Goal: Obtain resource: Download file/media

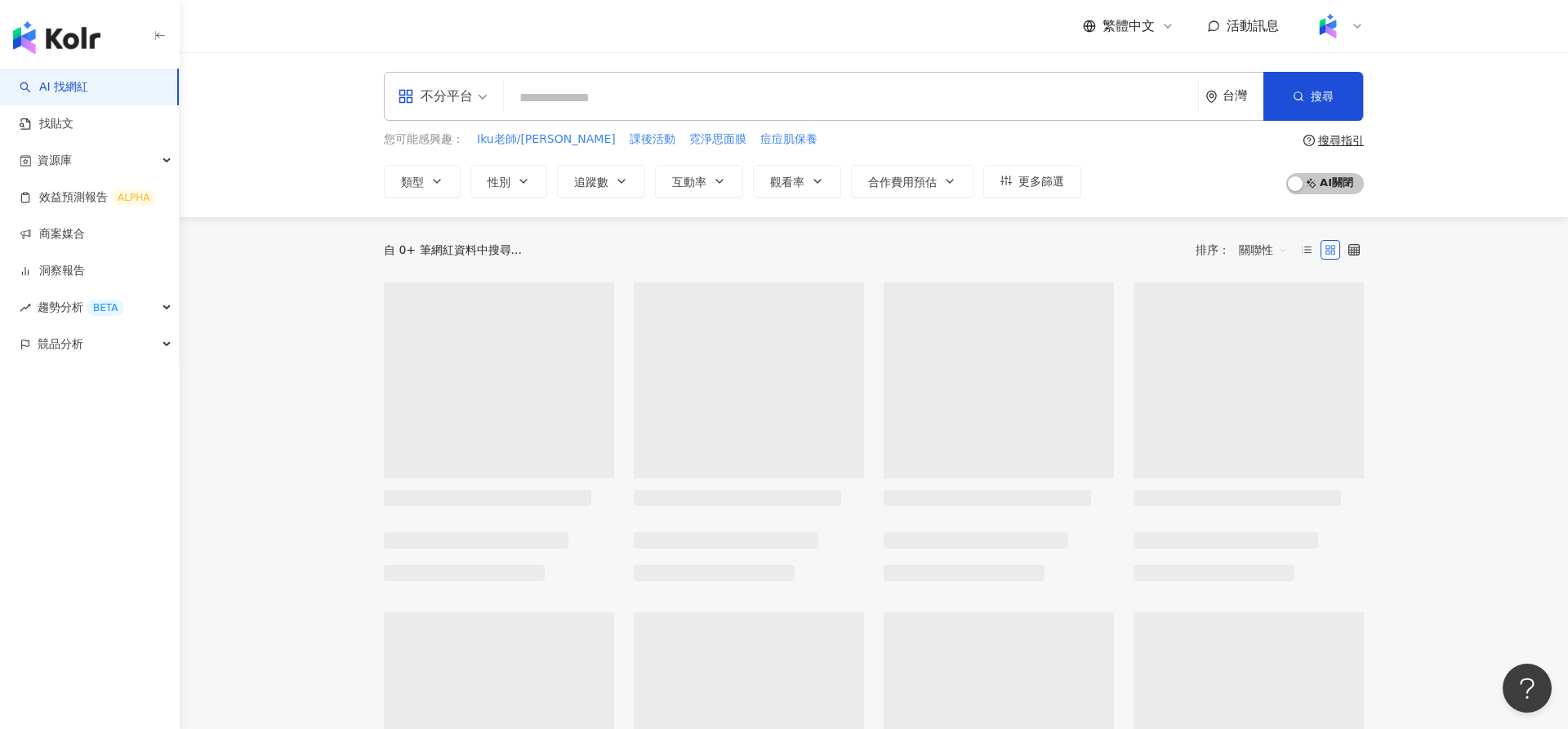
click at [700, 94] on input "search" at bounding box center [851, 98] width 681 height 31
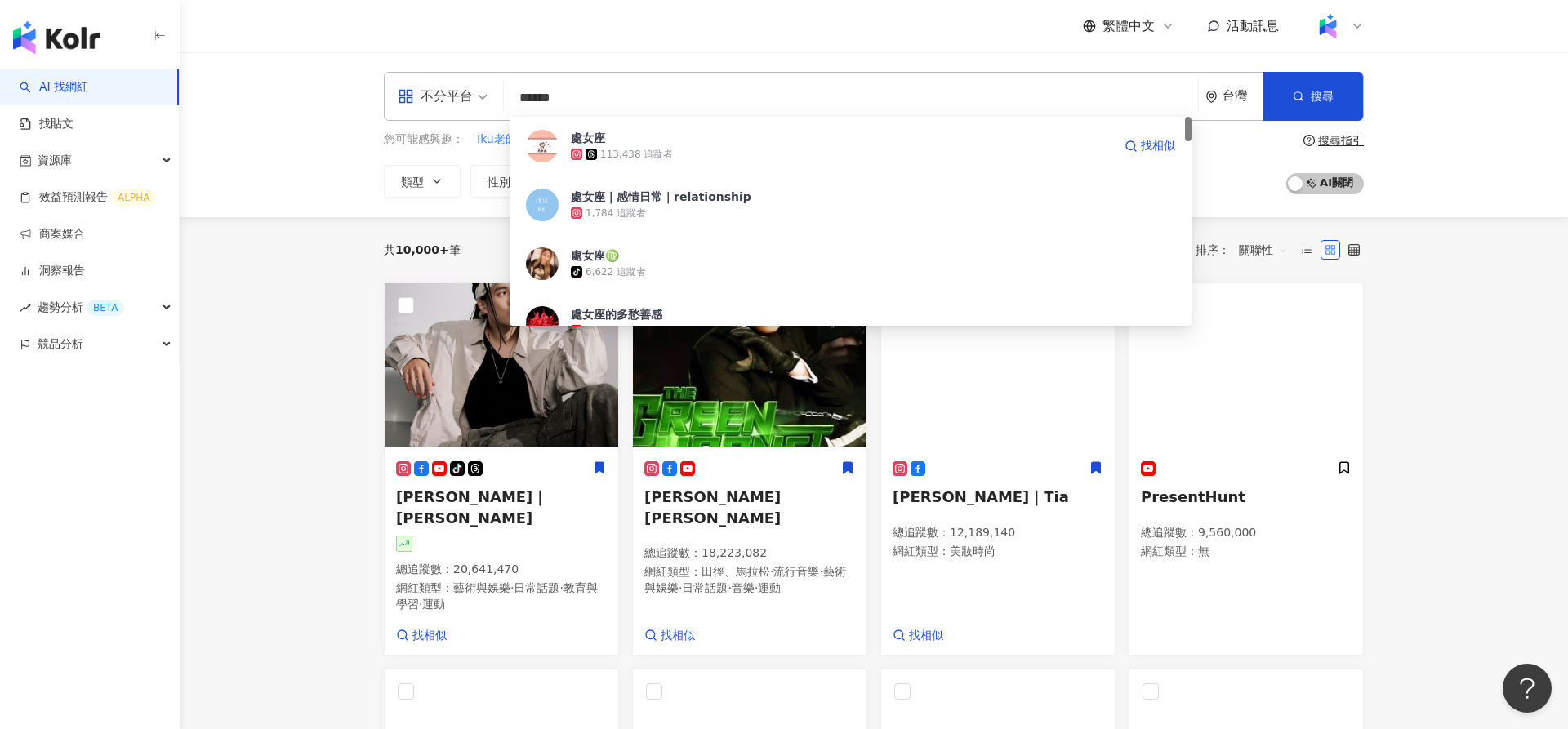
type input "*****"
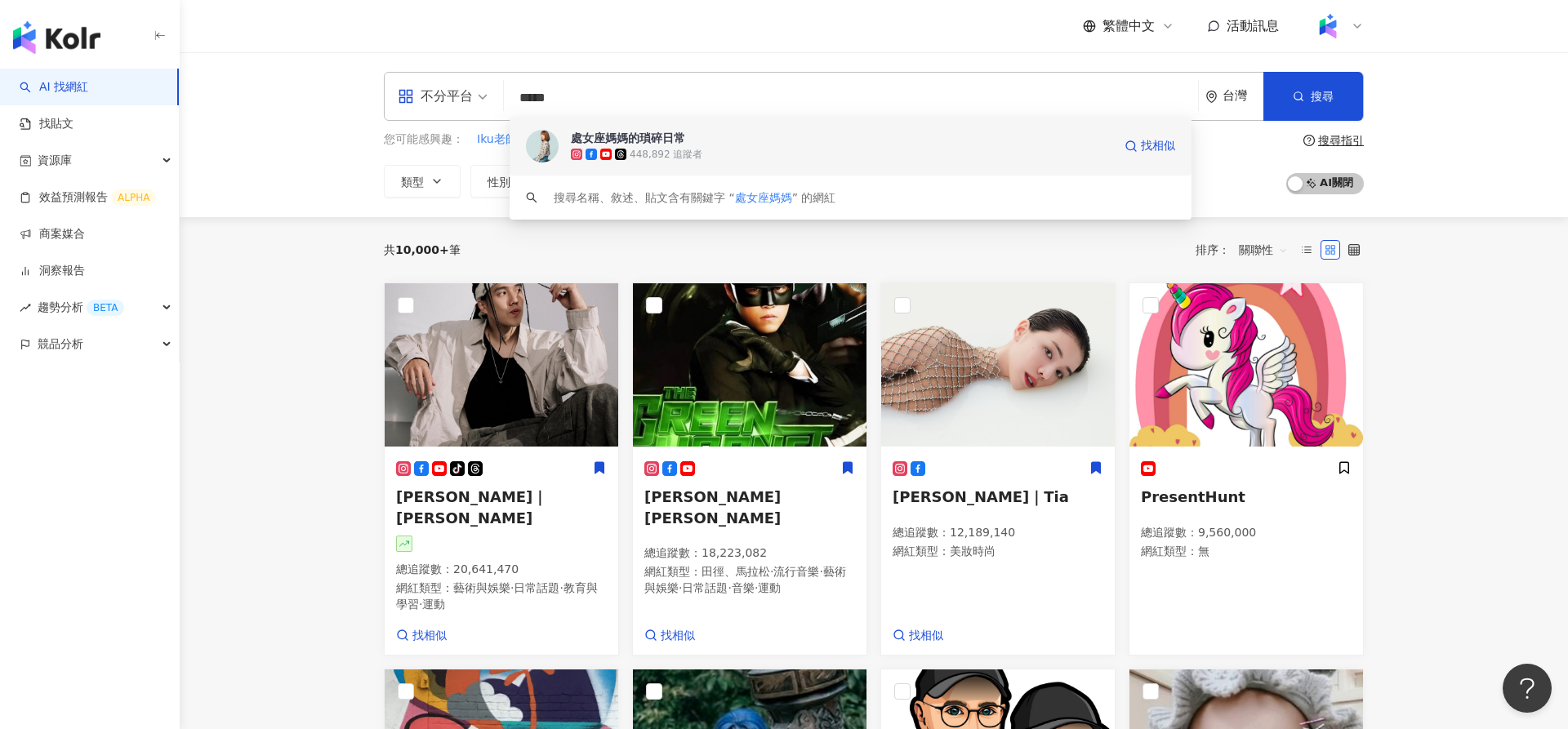
click at [852, 150] on div "448,892 追蹤者" at bounding box center [842, 154] width 542 height 17
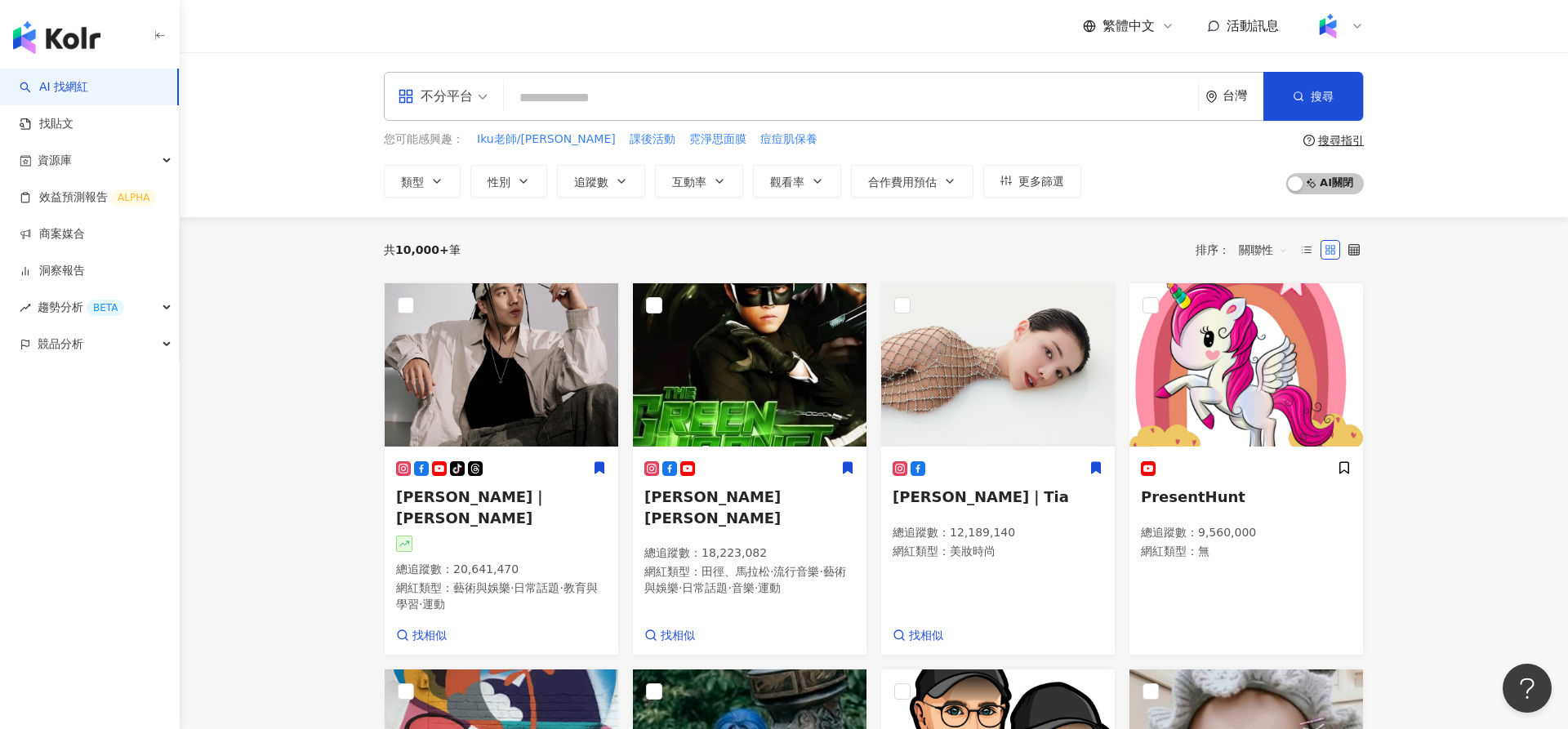
click at [725, 90] on input "search" at bounding box center [851, 98] width 681 height 31
type input "*"
paste input "**********"
type input "**********"
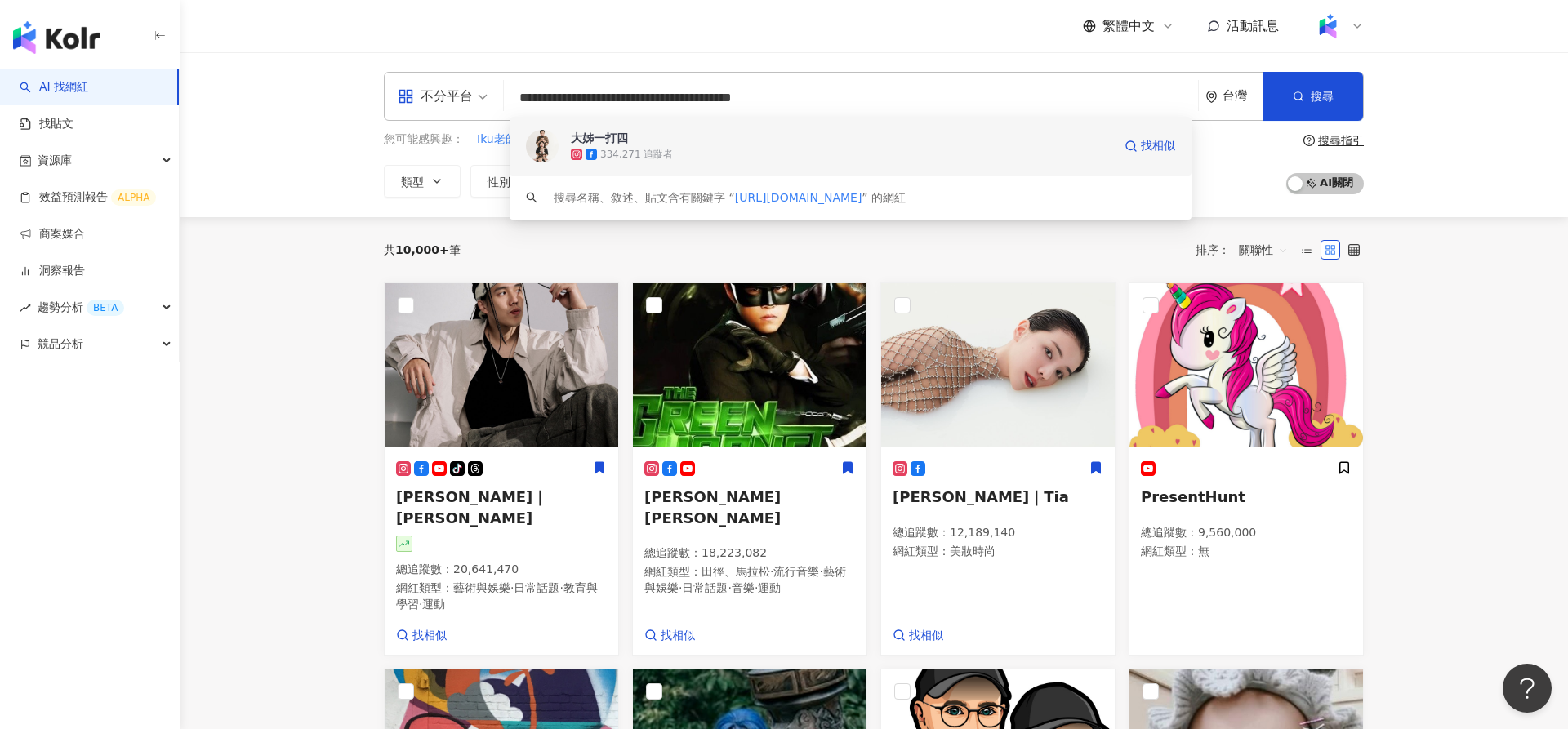
click at [734, 164] on div "大姊一打四 334,271 追蹤者 找相似" at bounding box center [851, 146] width 682 height 59
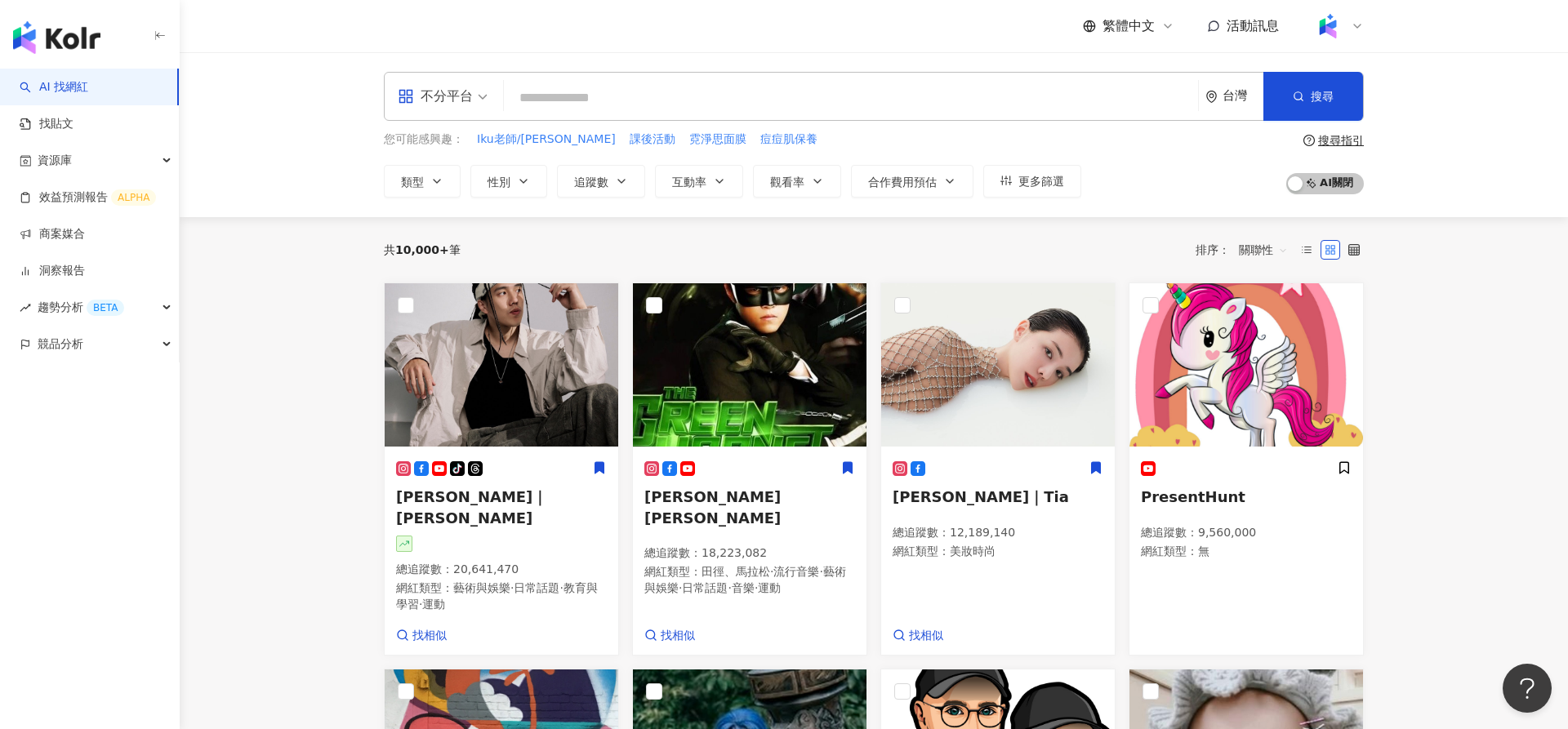
paste input "**********"
type input "**********"
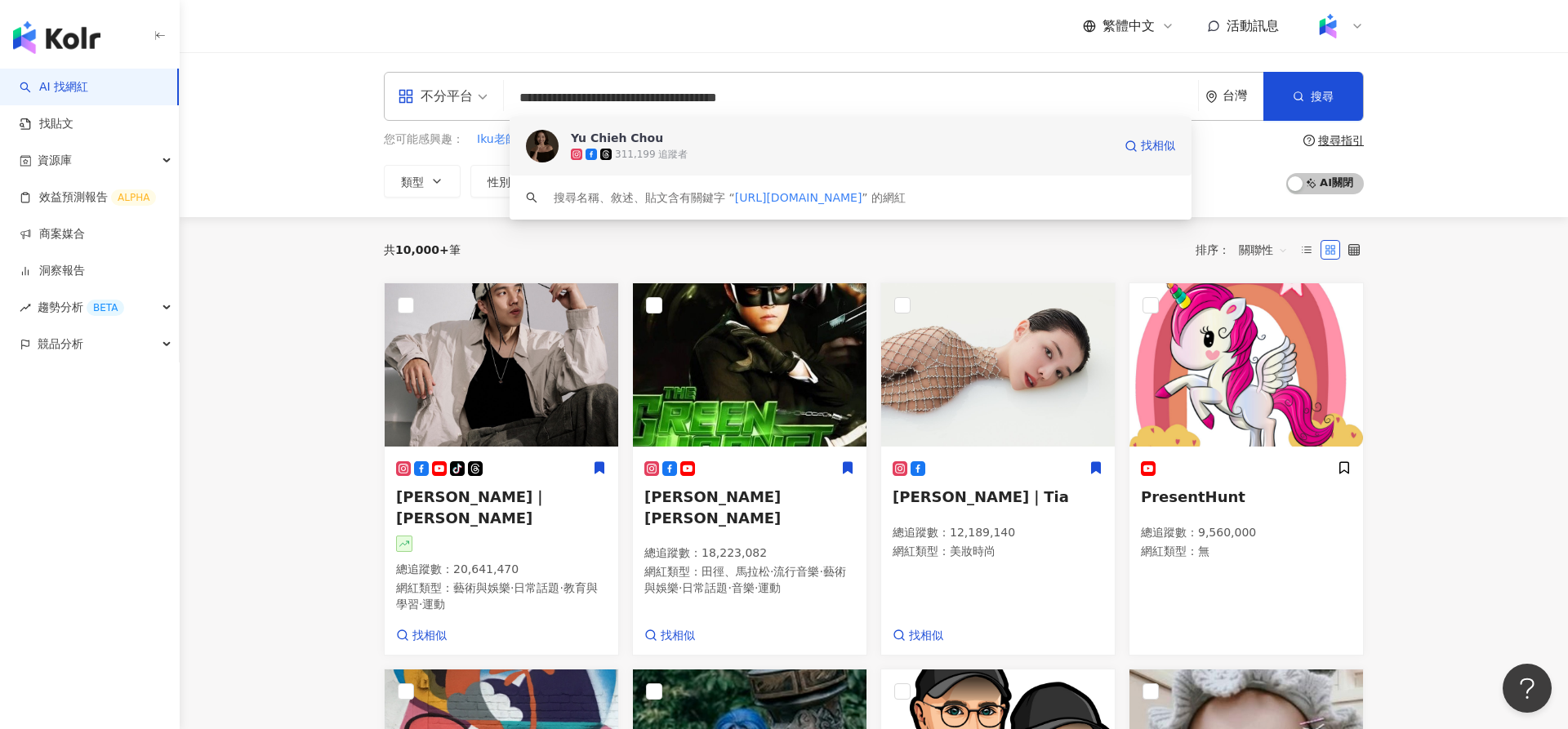
click at [726, 150] on div "311,199 追蹤者" at bounding box center [842, 154] width 542 height 17
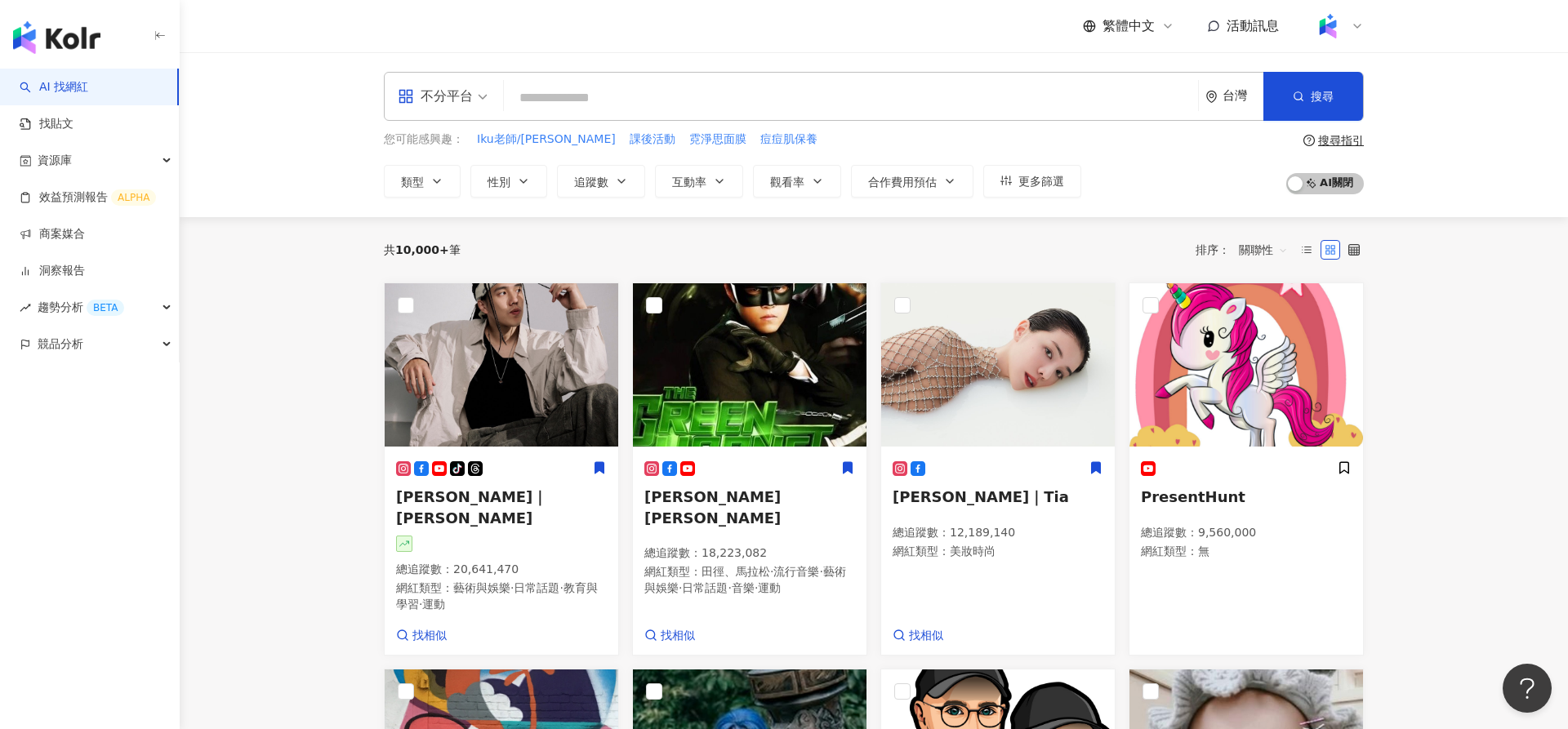
paste input "**********"
type input "**********"
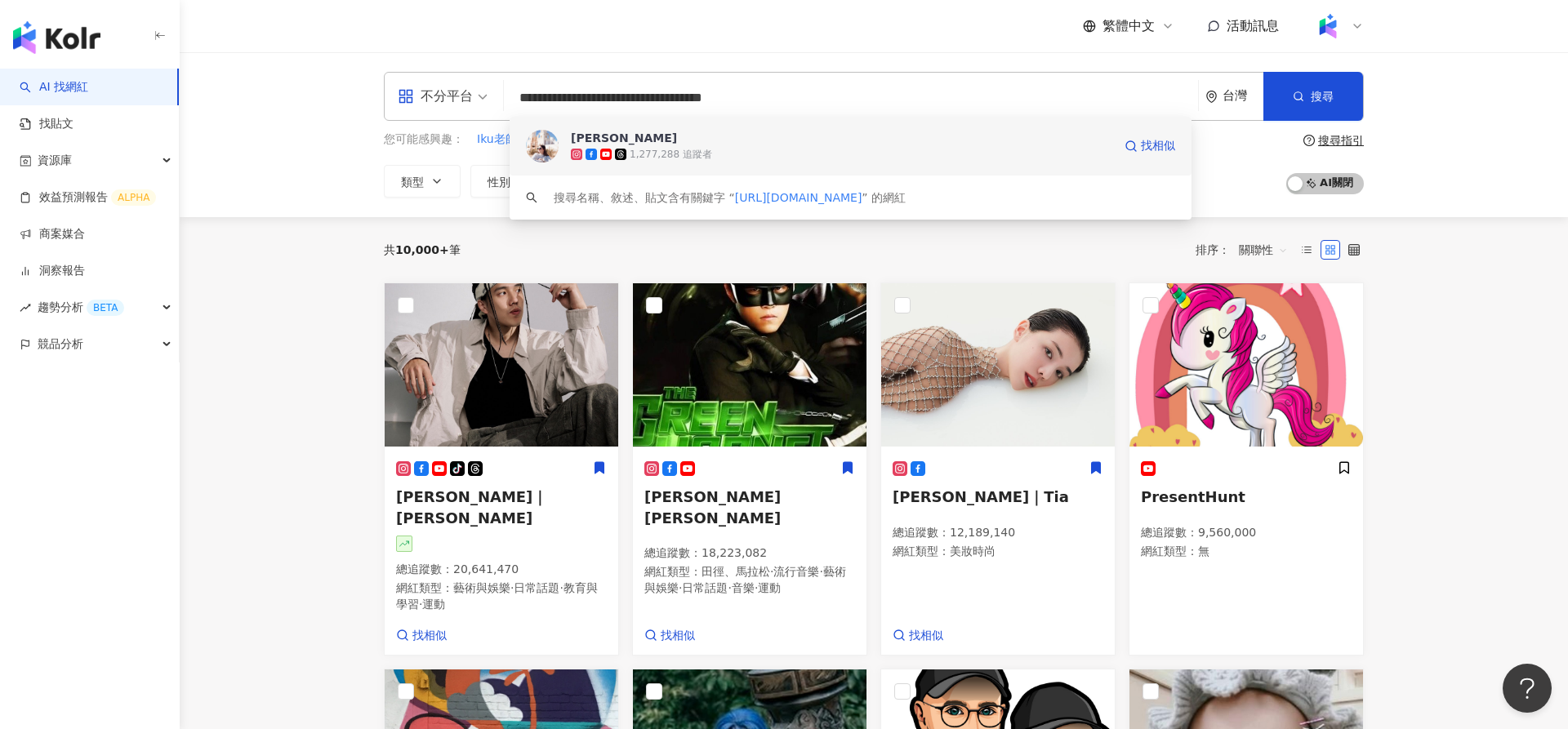
click at [697, 155] on div "1,277,288 追蹤者" at bounding box center [671, 155] width 82 height 14
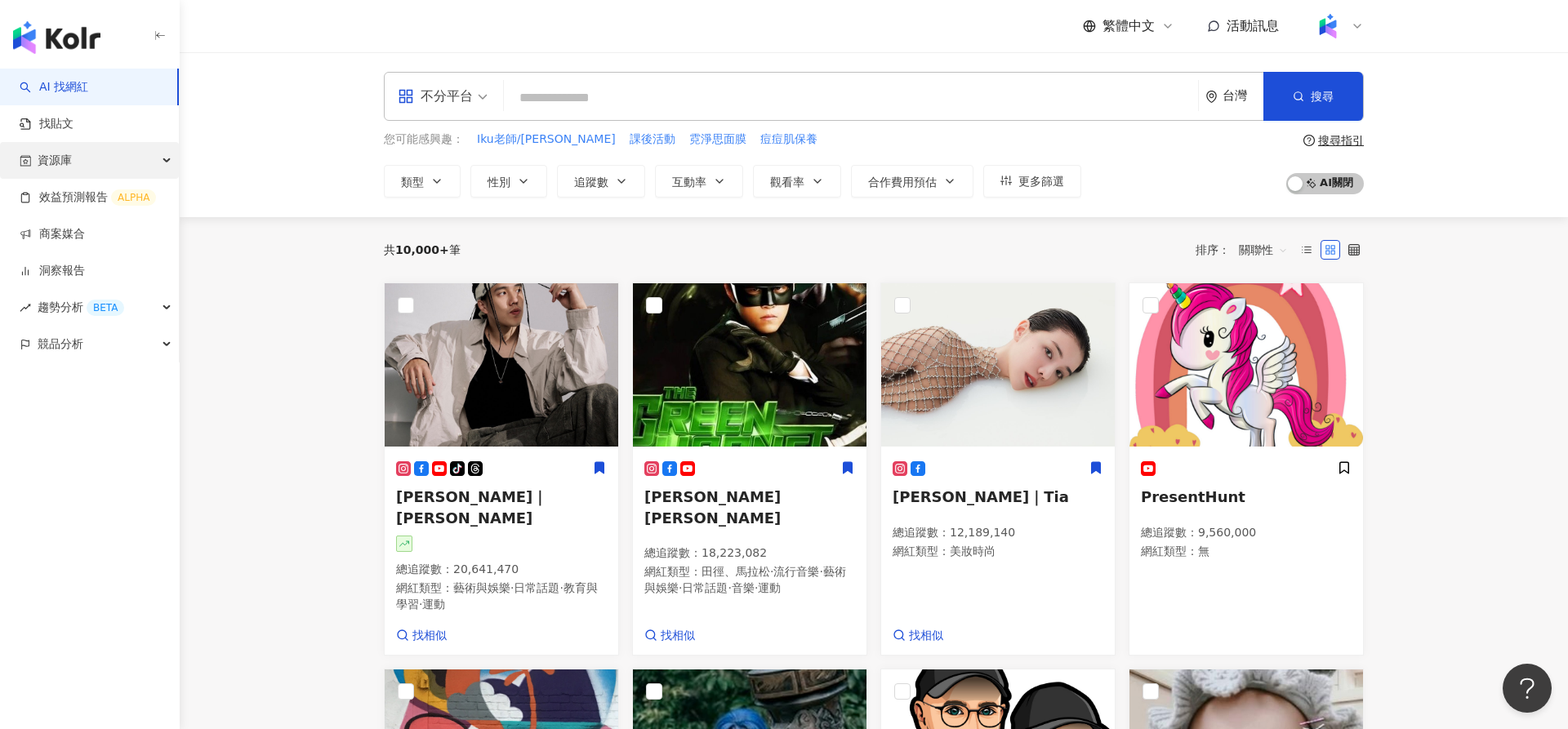
click at [122, 158] on div "資源庫" at bounding box center [89, 161] width 179 height 37
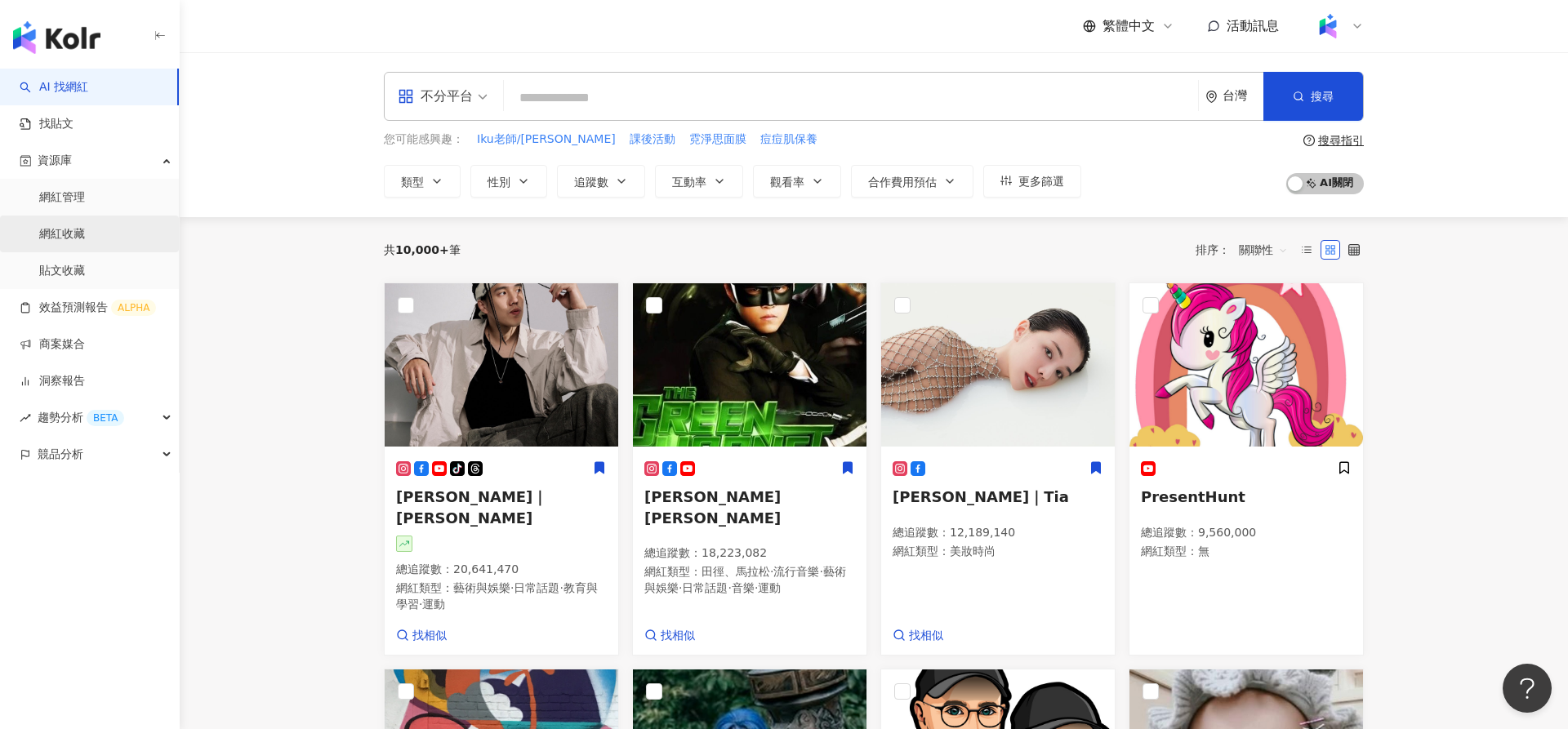
click at [85, 233] on link "網紅收藏" at bounding box center [62, 234] width 46 height 17
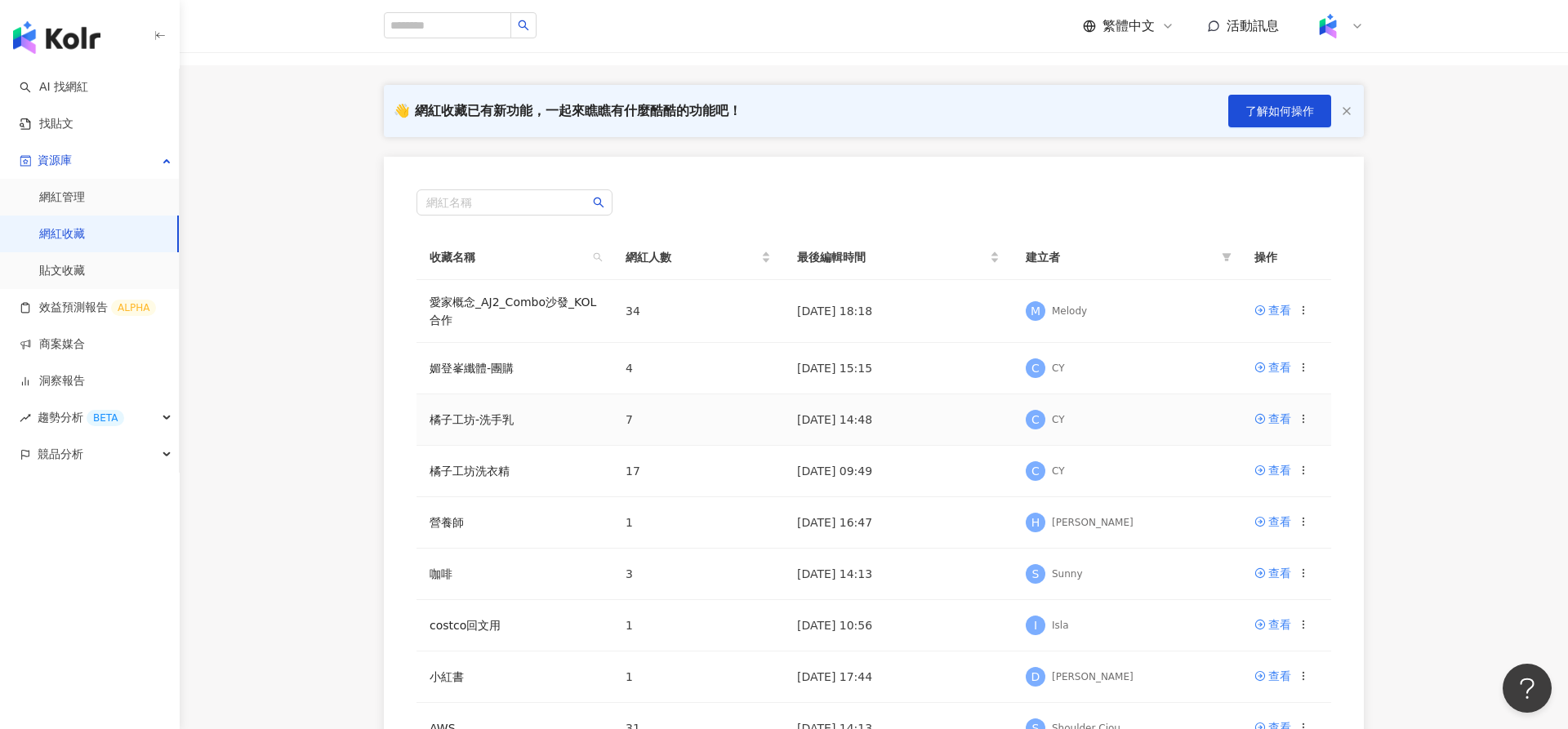
scroll to position [125, 0]
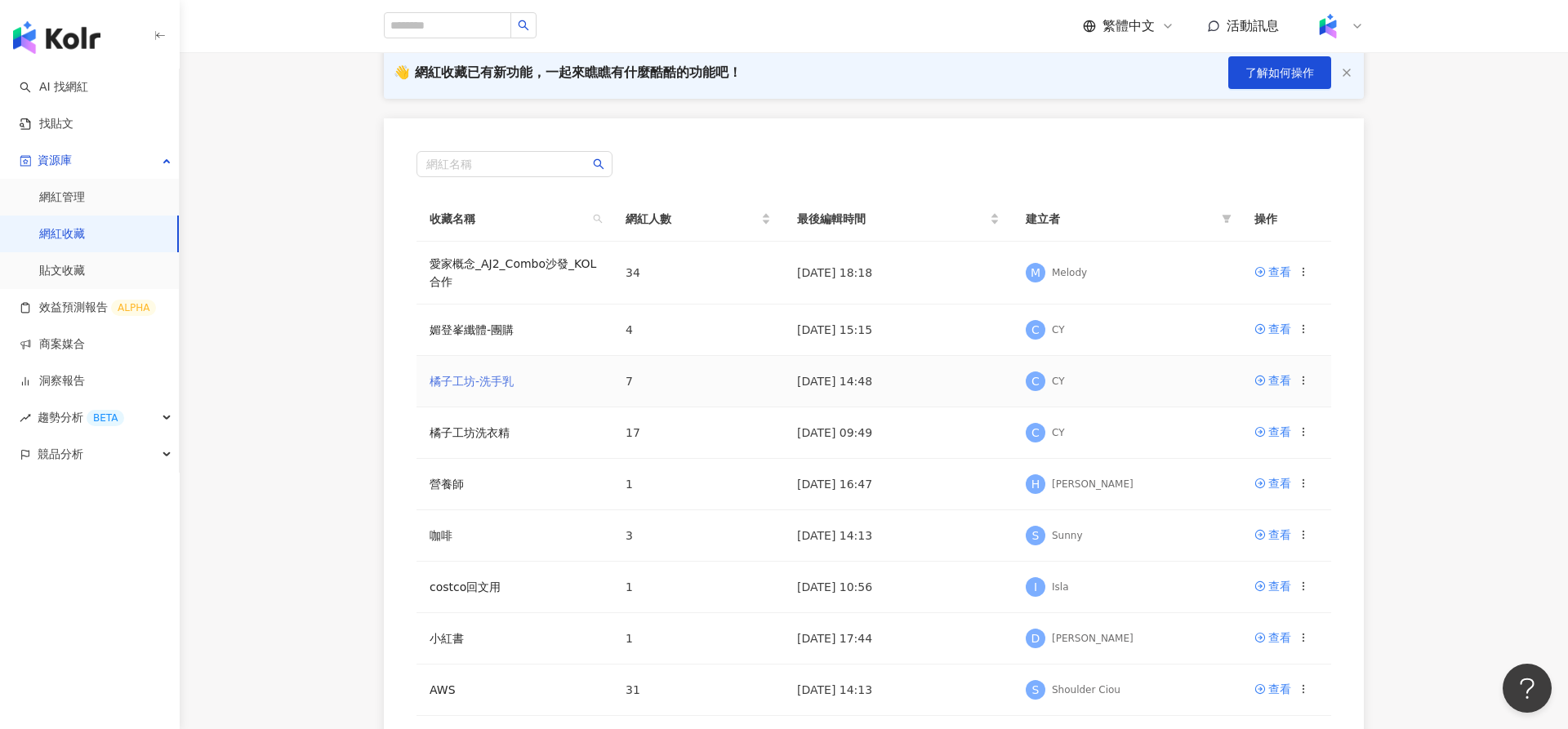
click at [498, 378] on link "橘子工坊-洗手乳" at bounding box center [471, 381] width 84 height 13
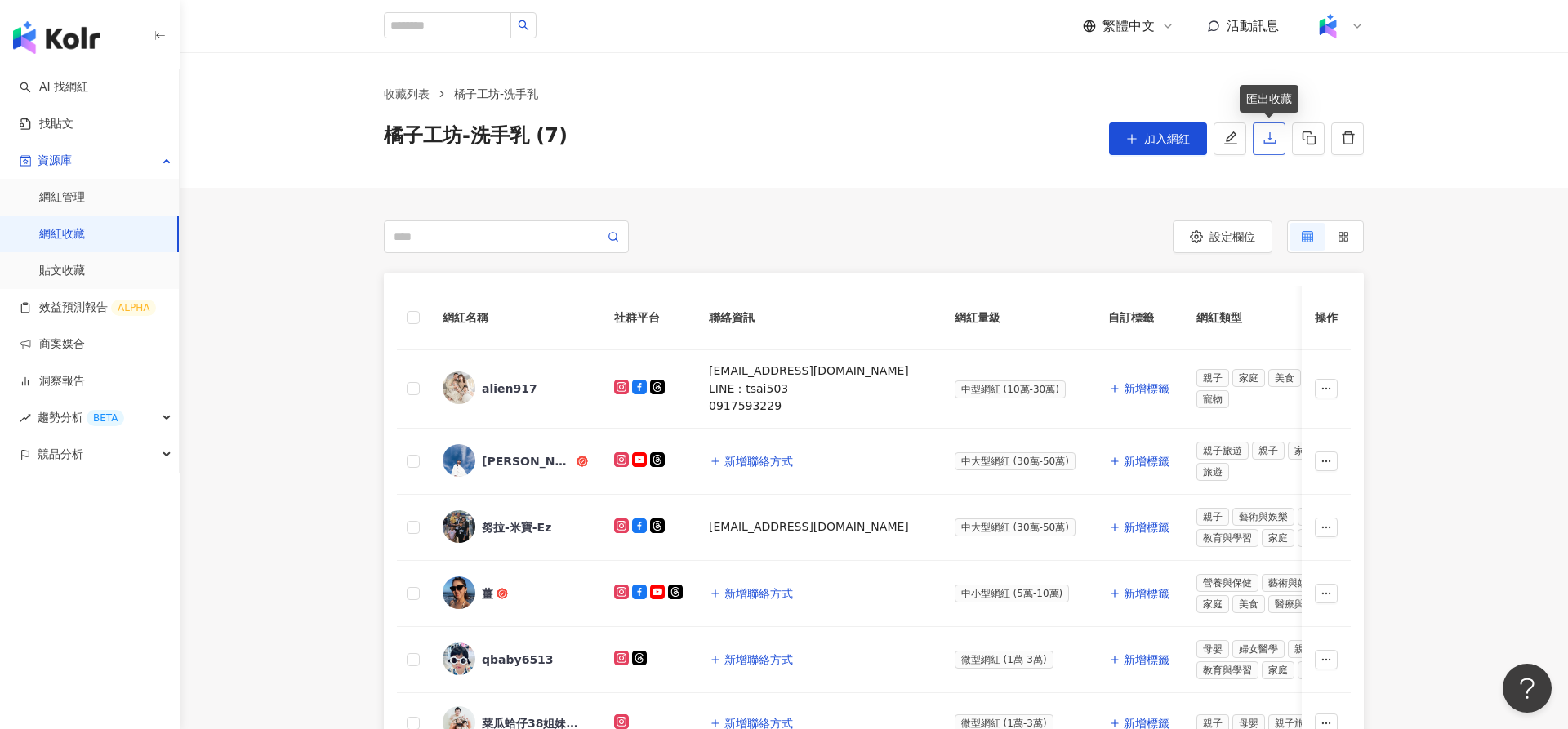
click at [1276, 135] on icon "download" at bounding box center [1270, 137] width 15 height 15
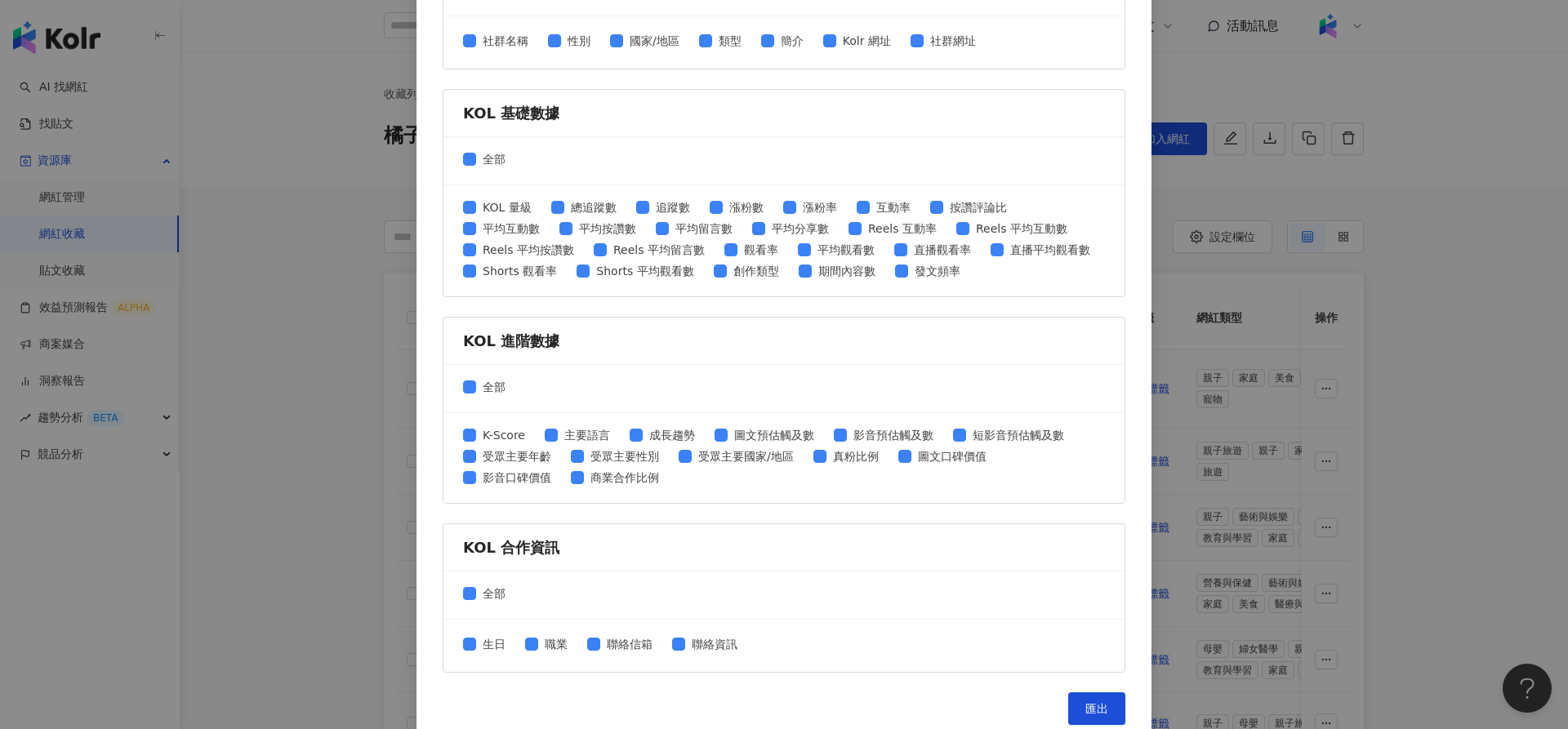
scroll to position [532, 0]
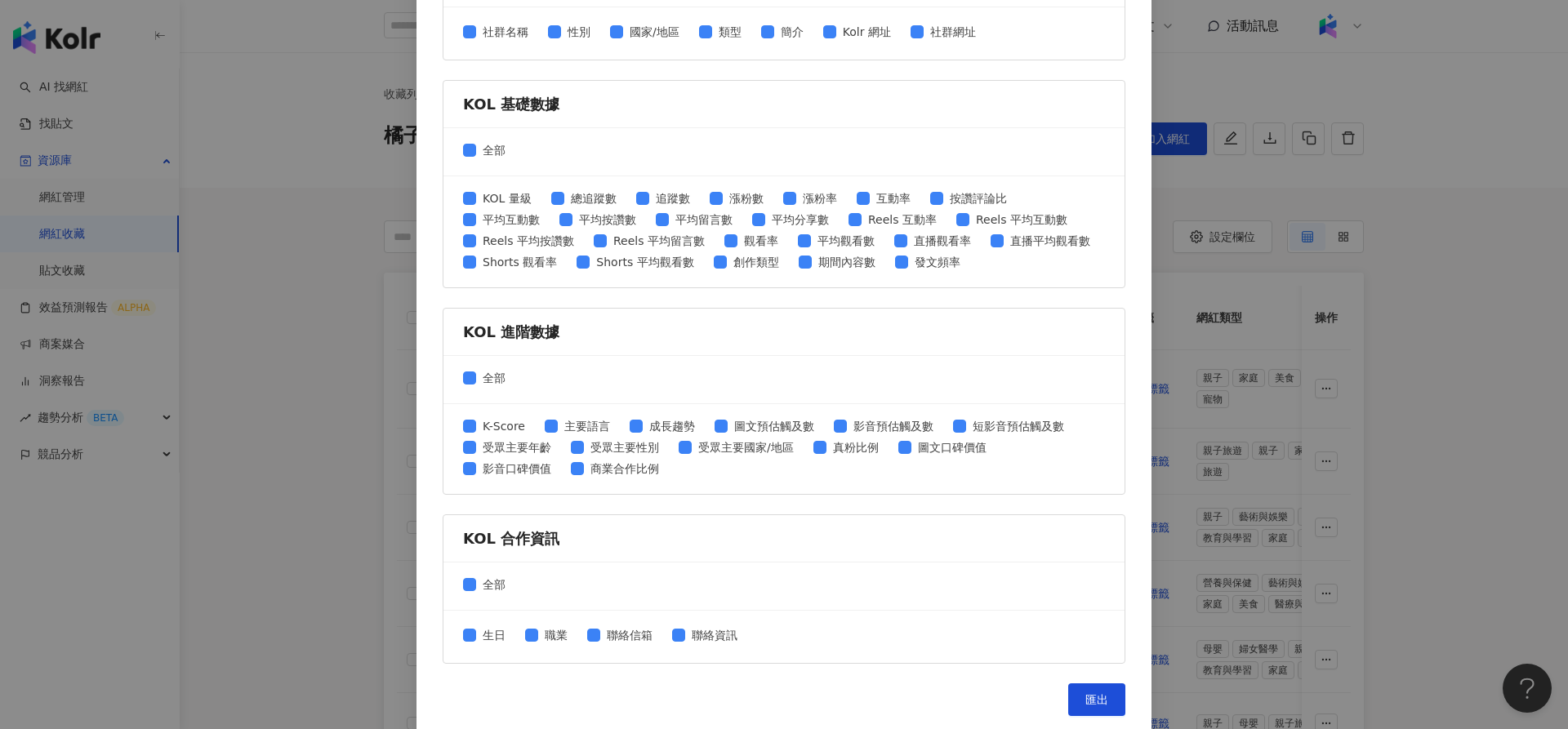
click at [1435, 223] on div "匯出收藏 請選擇您欲匯出的項目 社群平台 全部 Facebook Instagram YouTube TikTok X 數據時間 全部 近三個月 近六個月 K…" at bounding box center [784, 364] width 1568 height 729
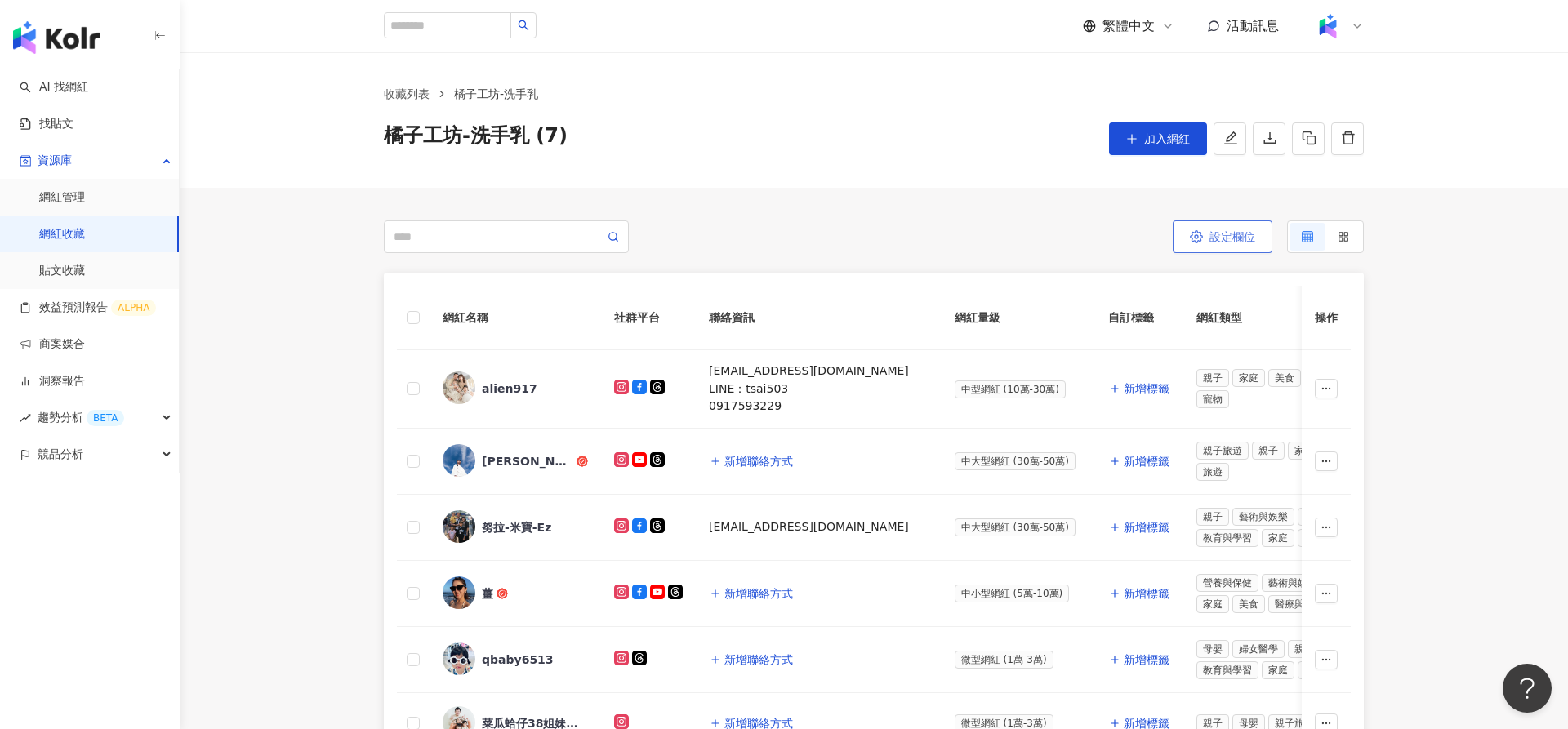
click at [1220, 243] on span "設定欄位" at bounding box center [1232, 236] width 46 height 13
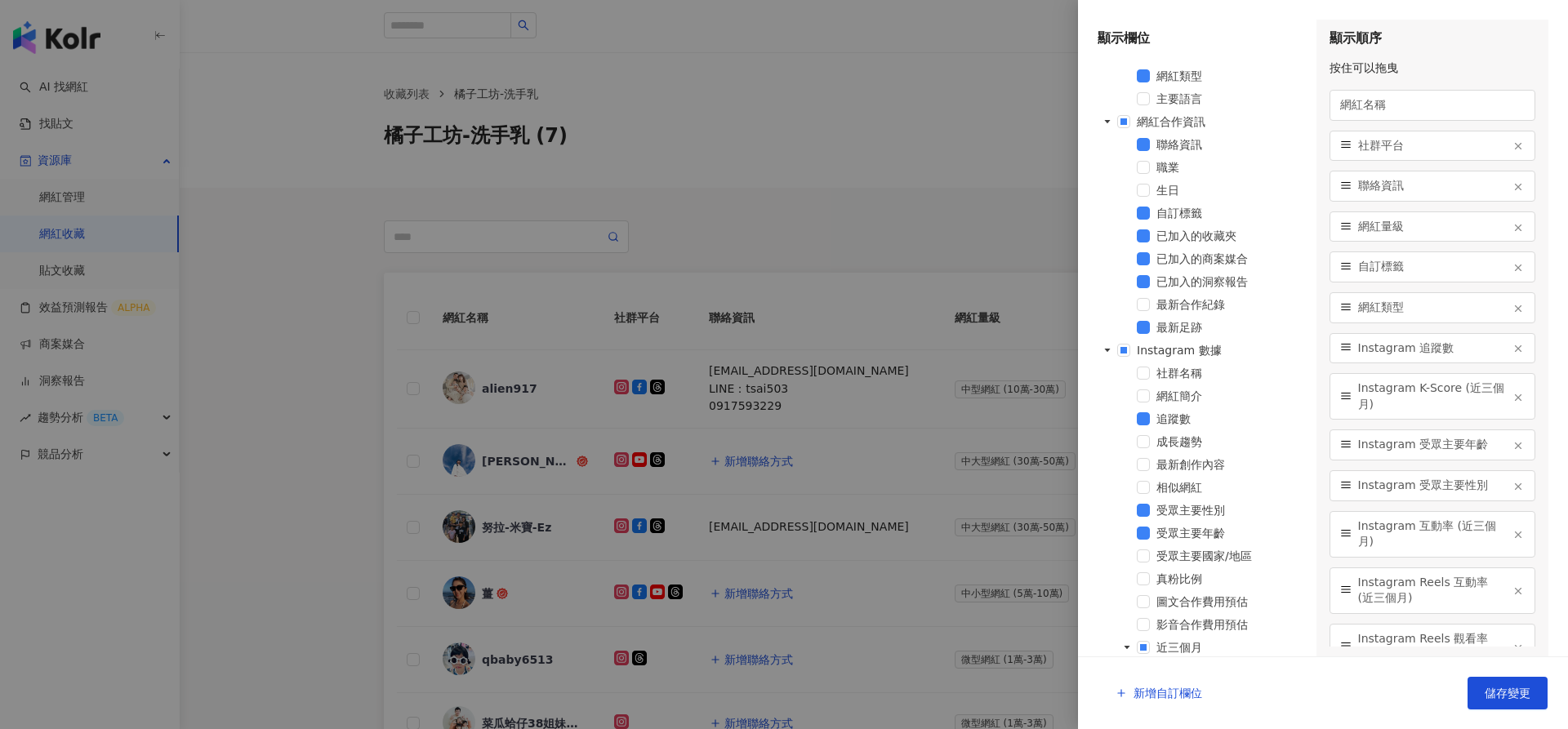
scroll to position [111, 0]
click at [717, 181] on div at bounding box center [784, 364] width 1568 height 729
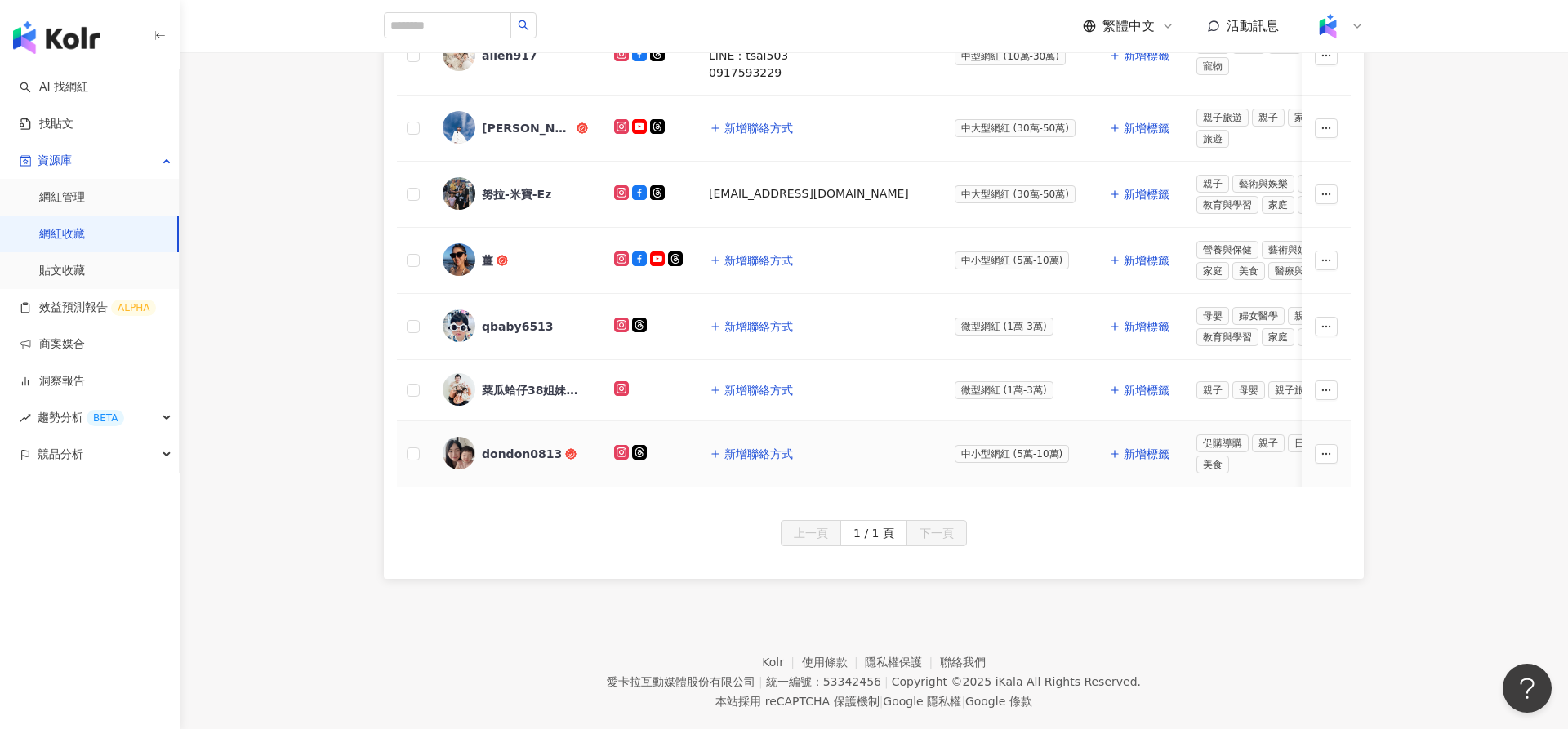
scroll to position [323, 0]
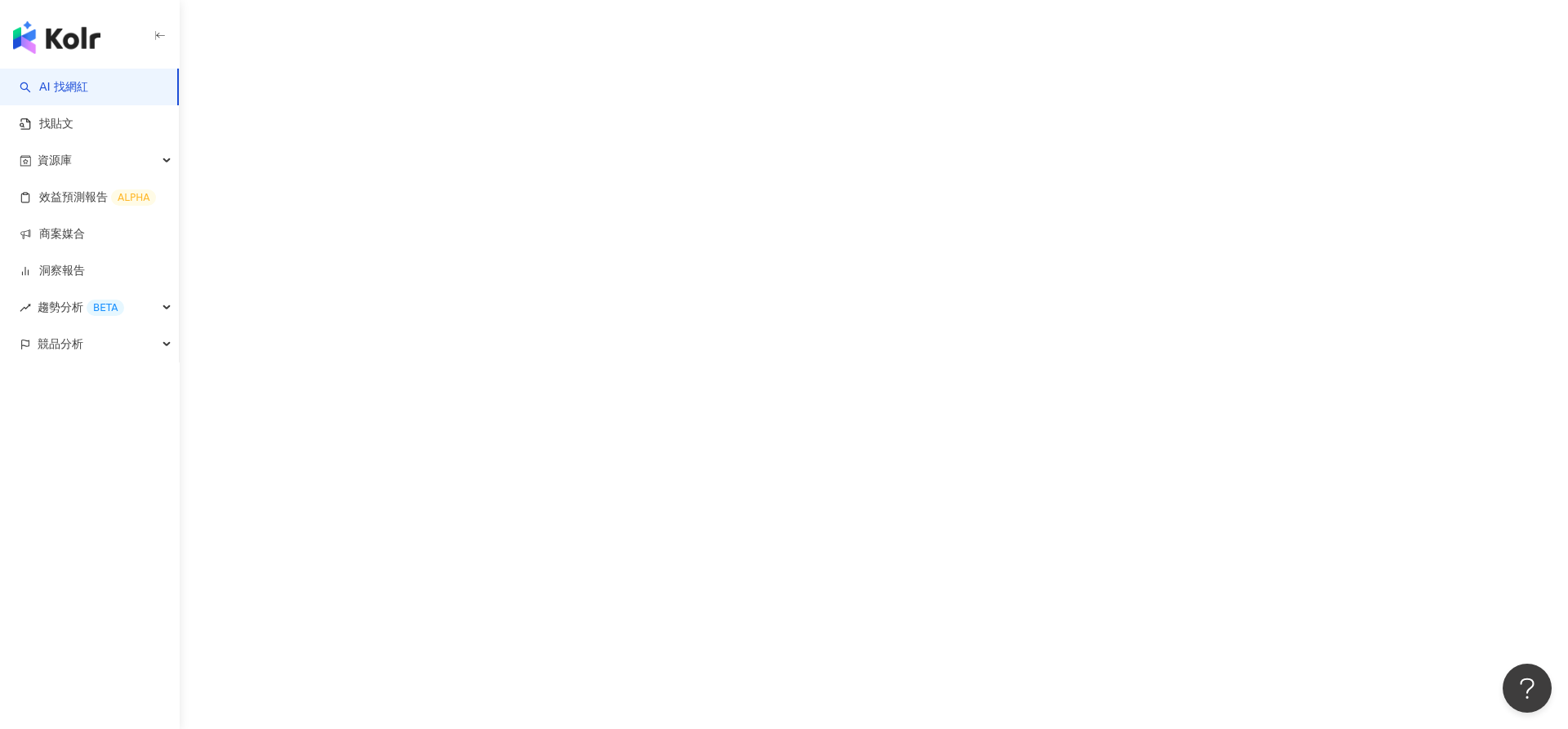
scroll to position [75, 0]
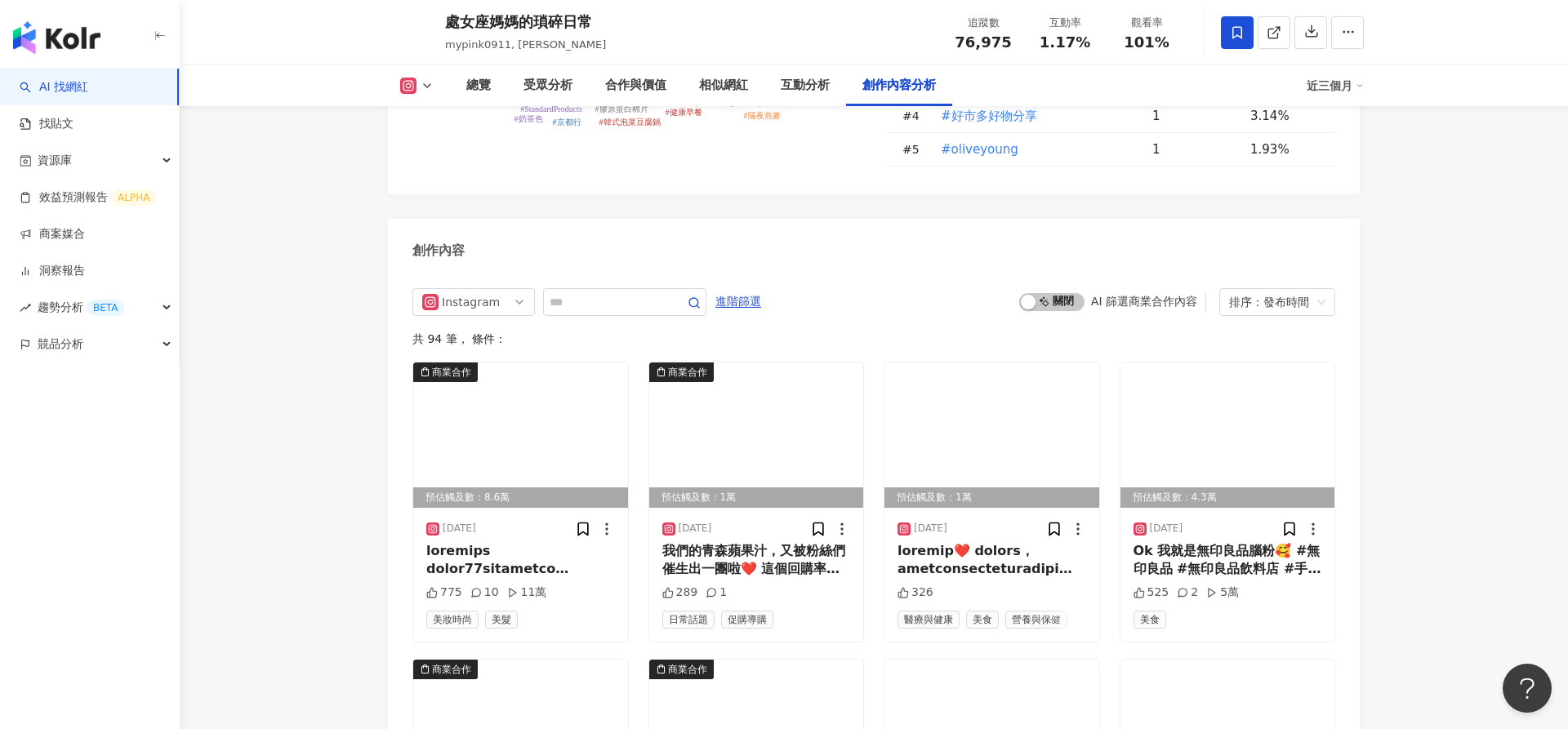
scroll to position [4840, 0]
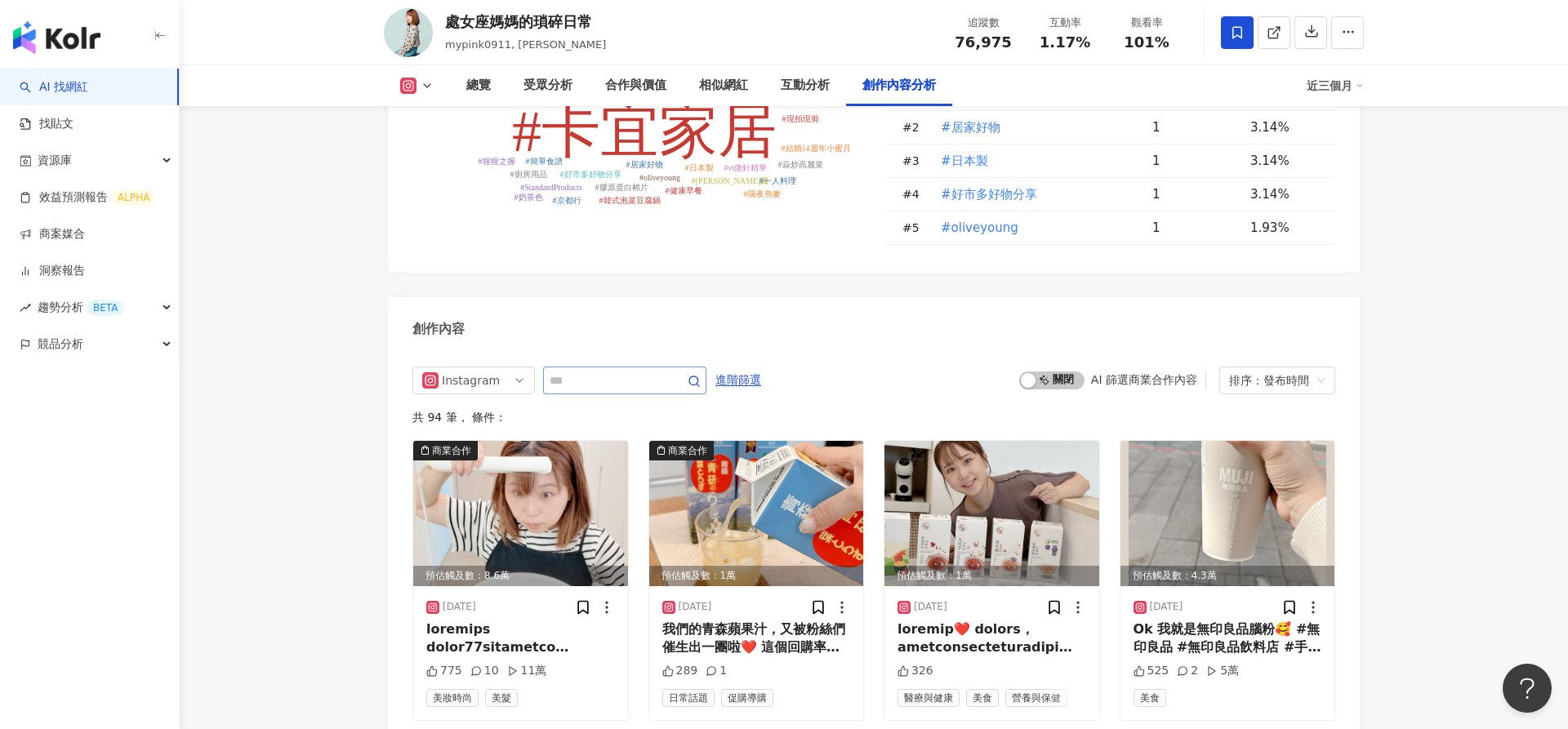
click at [625, 366] on span at bounding box center [624, 380] width 164 height 27
type input "**"
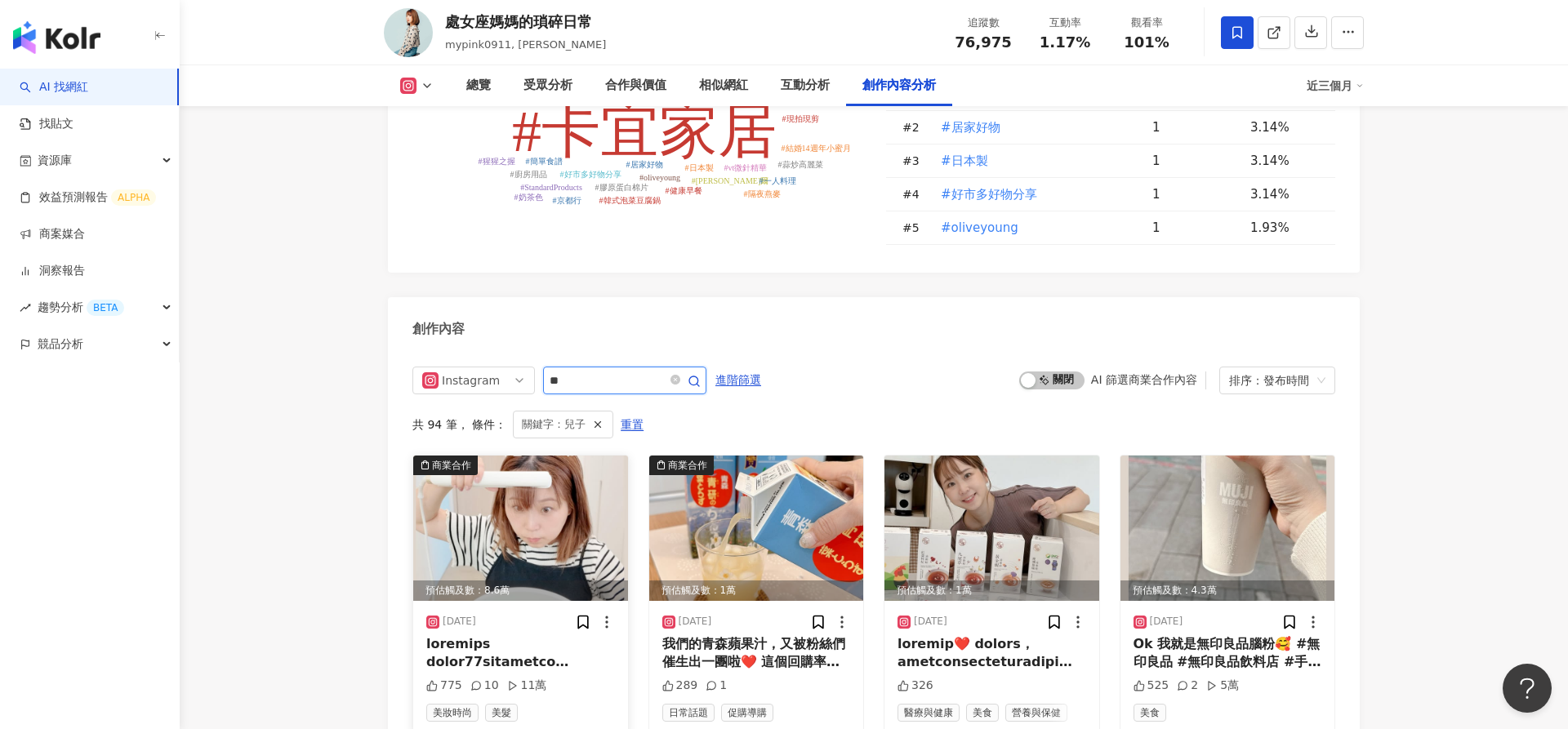
scroll to position [5012, 0]
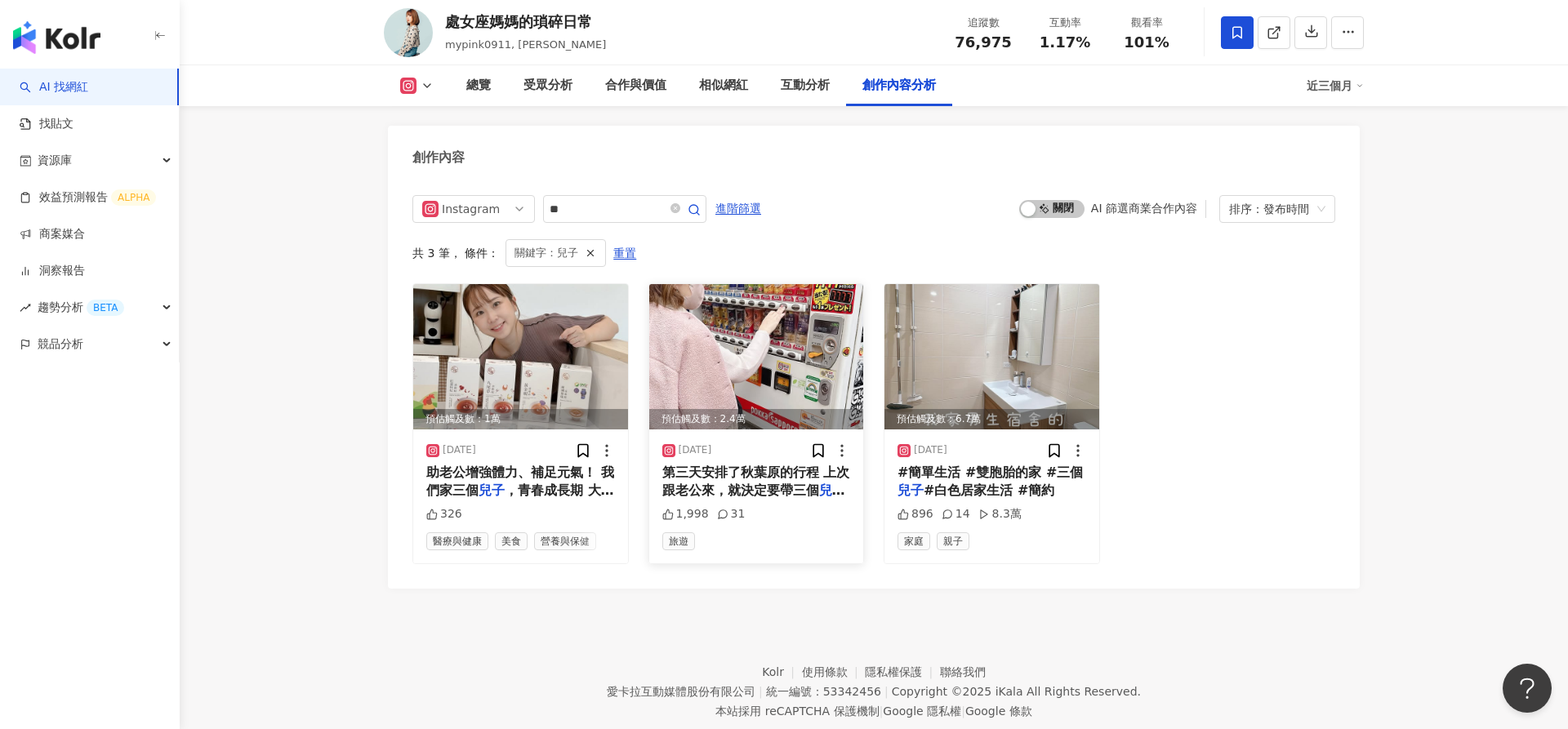
click at [750, 354] on img at bounding box center [757, 357] width 215 height 145
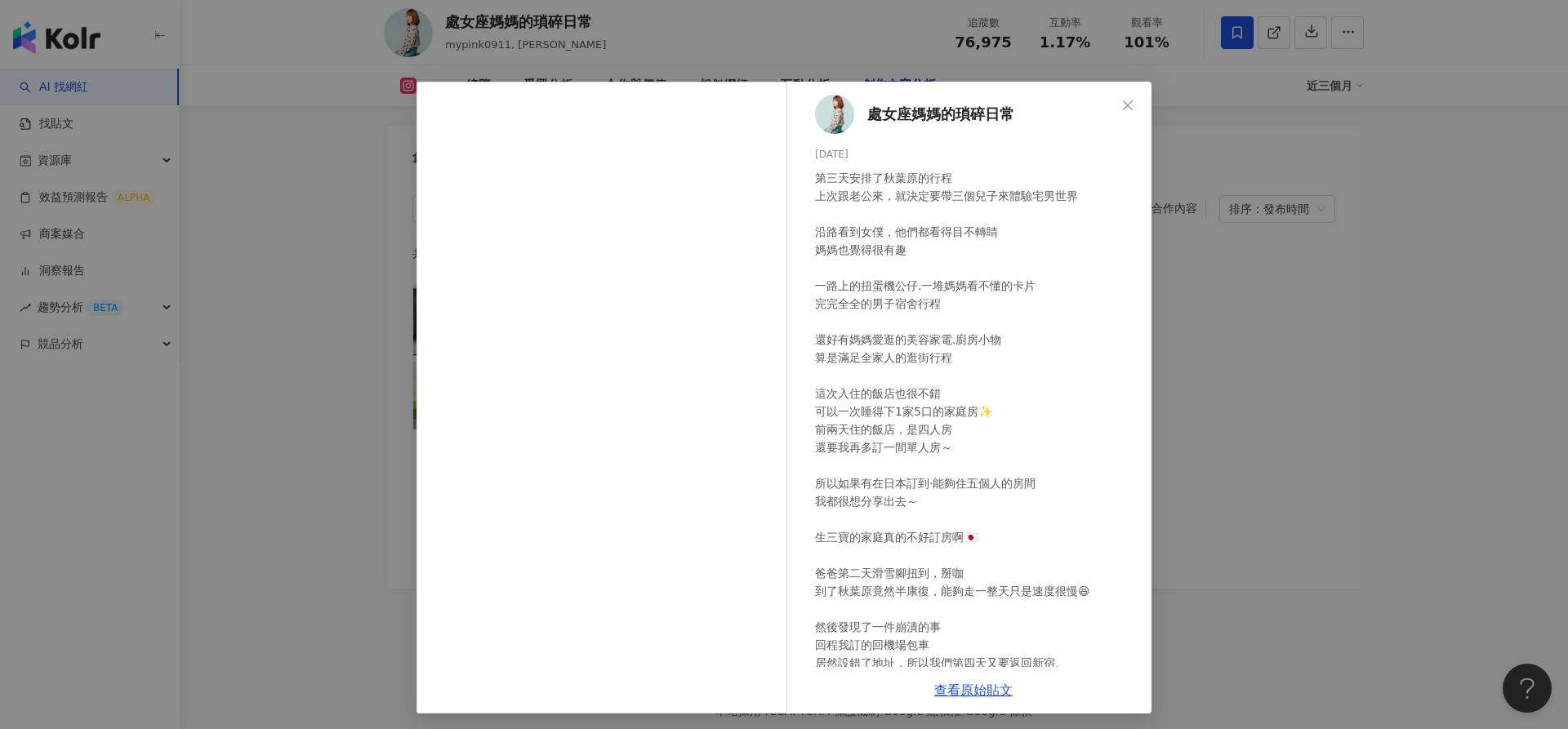
click at [1289, 454] on div "處女座媽媽的瑣碎日常 2025/2/2 1,998 31 查看原始貼文" at bounding box center [784, 364] width 1568 height 729
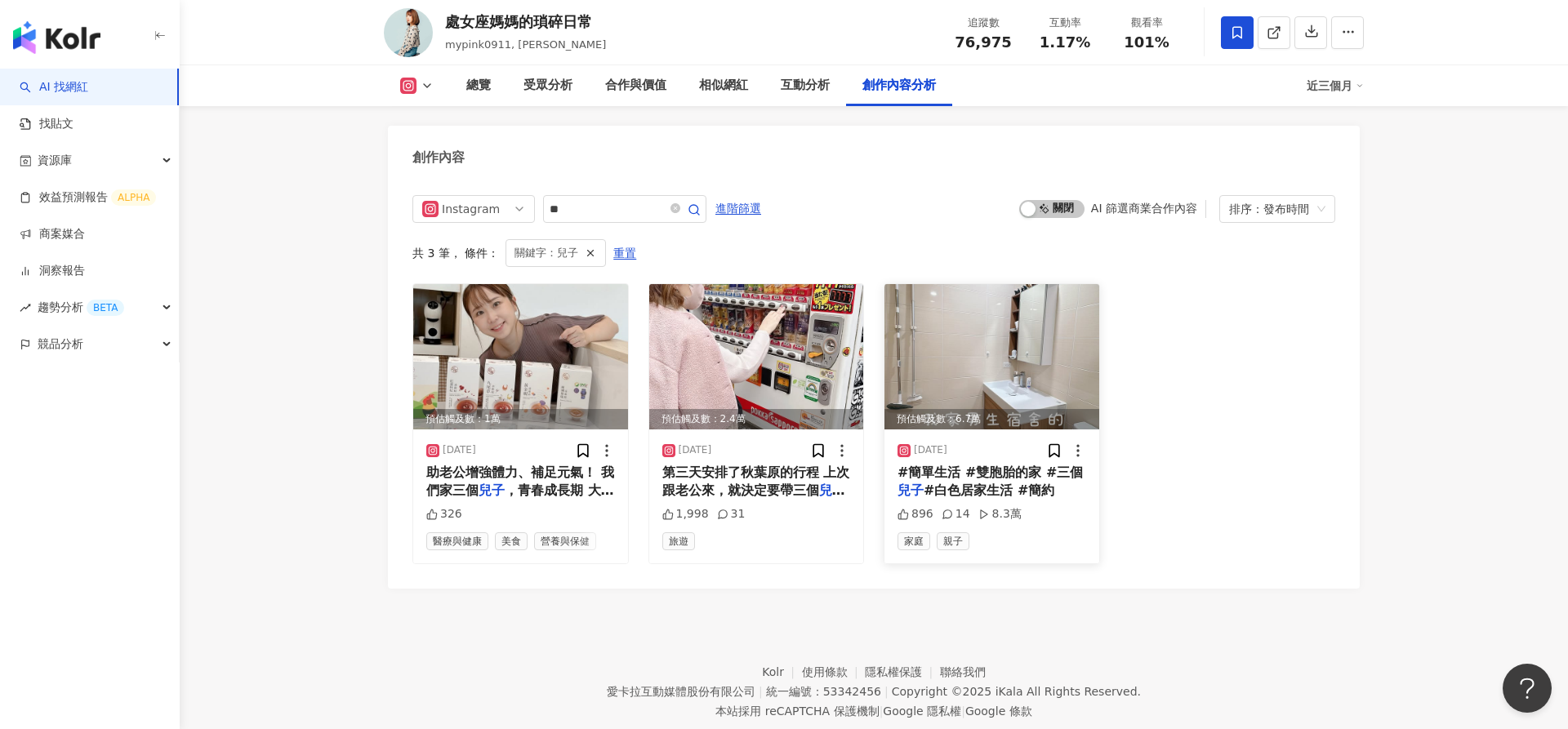
click at [1020, 357] on img at bounding box center [992, 357] width 215 height 145
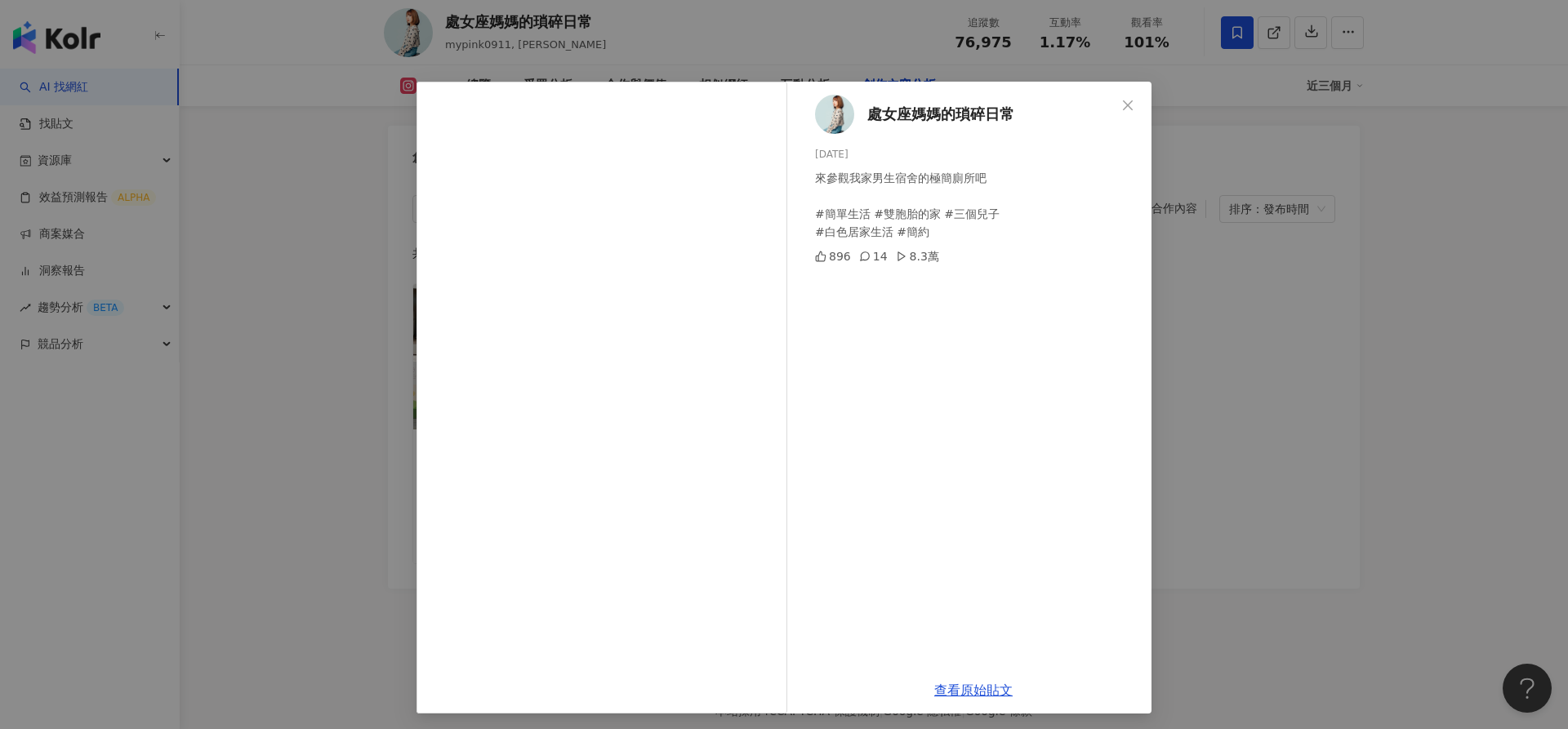
click at [1236, 253] on div "處女座媽媽的瑣碎日常 2024/11/23 來參觀我家男生宿舍的極簡廁所吧 #簡單生活 #雙胞胎的家 #三個兒子 #白色居家生活 #簡約 896 14 8.3…" at bounding box center [784, 364] width 1568 height 729
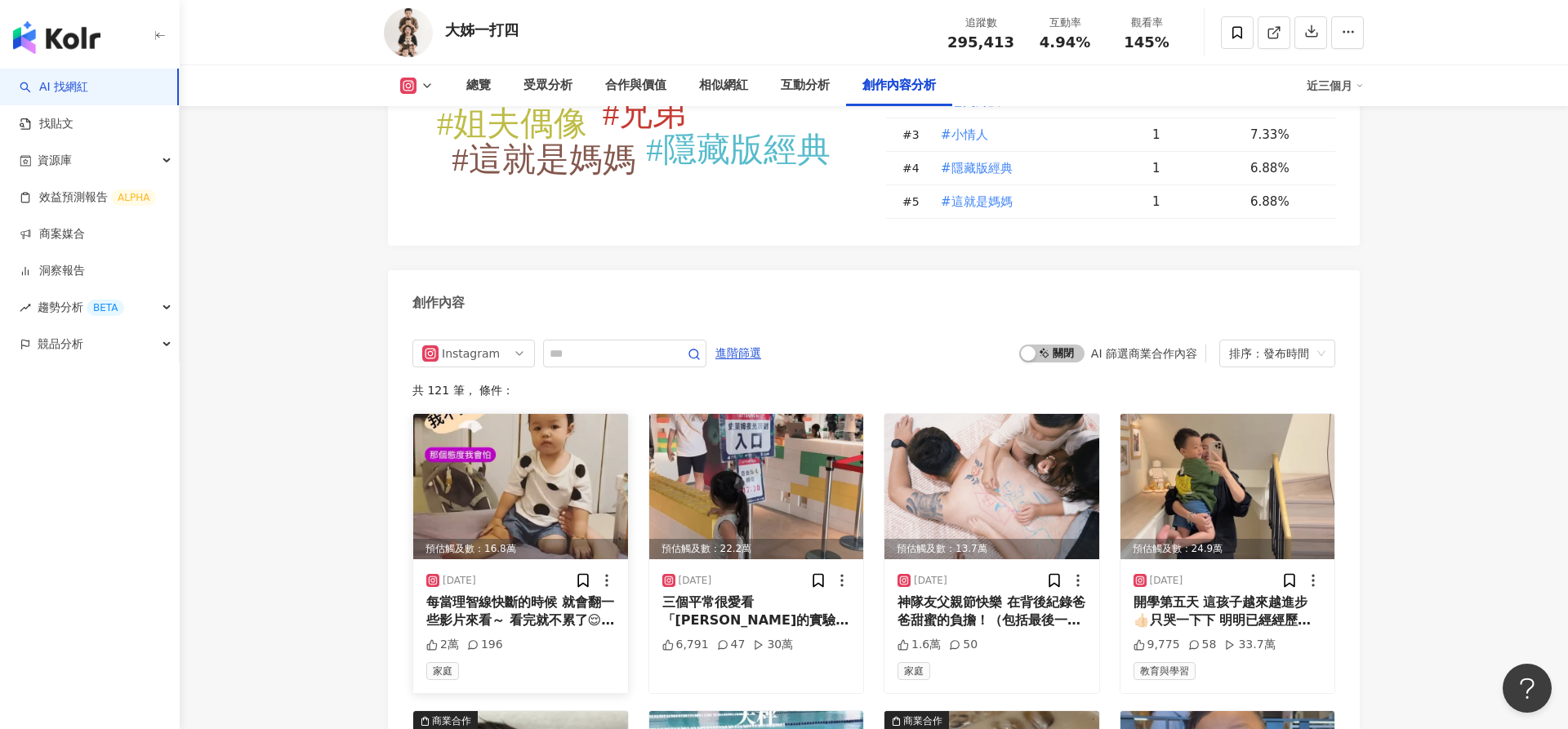
scroll to position [4848, 0]
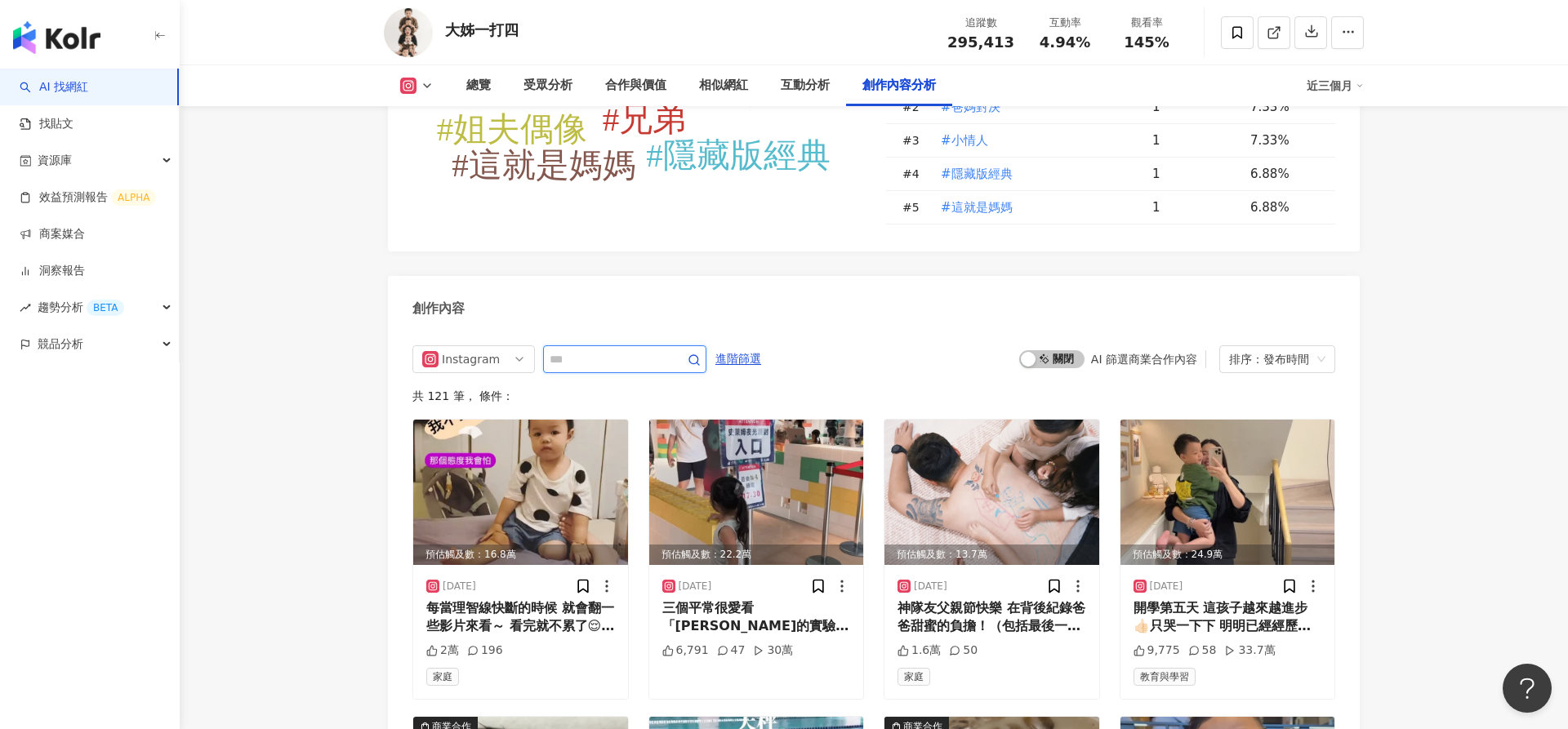
click at [574, 350] on input "text" at bounding box center [607, 360] width 115 height 20
paste input "***"
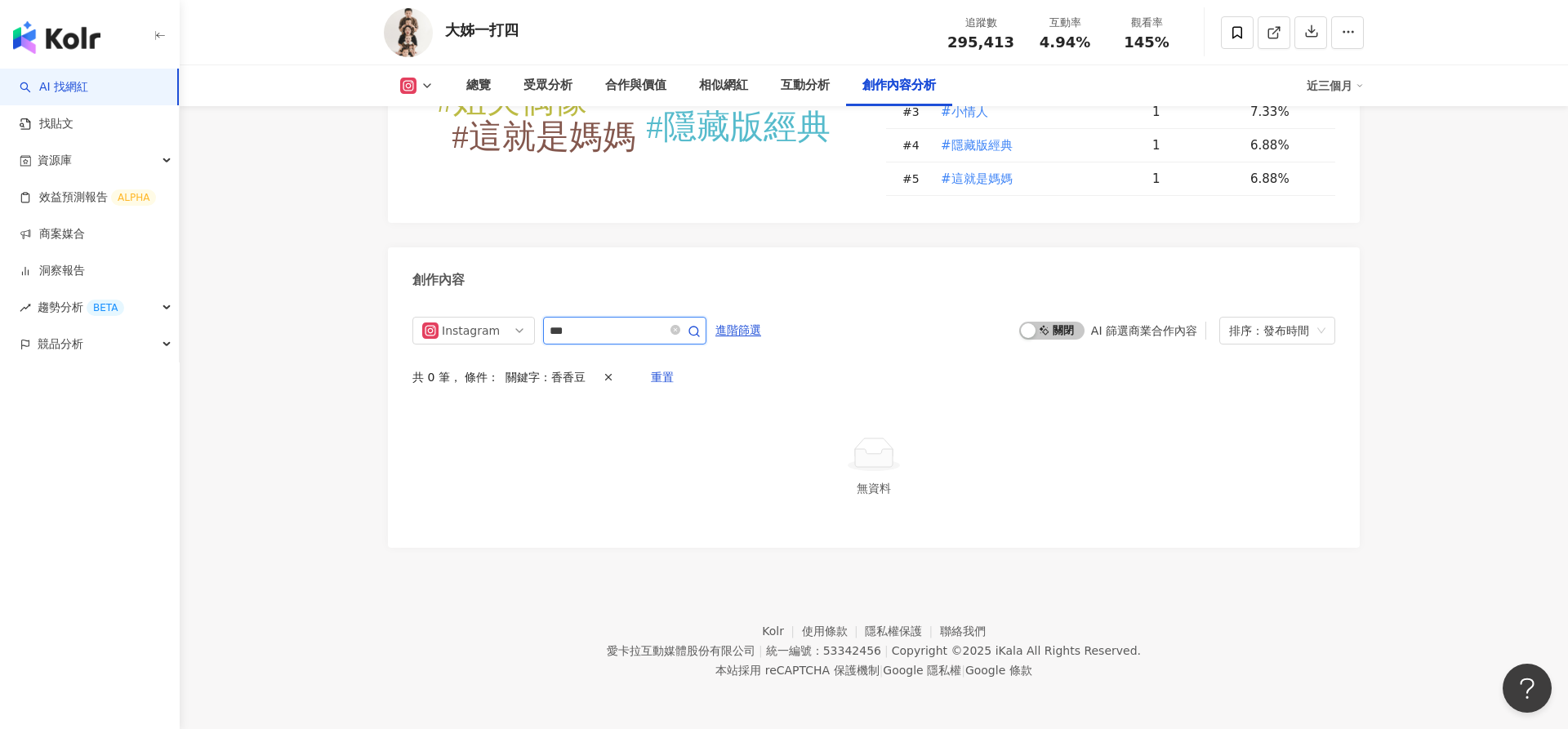
scroll to position [4827, 0]
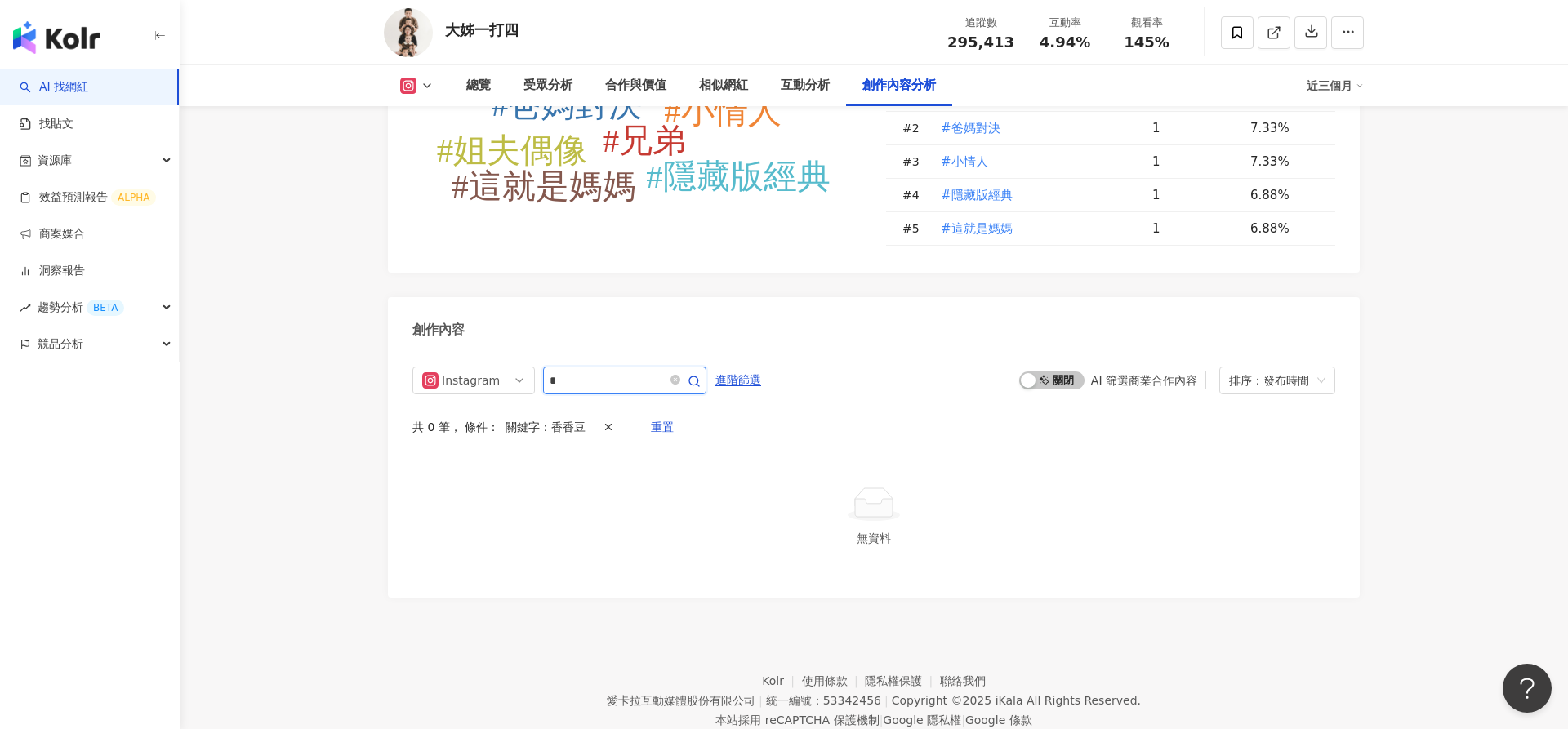
type input "*"
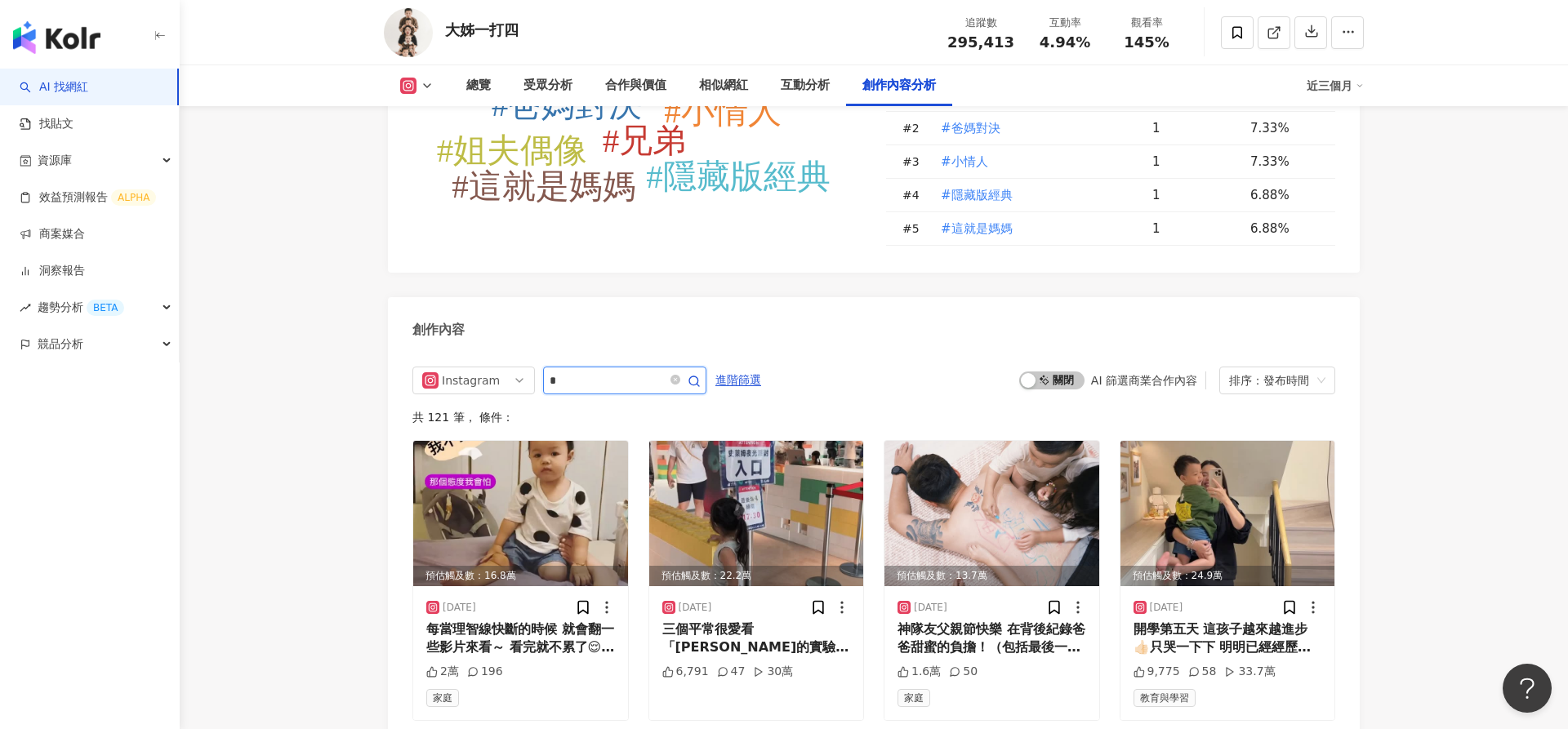
scroll to position [4974, 0]
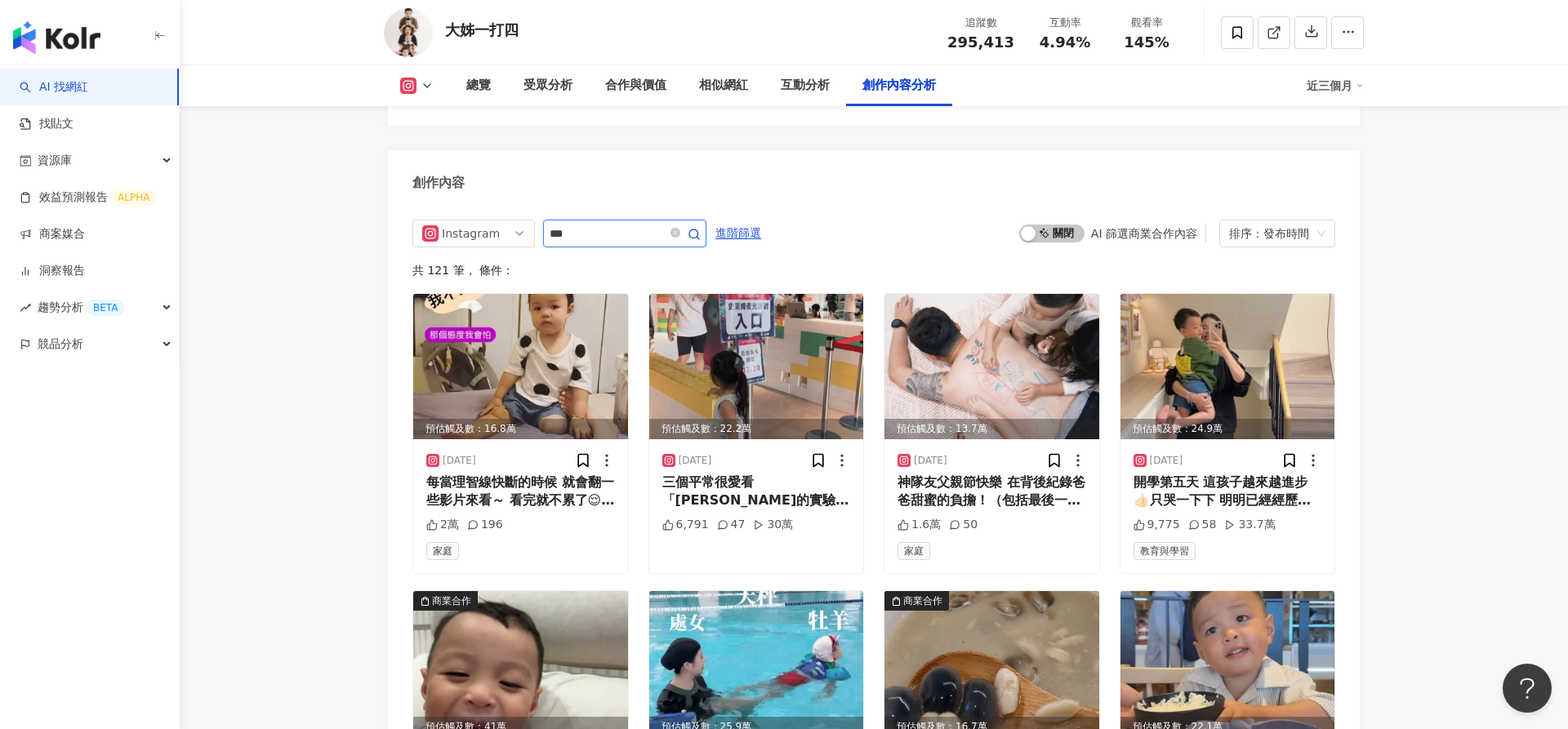
type input "***"
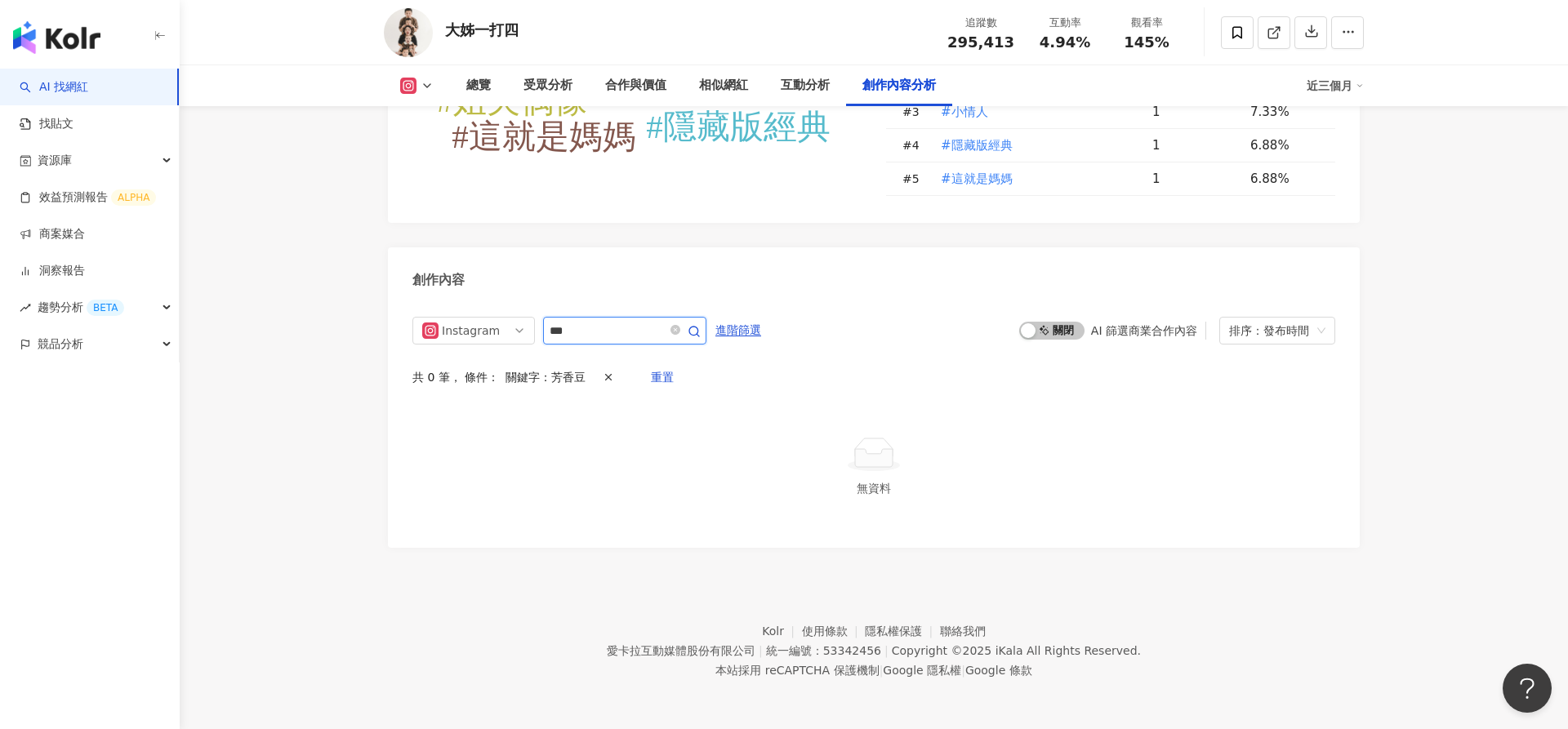
scroll to position [4827, 0]
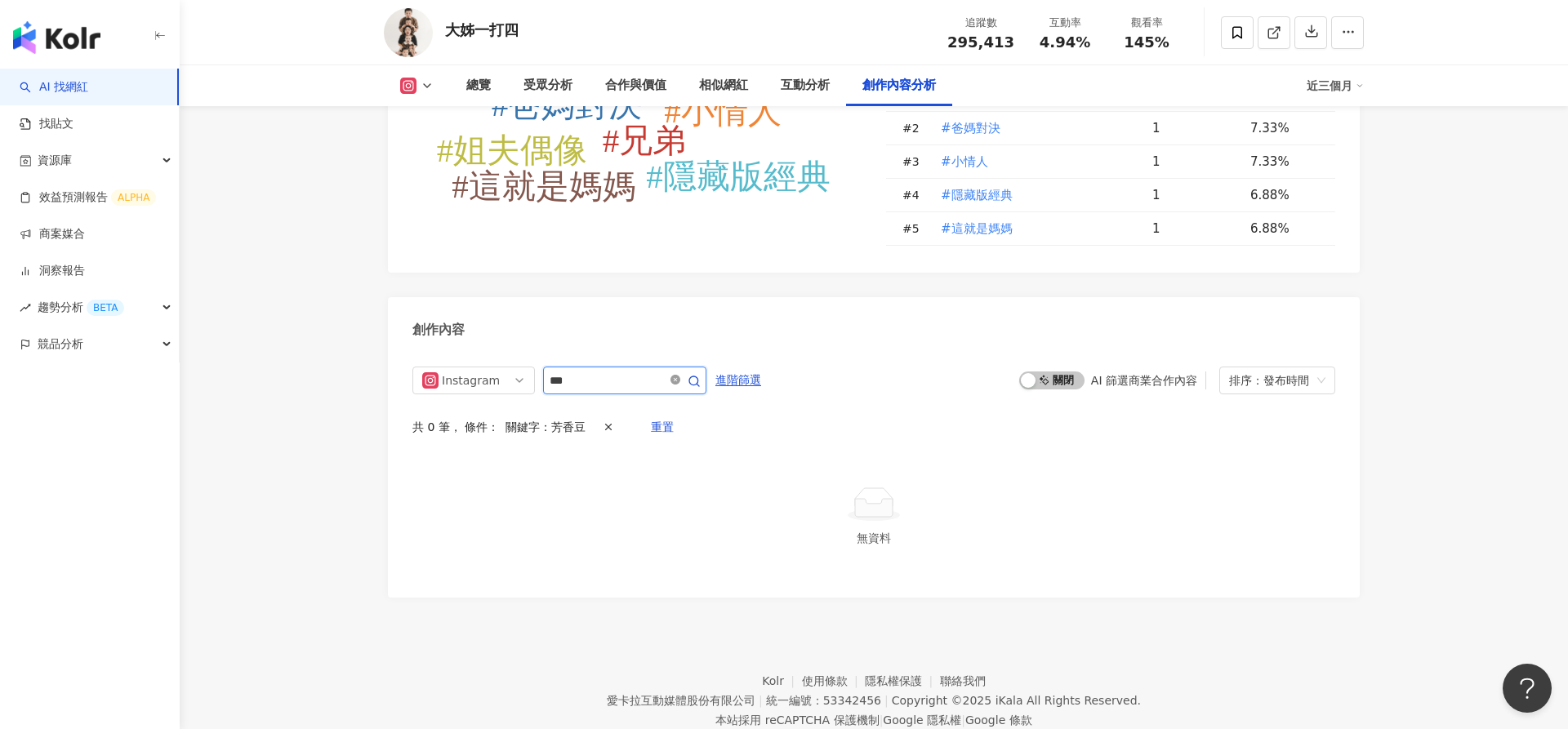
click at [675, 375] on icon "close-circle" at bounding box center [675, 380] width 10 height 10
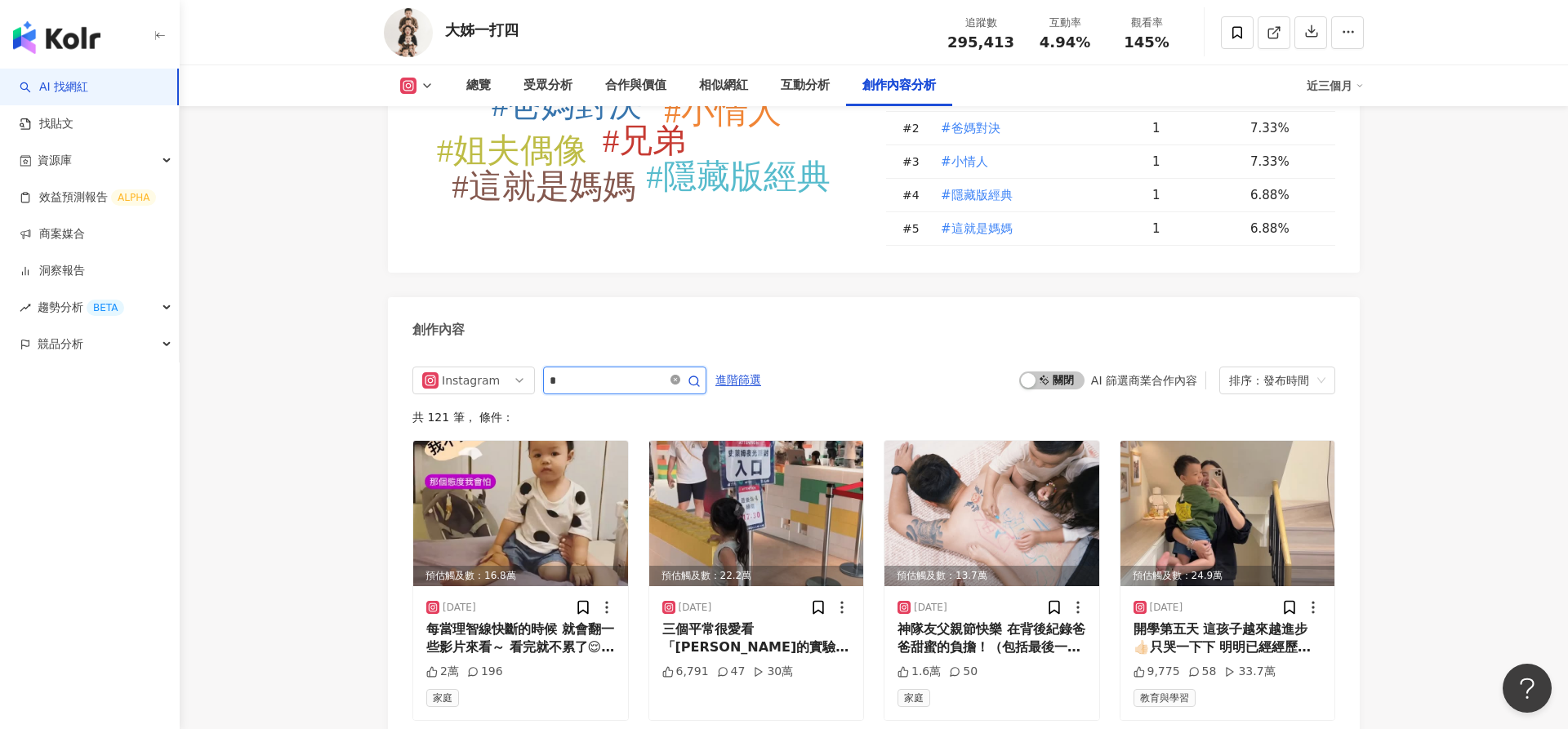
scroll to position [4974, 0]
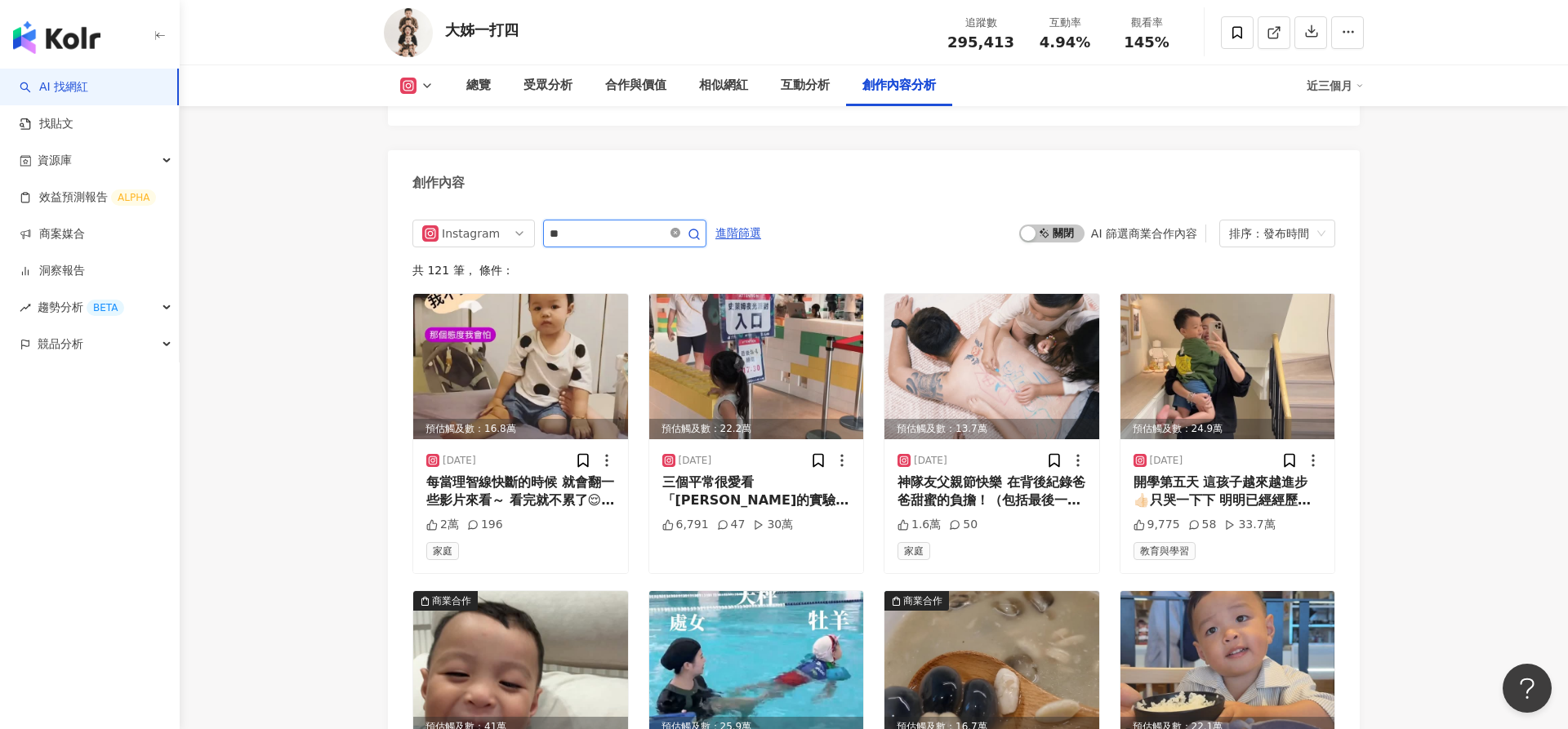
type input "*"
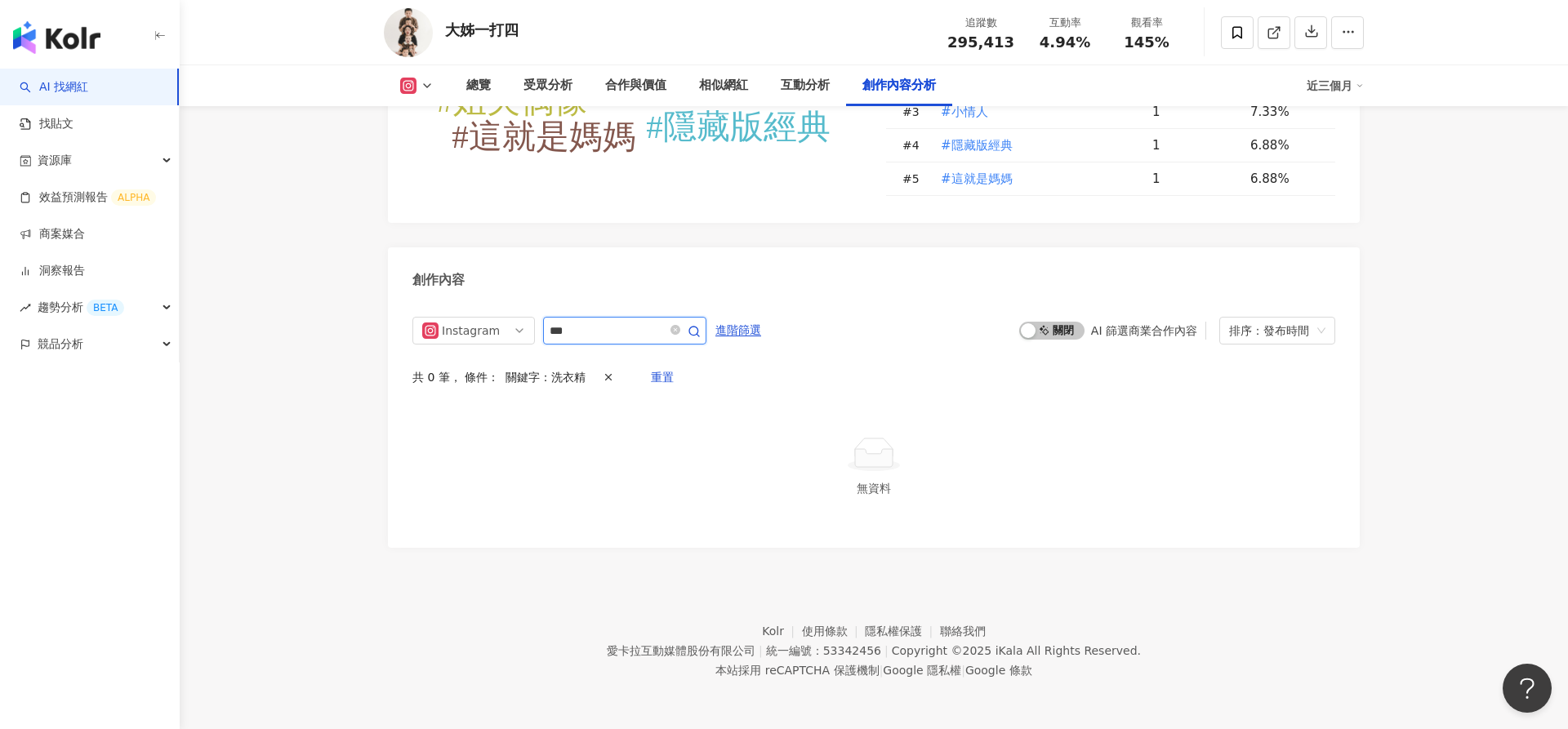
scroll to position [4827, 0]
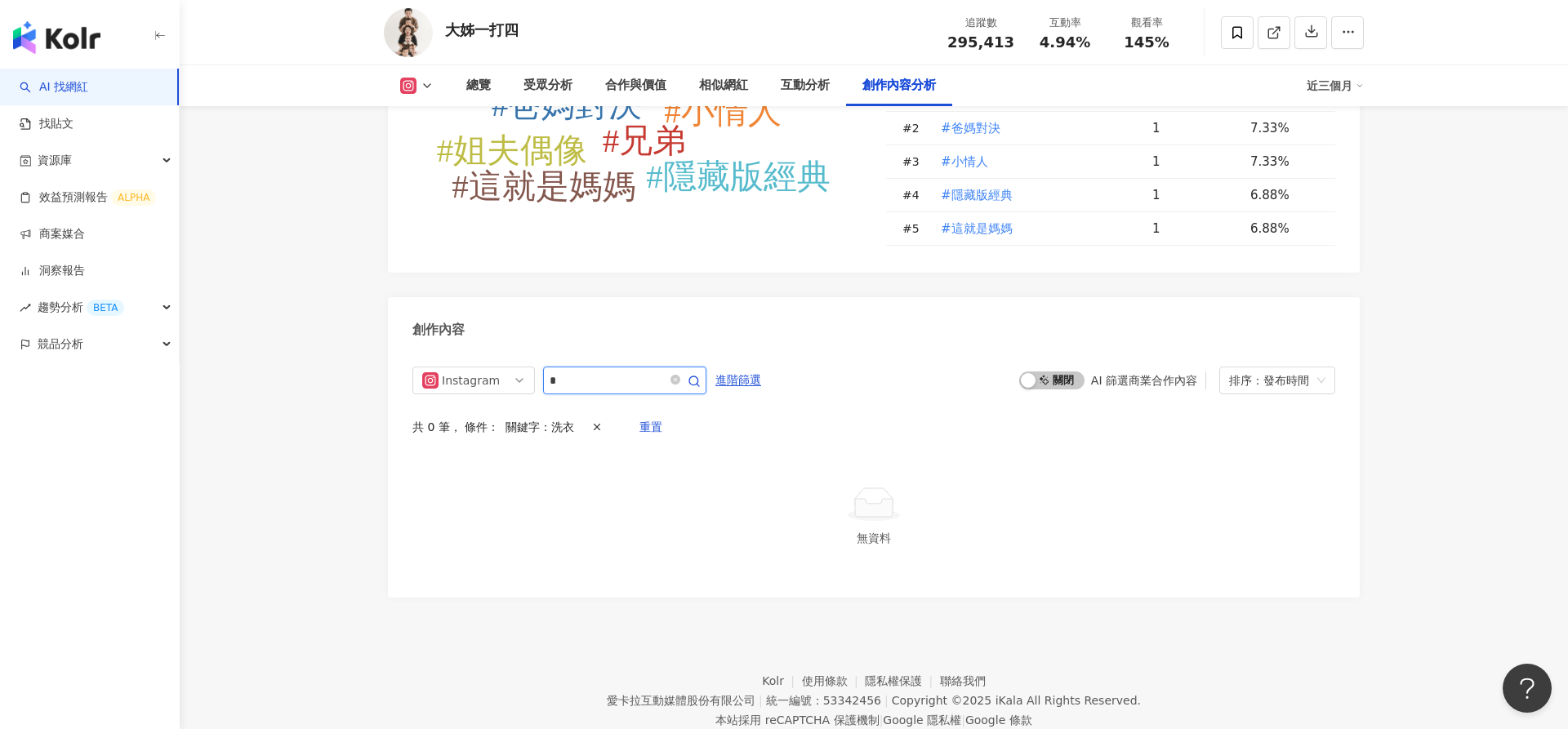
type input "*"
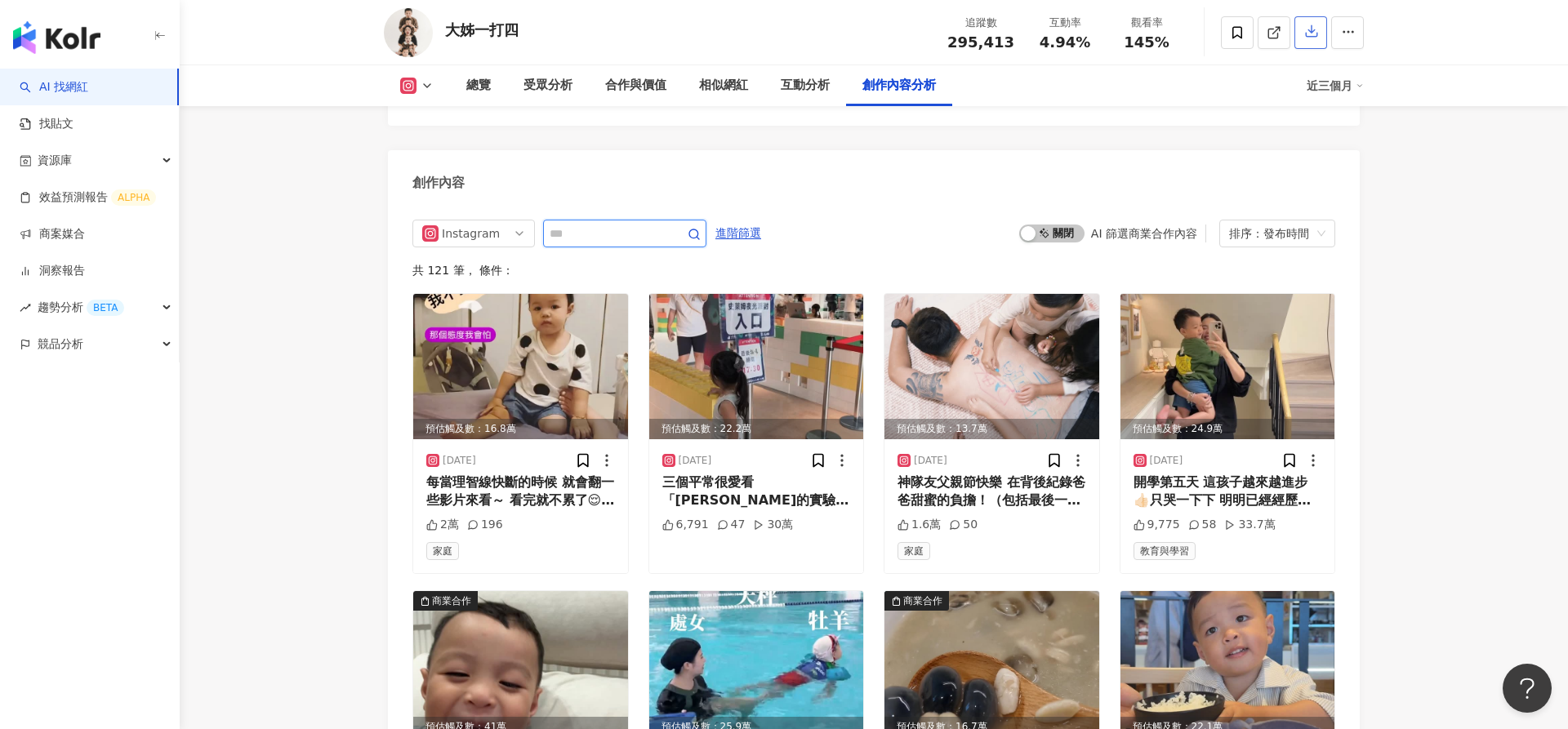
scroll to position [3574, 0]
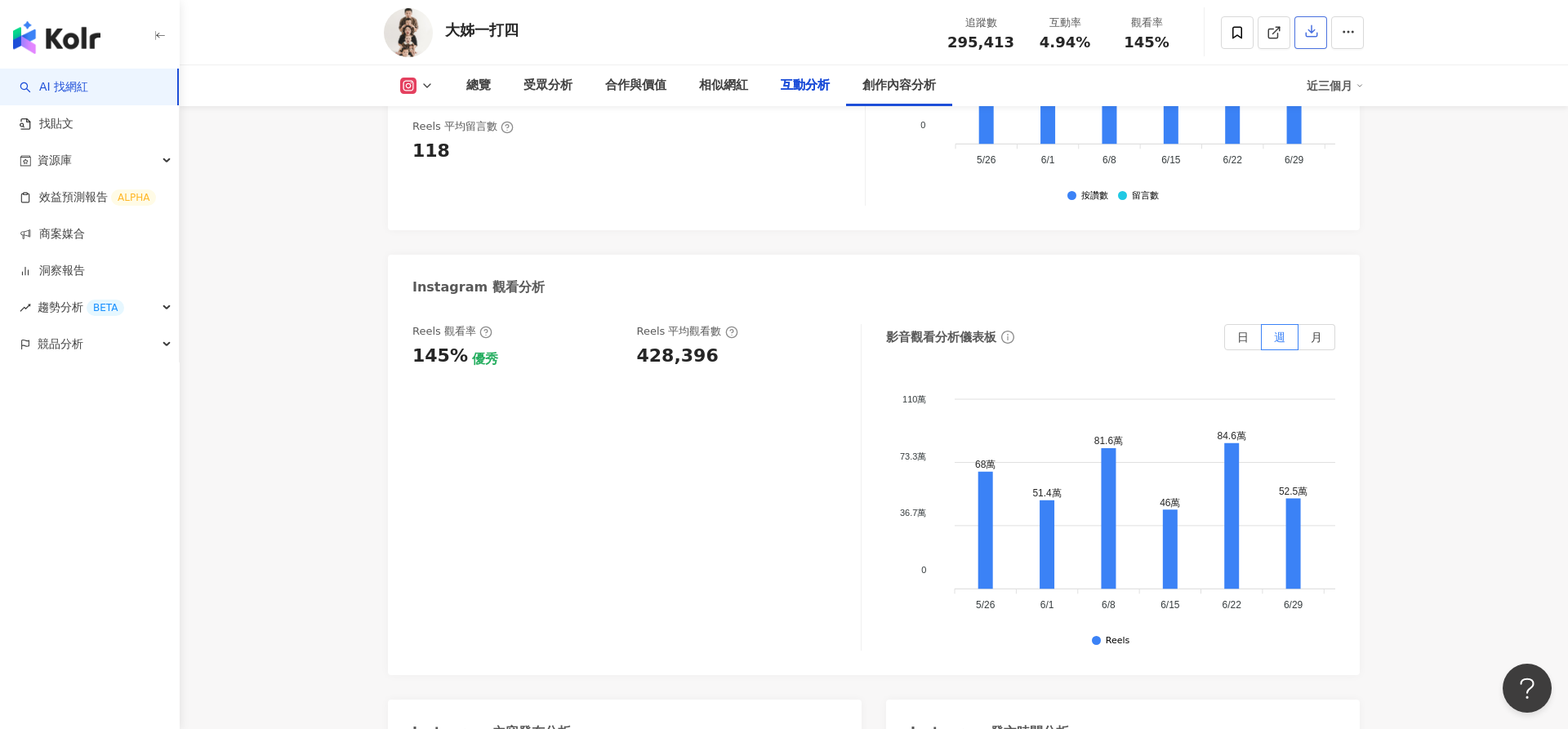
click at [1303, 34] on button "button" at bounding box center [1310, 32] width 32 height 32
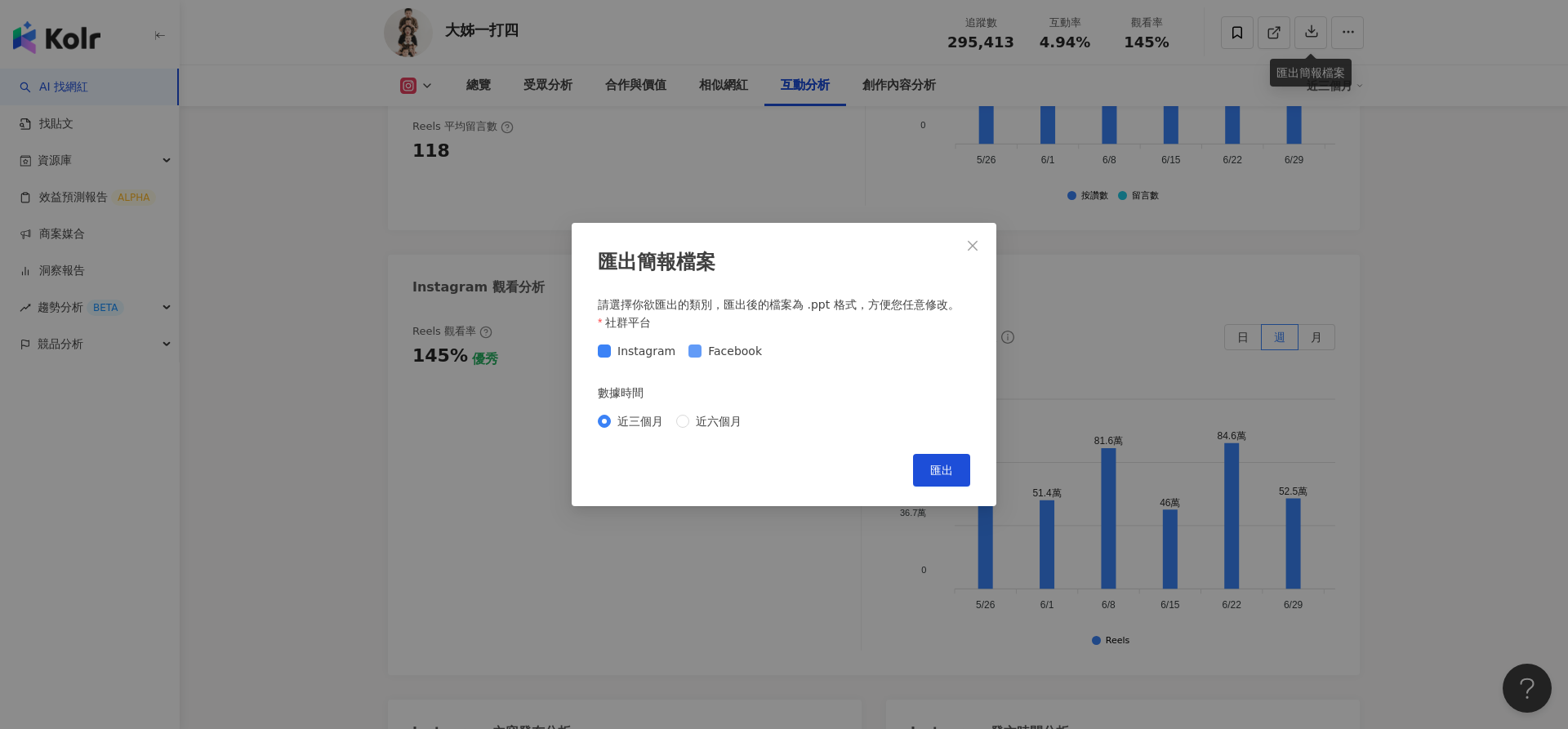
click at [721, 352] on span "Facebook" at bounding box center [735, 351] width 67 height 18
click at [931, 463] on span "匯出" at bounding box center [941, 469] width 23 height 13
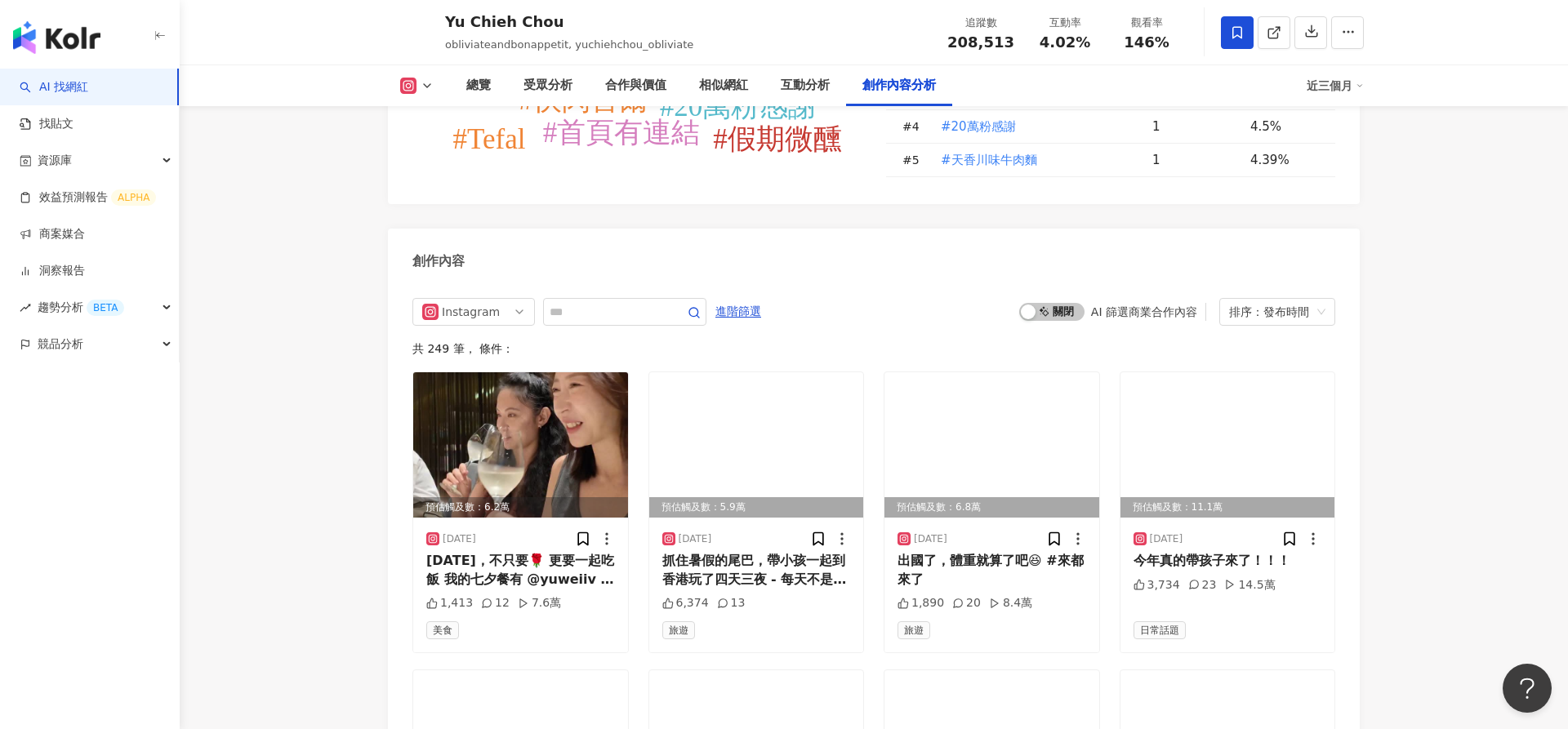
scroll to position [4998, 0]
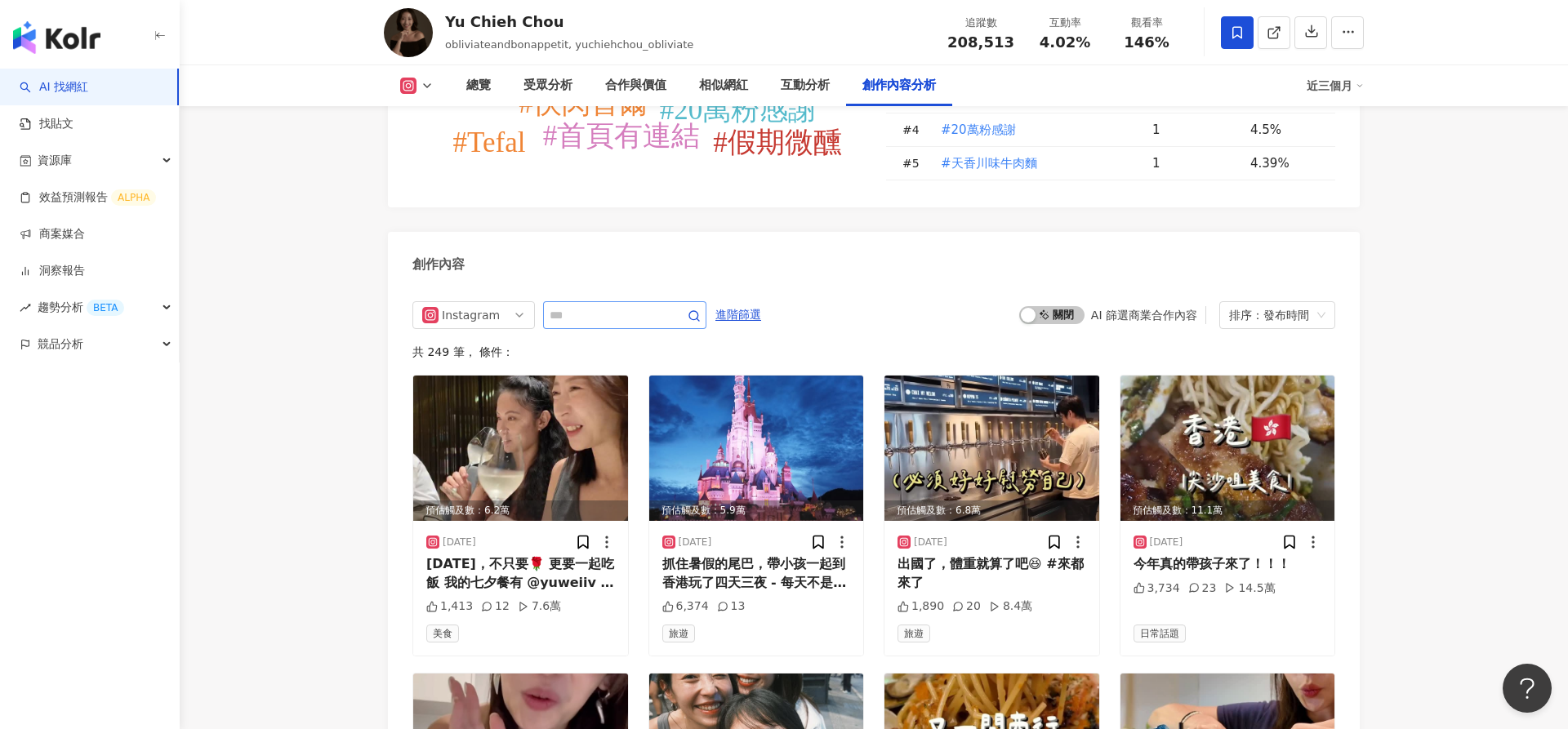
click at [621, 302] on span at bounding box center [624, 316] width 164 height 27
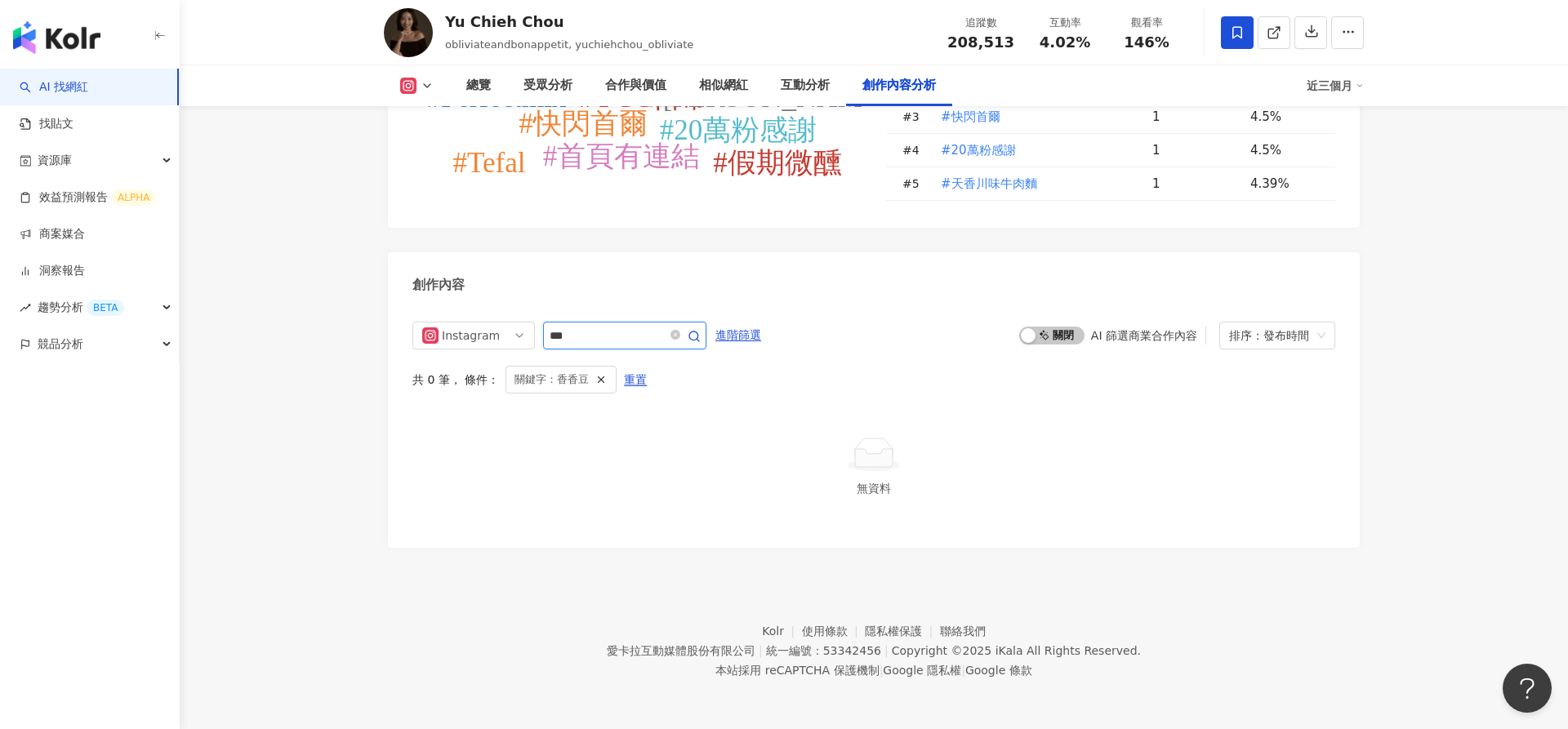
scroll to position [4880, 0]
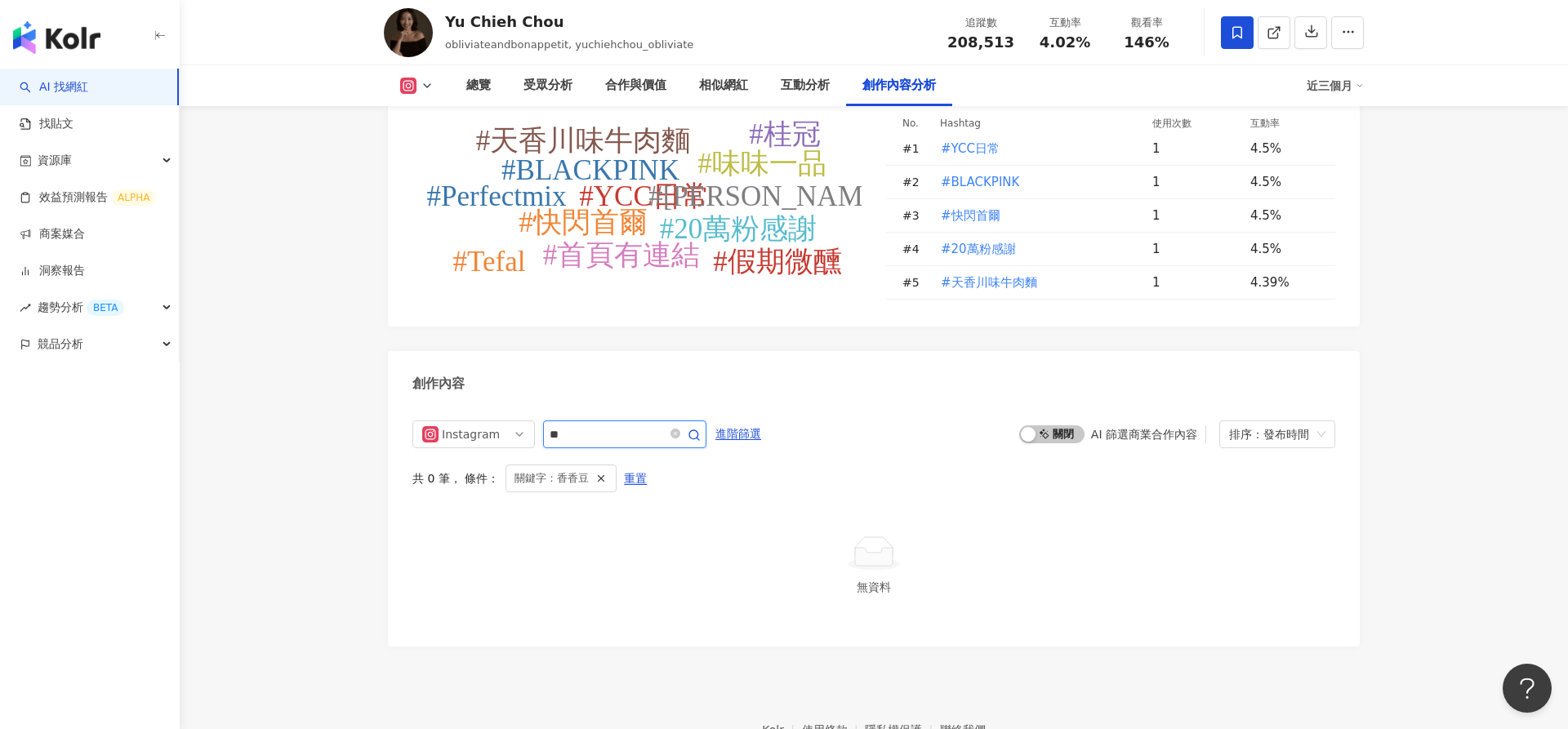
type input "*"
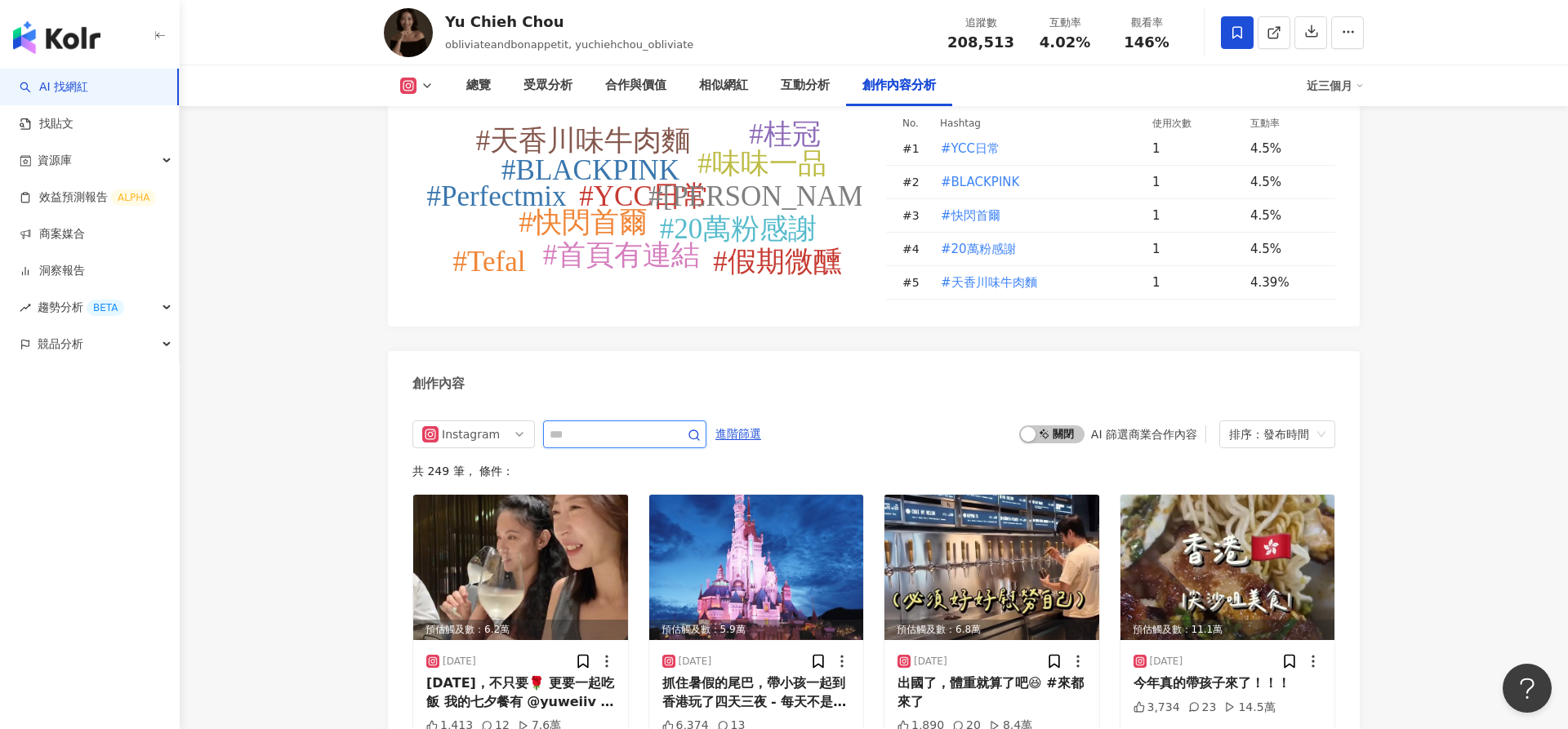
scroll to position [5027, 0]
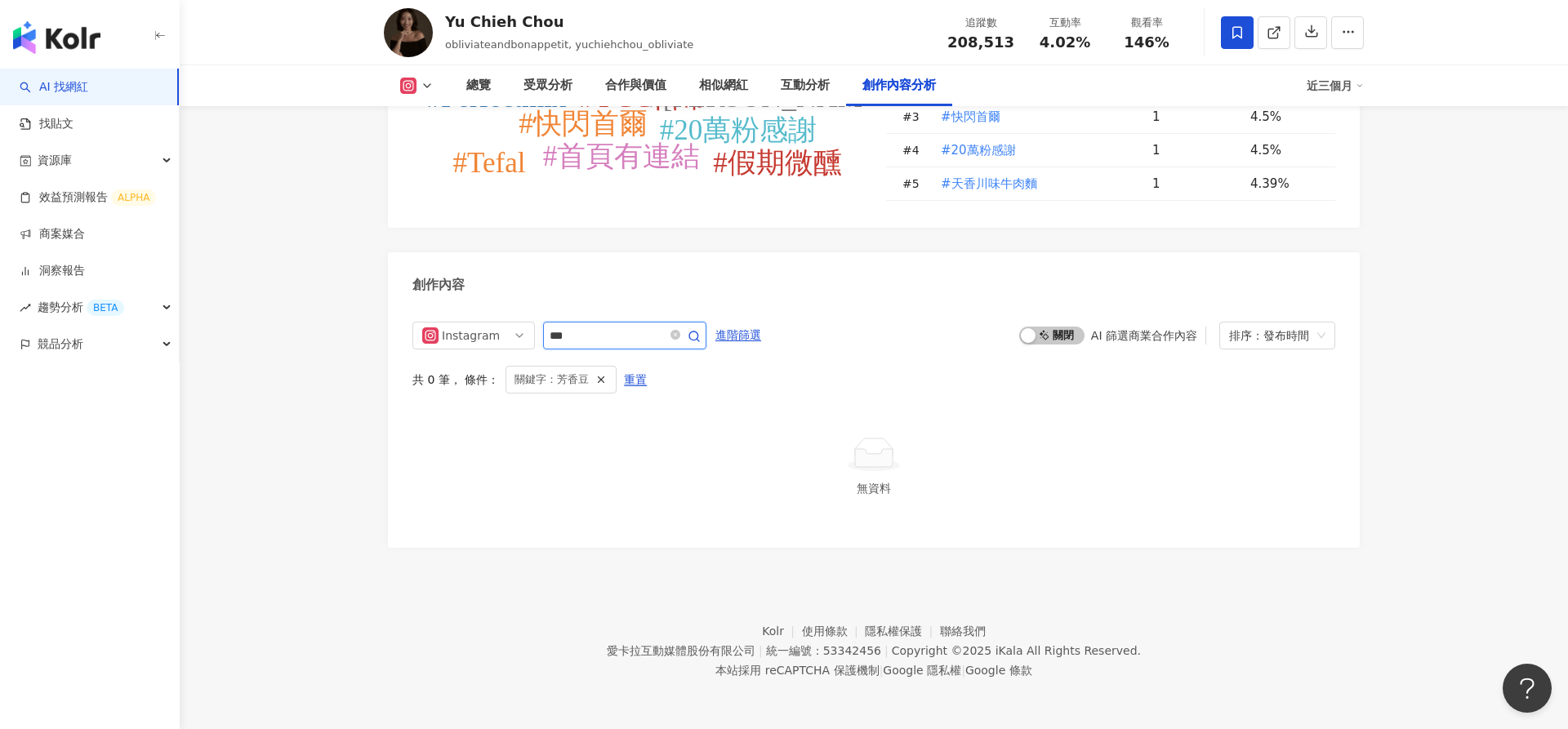
scroll to position [4880, 0]
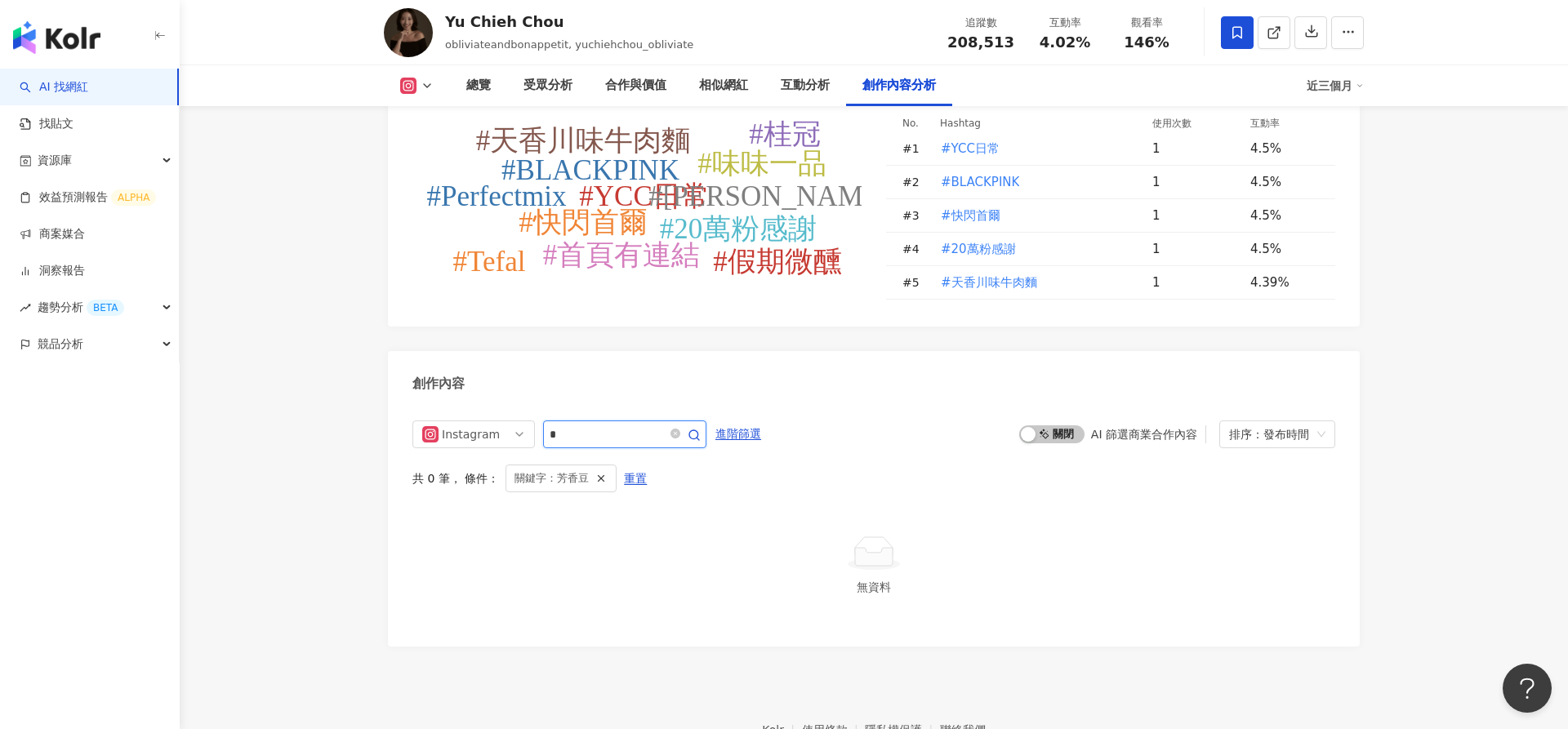
type input "*"
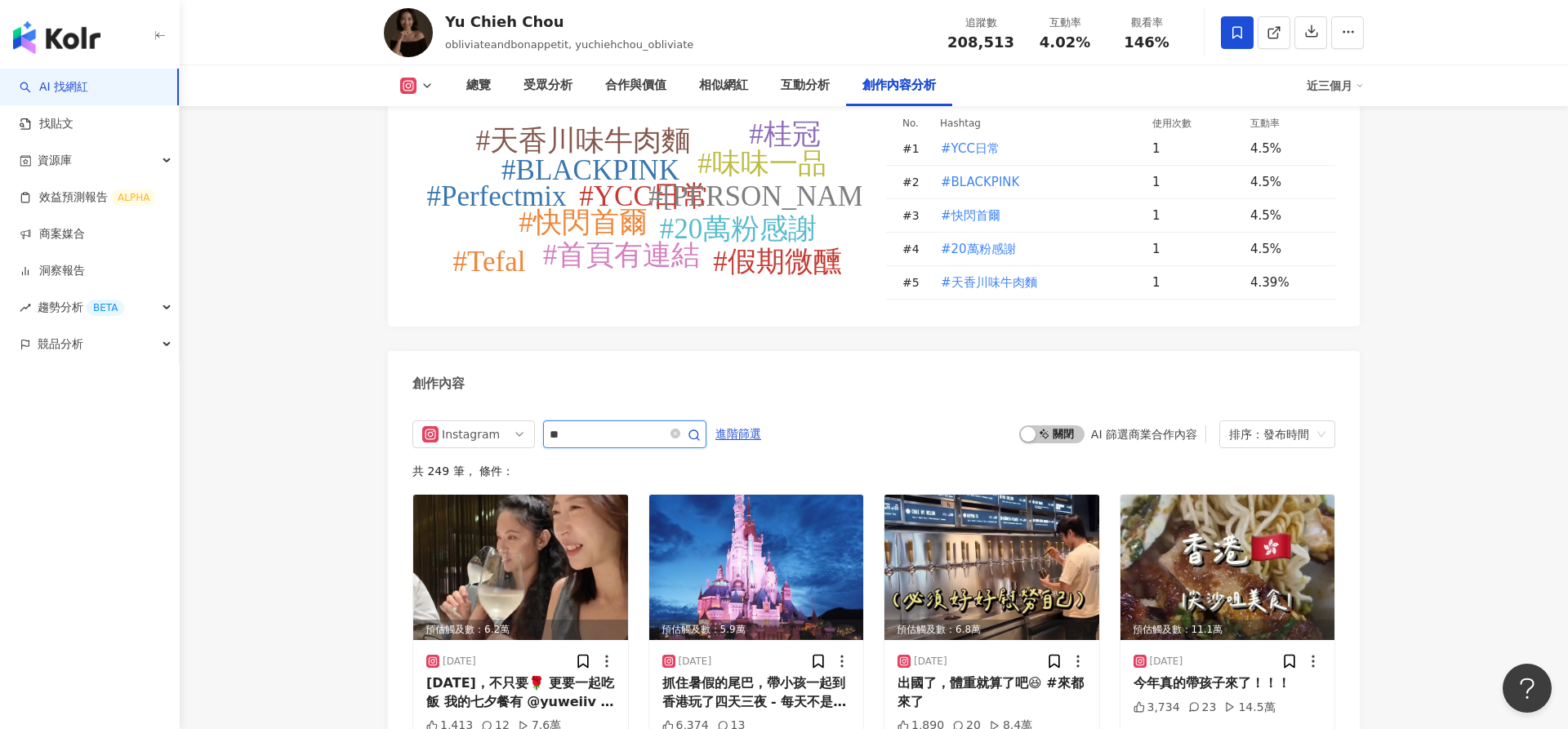
scroll to position [5027, 0]
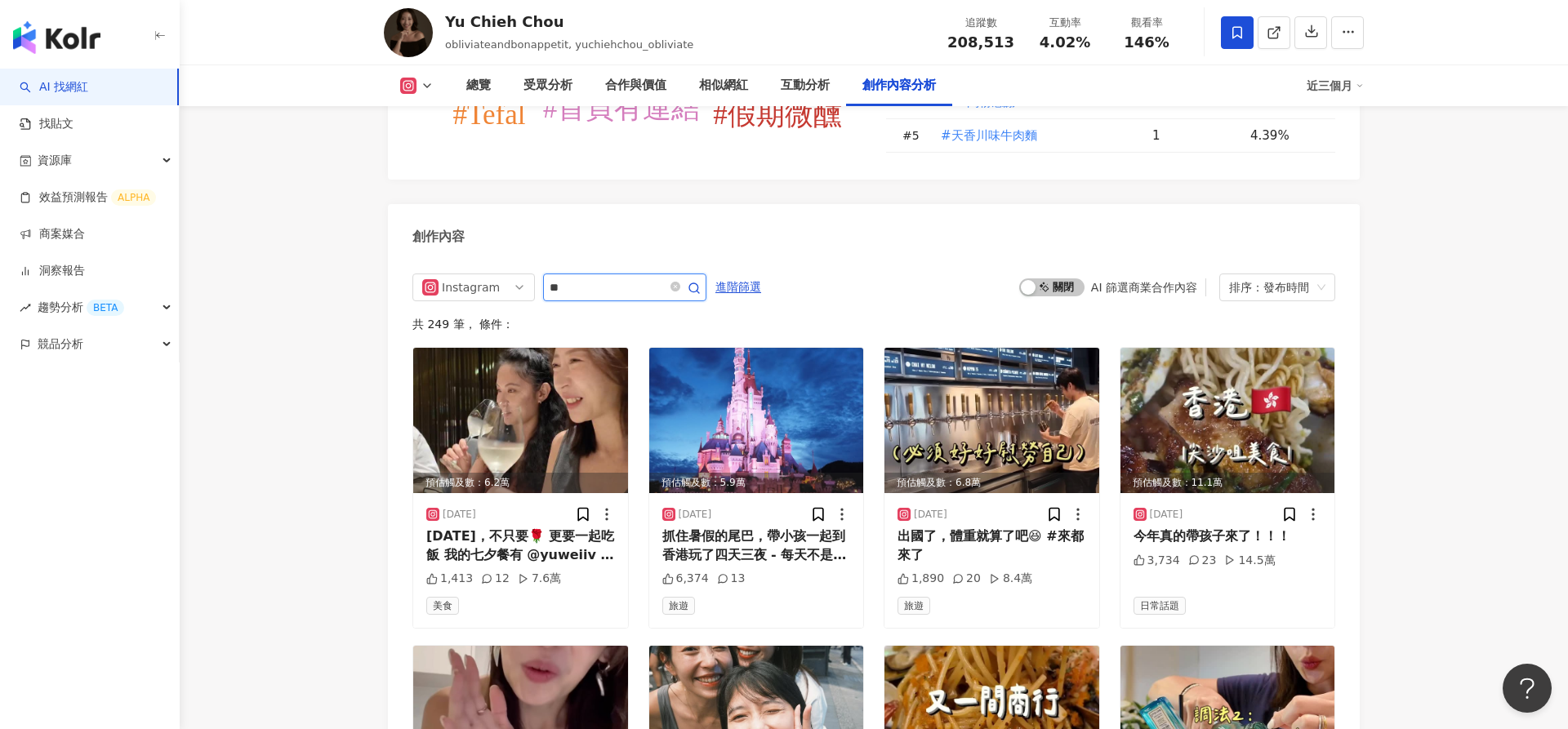
type input "**"
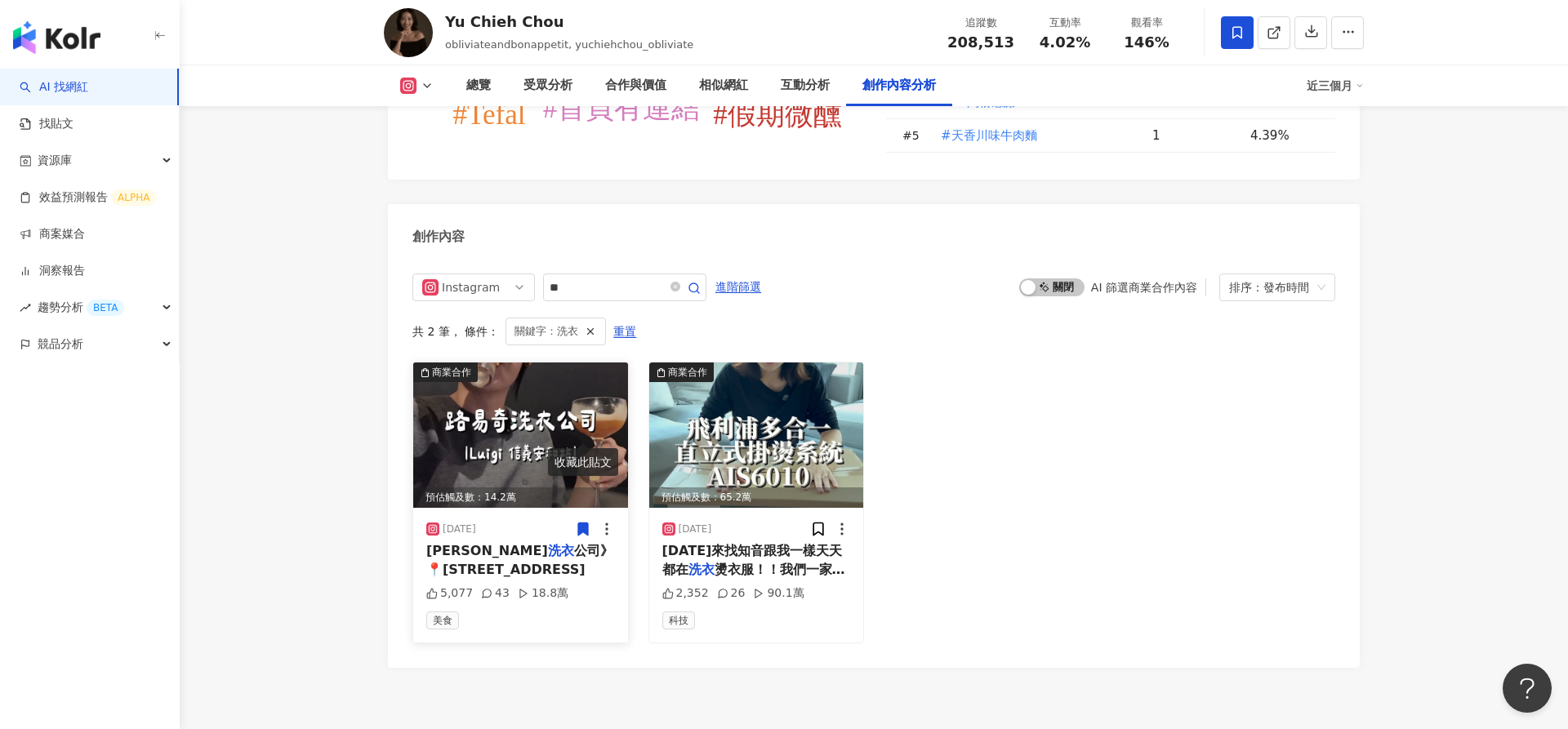
click at [576, 363] on img at bounding box center [520, 435] width 215 height 145
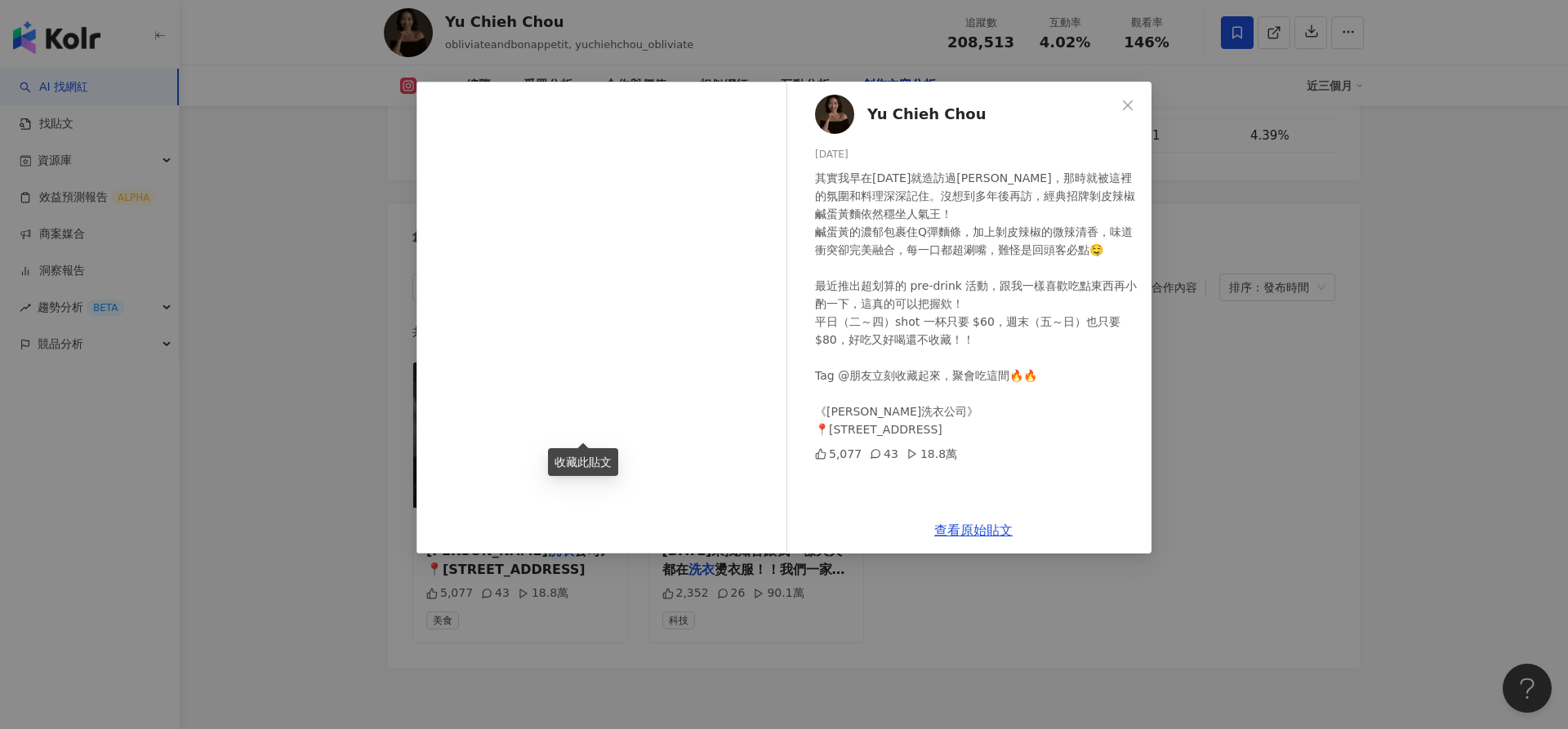
click at [1230, 461] on div "Yu Chieh Chou 2025/6/10 其實我早在6年前就造訪過路易奇，那時就被這裡的氛圍和料理深深記住。沒想到多年後再訪，經典招牌剝皮辣椒鹹蛋黃麵依…" at bounding box center [784, 364] width 1568 height 729
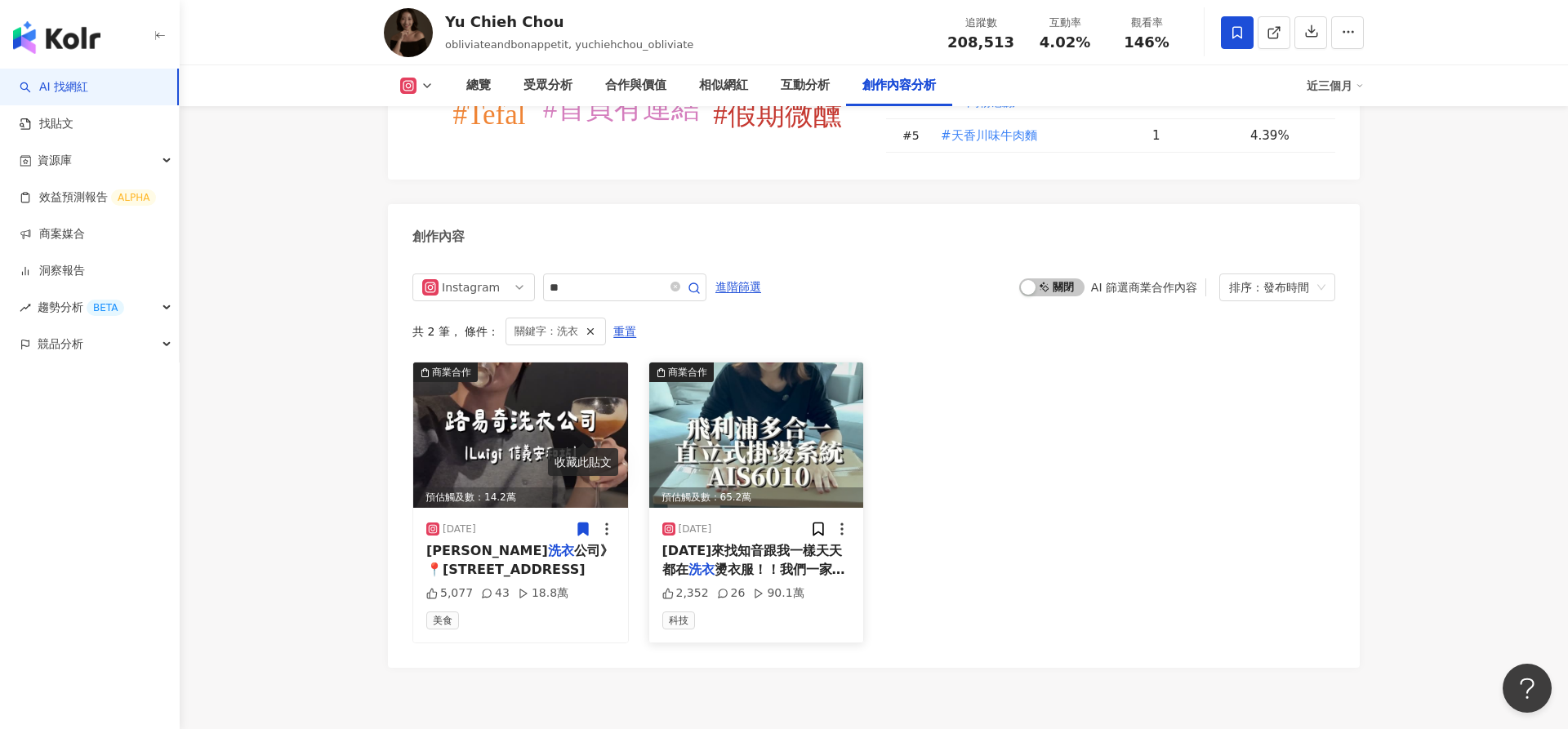
click at [810, 363] on img at bounding box center [757, 435] width 215 height 145
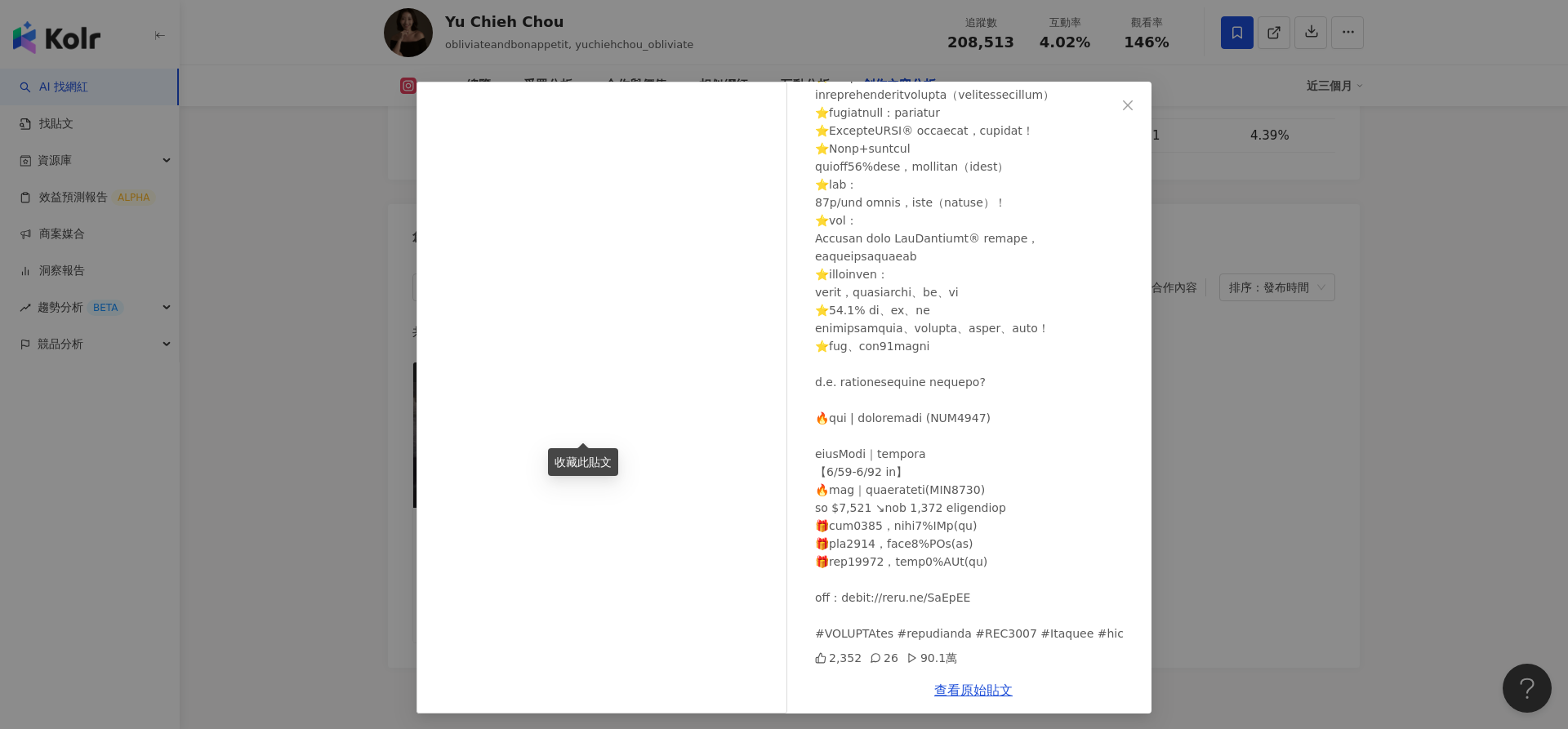
scroll to position [316, 0]
click at [1275, 465] on div "Yu Chieh Chou 2024/9/16 2,352 26 90.1萬 查看原始貼文" at bounding box center [784, 364] width 1568 height 729
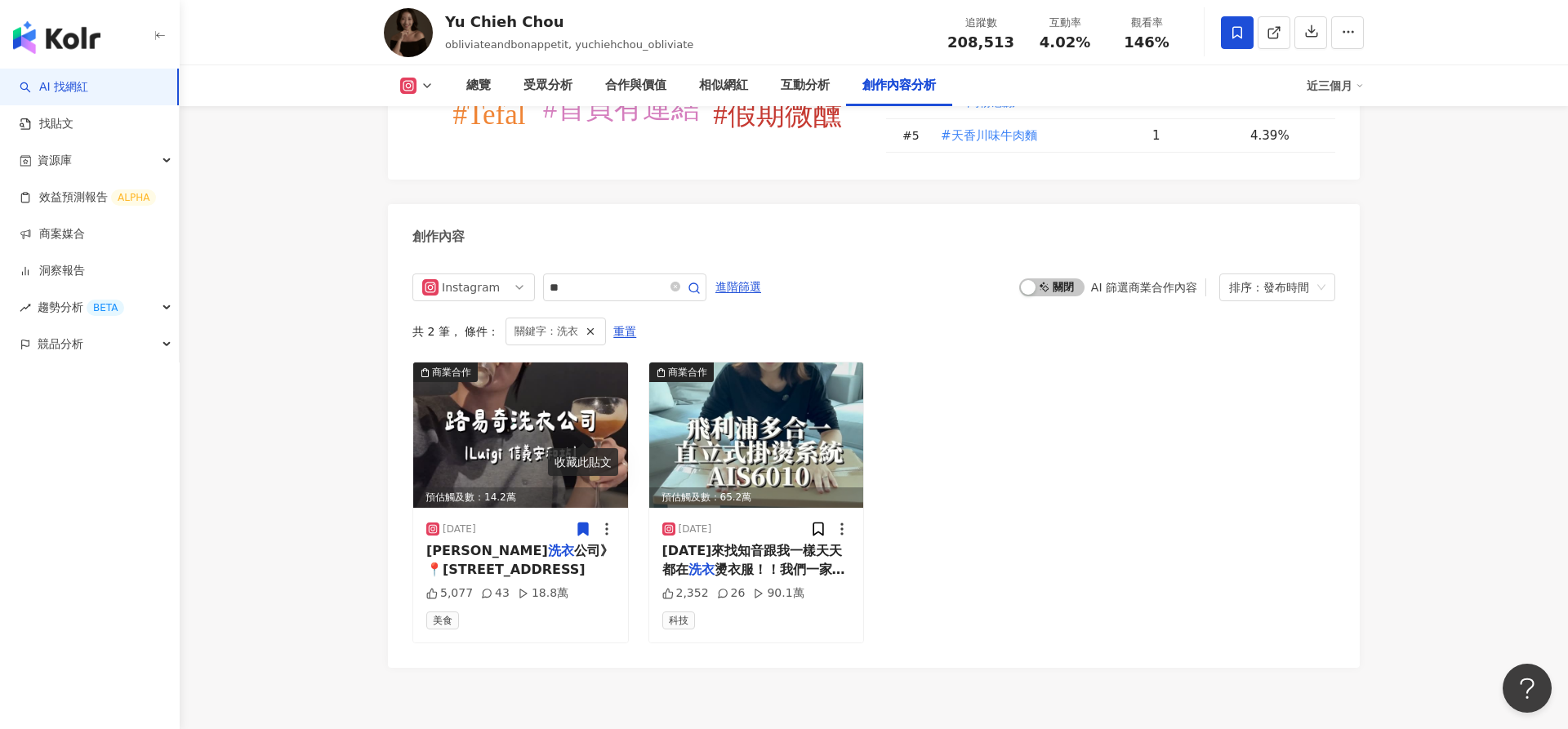
scroll to position [4736, 0]
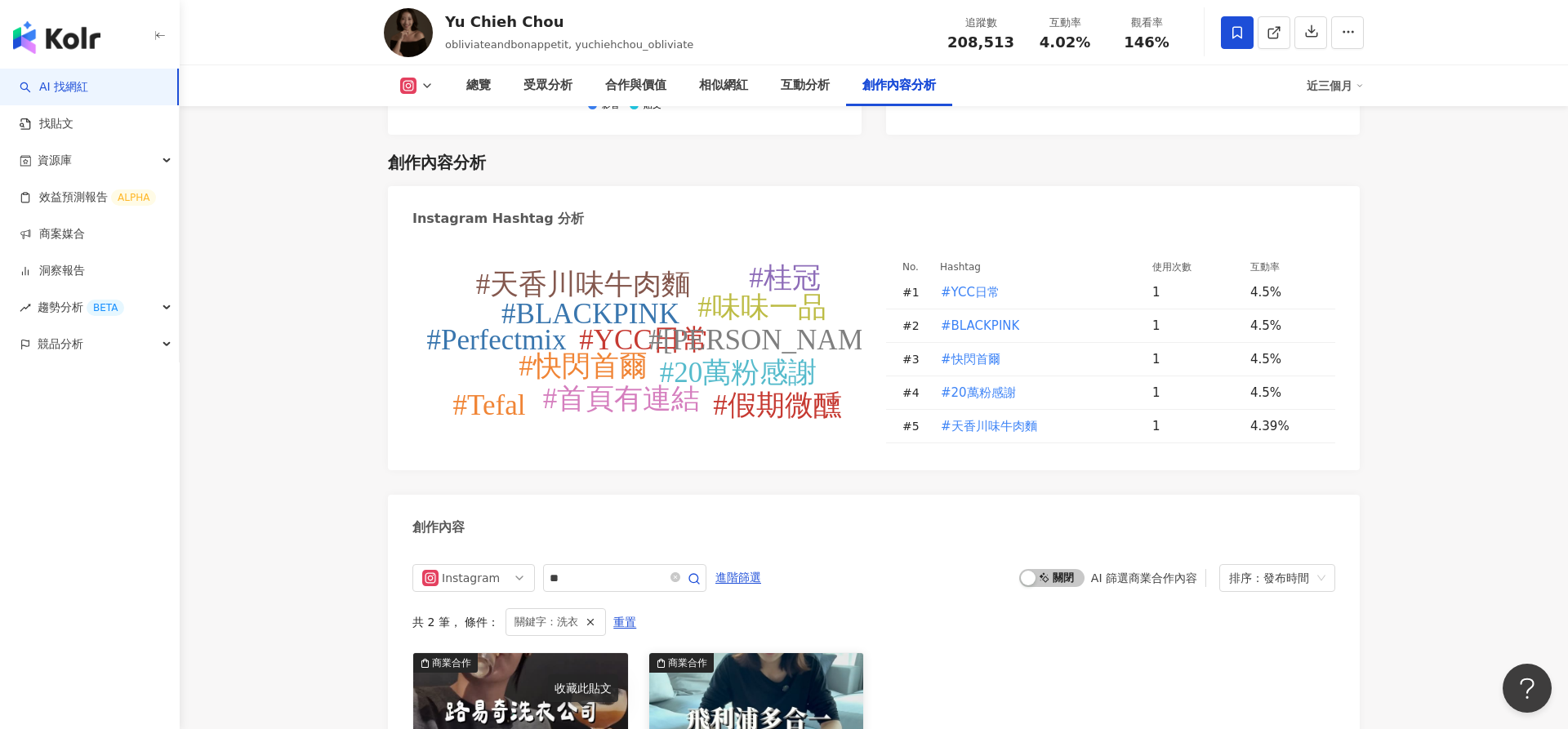
click at [796, 654] on img at bounding box center [757, 726] width 215 height 145
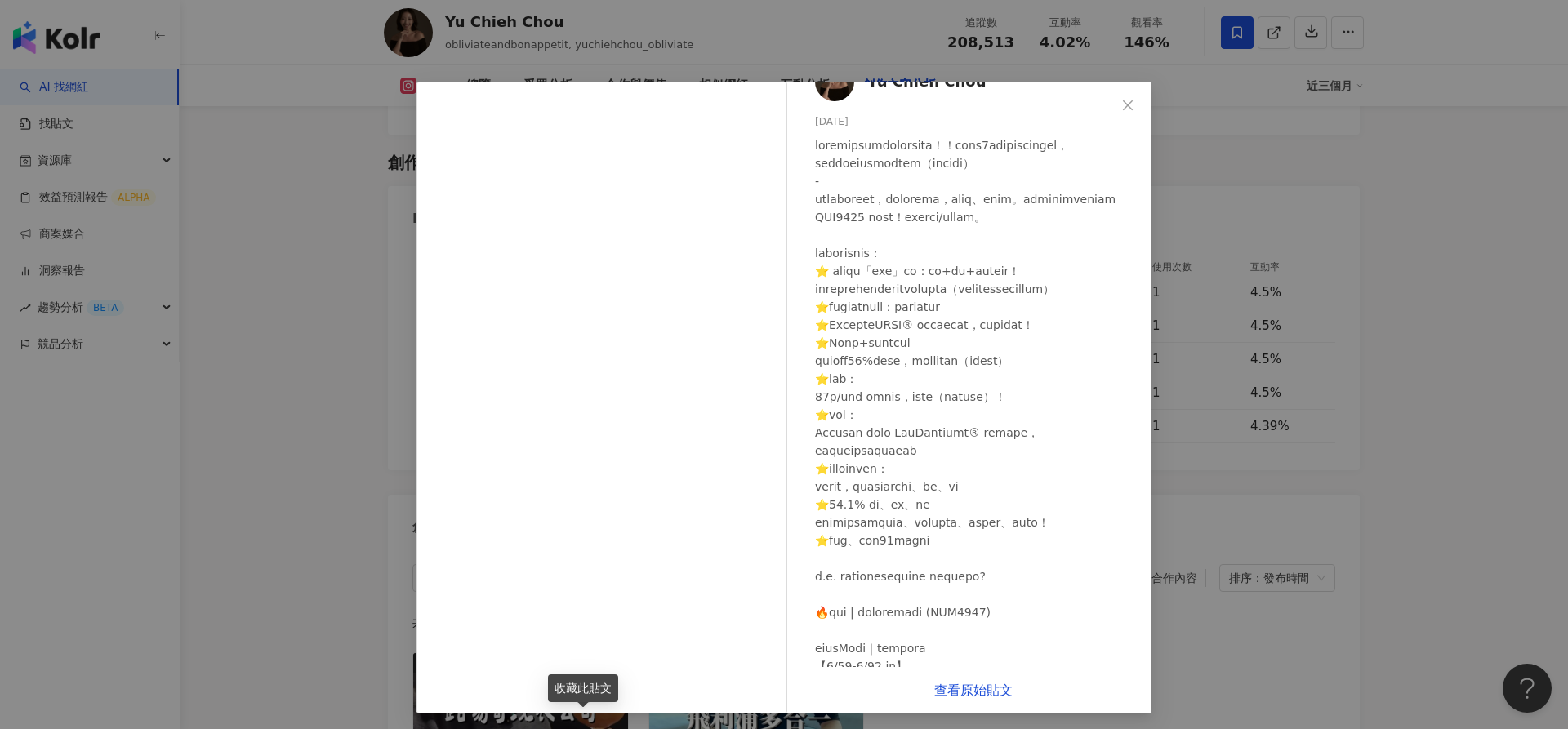
scroll to position [34, 0]
click at [955, 688] on link "查看原始貼文" at bounding box center [974, 691] width 78 height 16
click at [705, 18] on div "Yu Chieh Chou 2024/9/16 2,352 26 90.1萬 查看原始貼文" at bounding box center [784, 364] width 1568 height 729
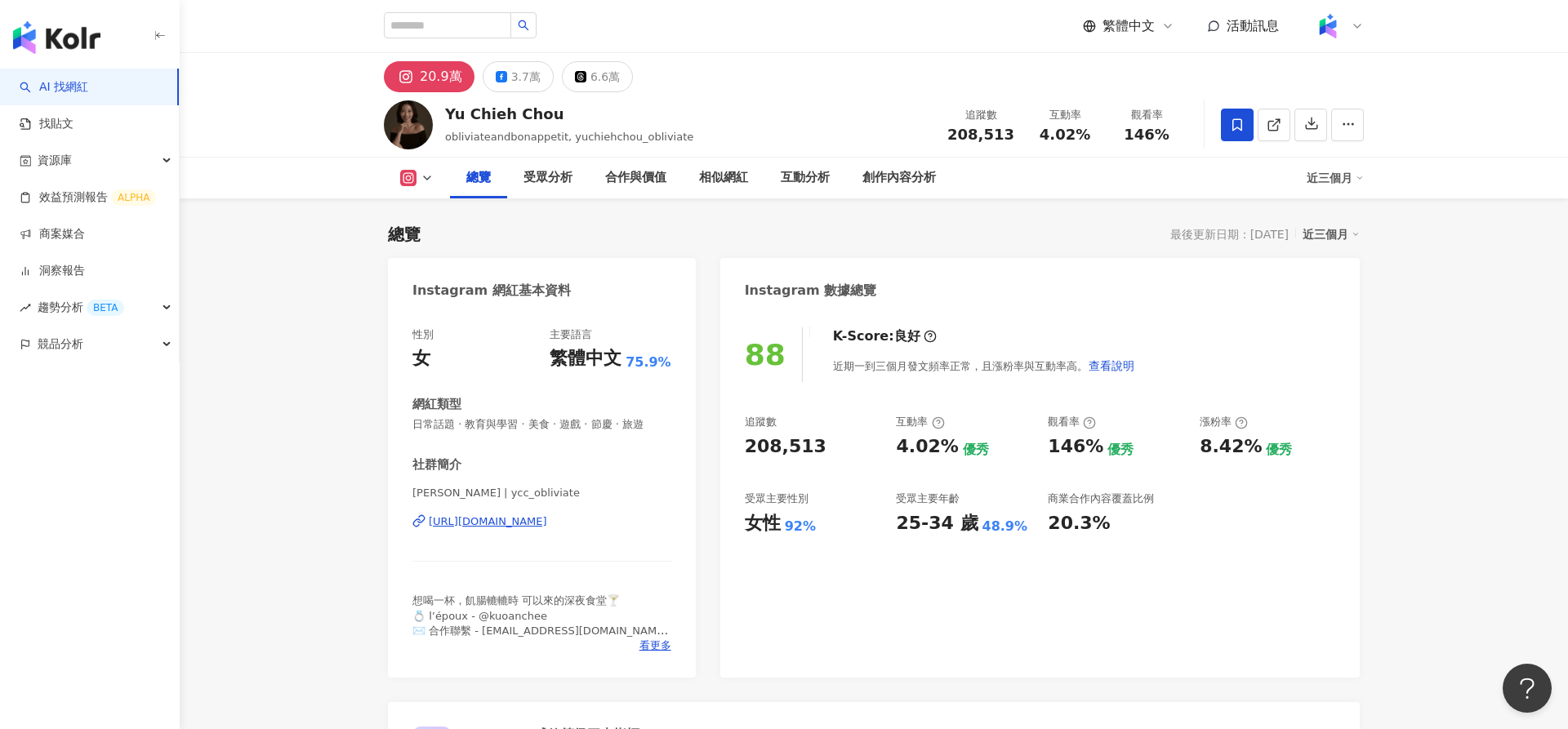
scroll to position [8, 0]
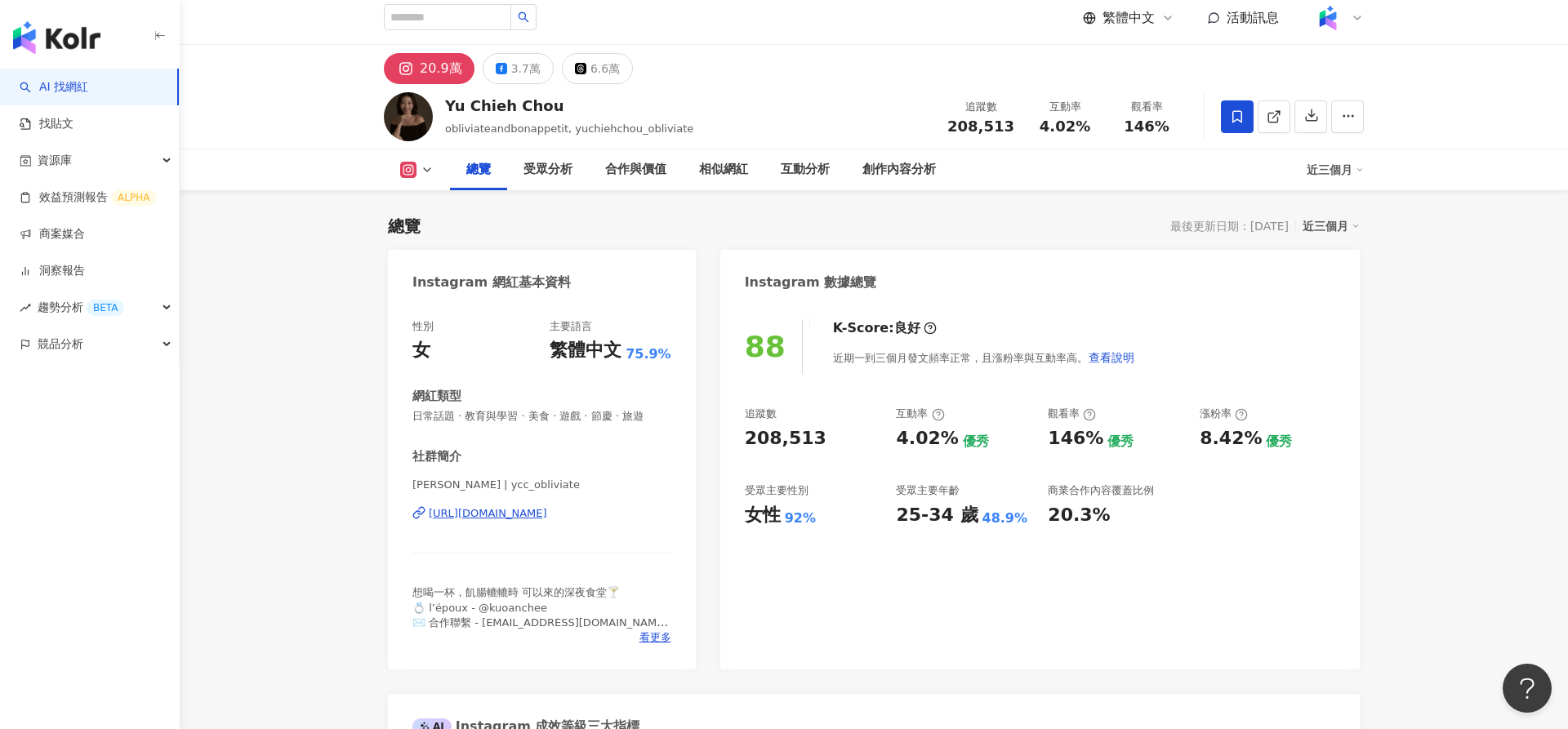
click at [547, 512] on div "https://www.instagram.com/ycc_obliviate/" at bounding box center [488, 513] width 119 height 15
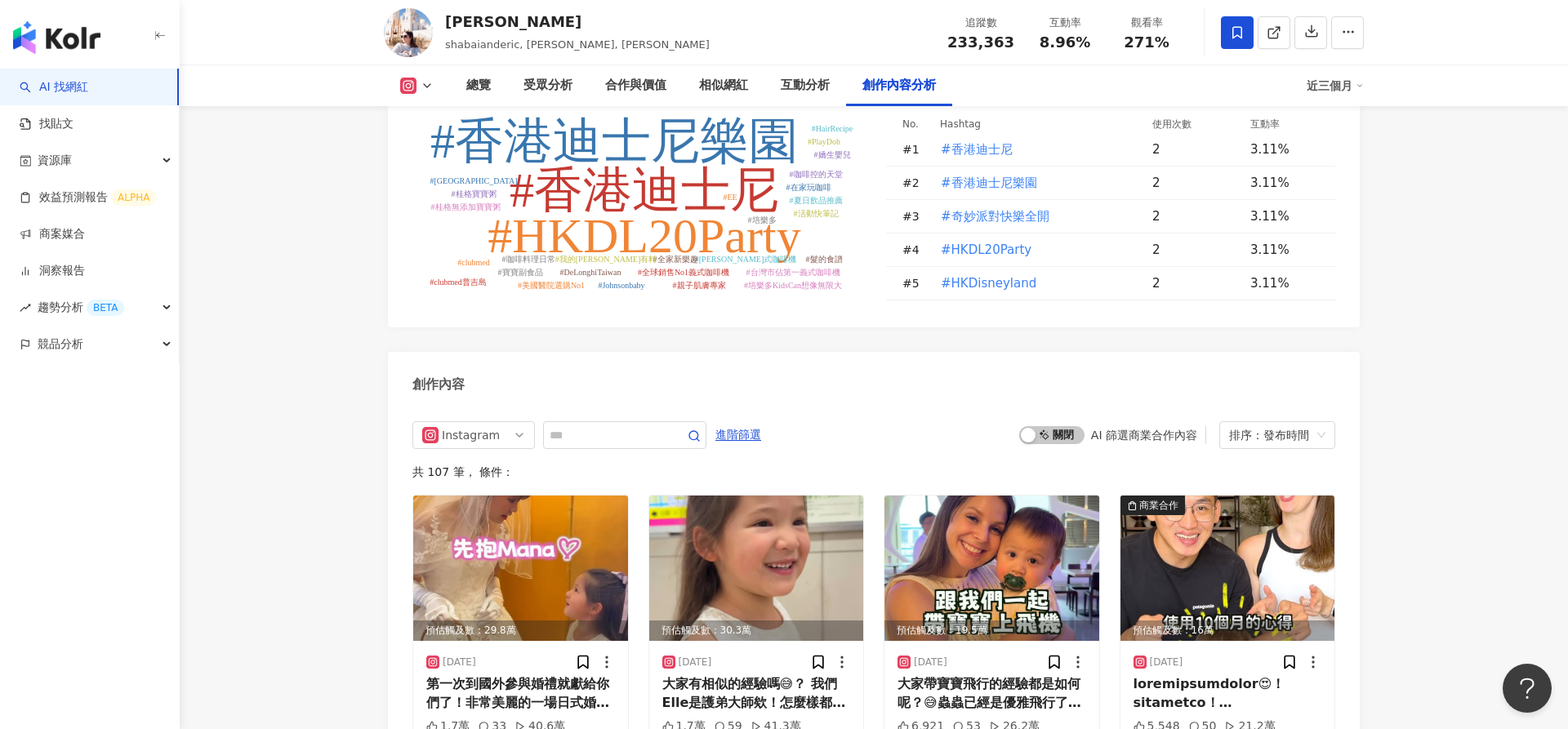
scroll to position [4788, 0]
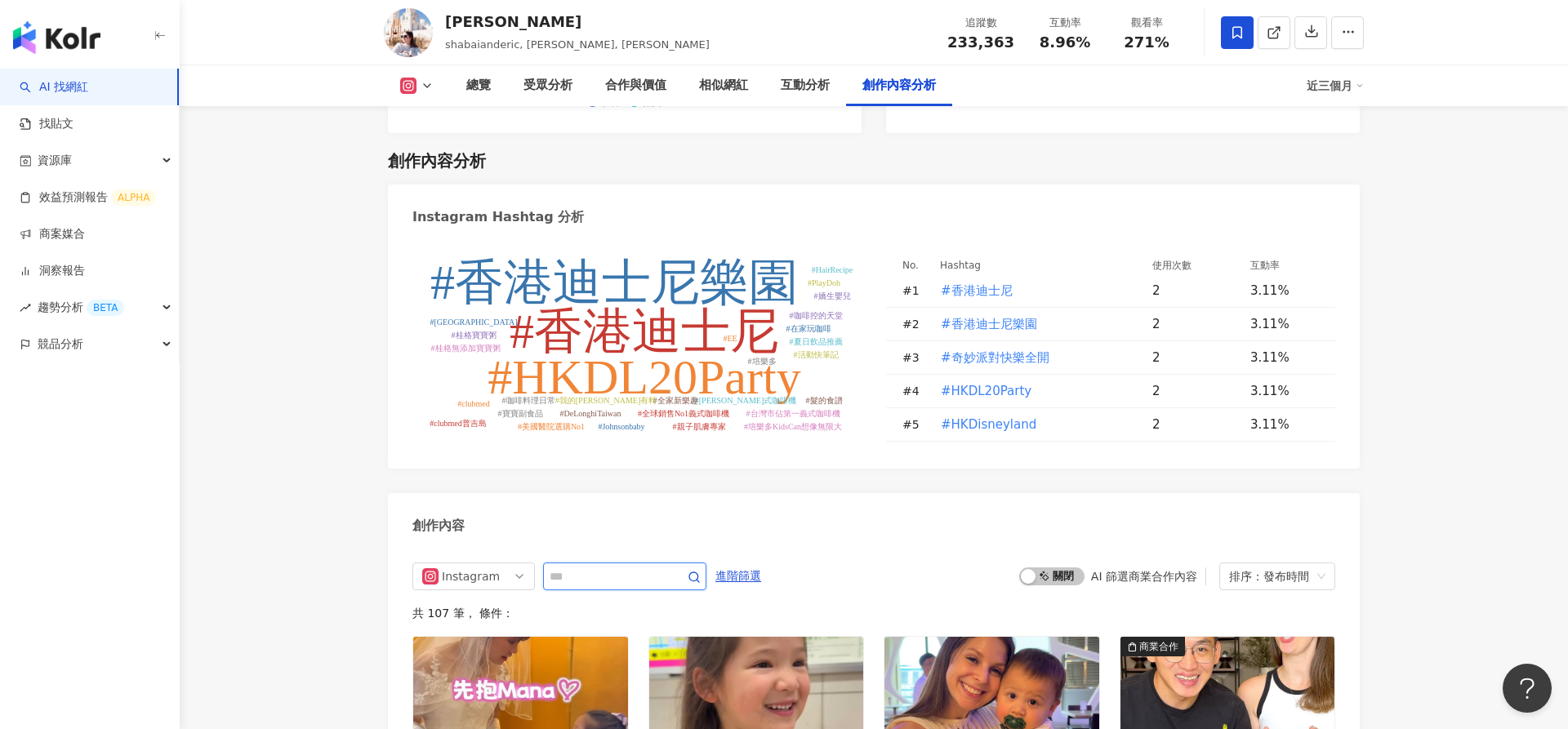
click at [601, 566] on input "text" at bounding box center [607, 576] width 115 height 20
type input "*"
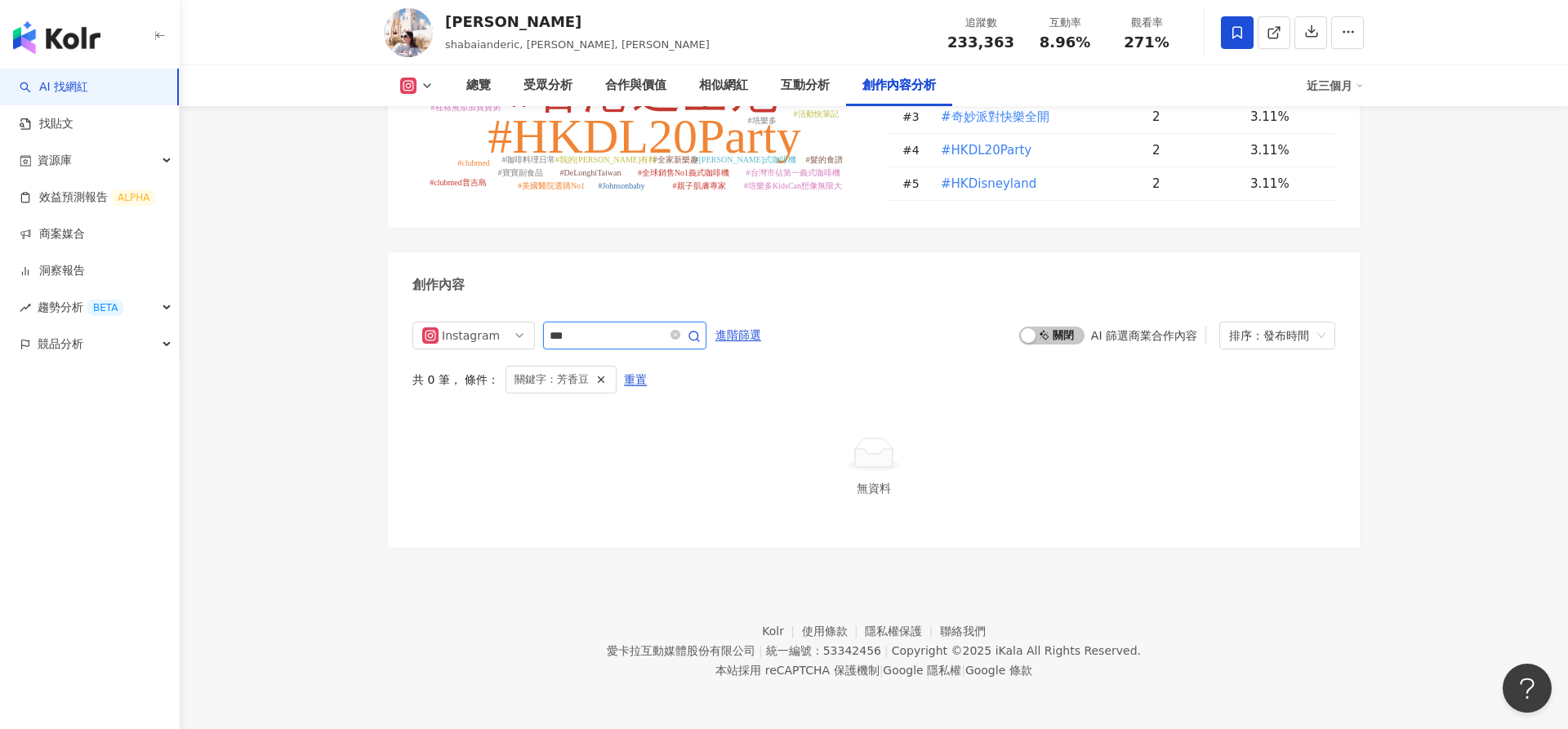
scroll to position [4930, 0]
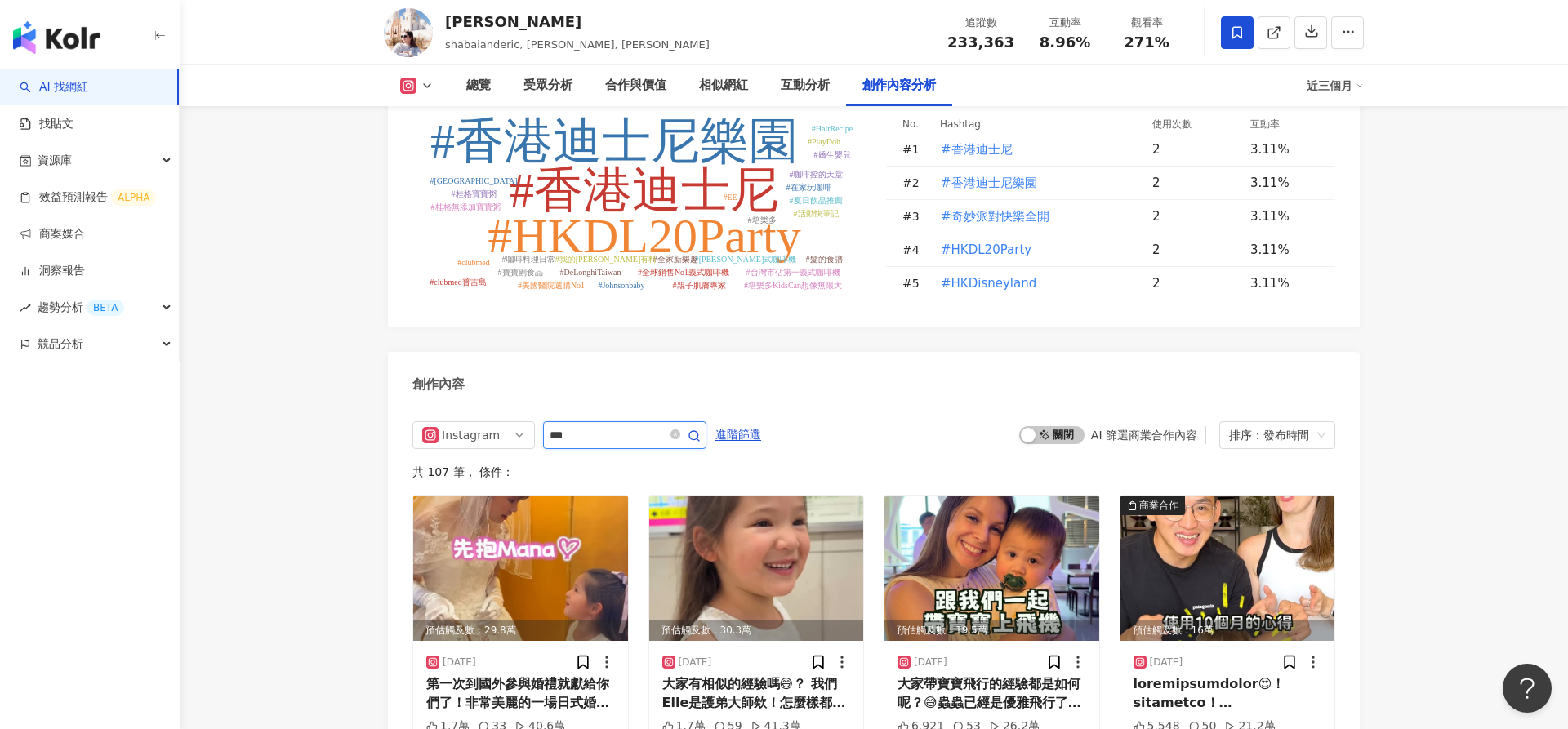
scroll to position [5077, 0]
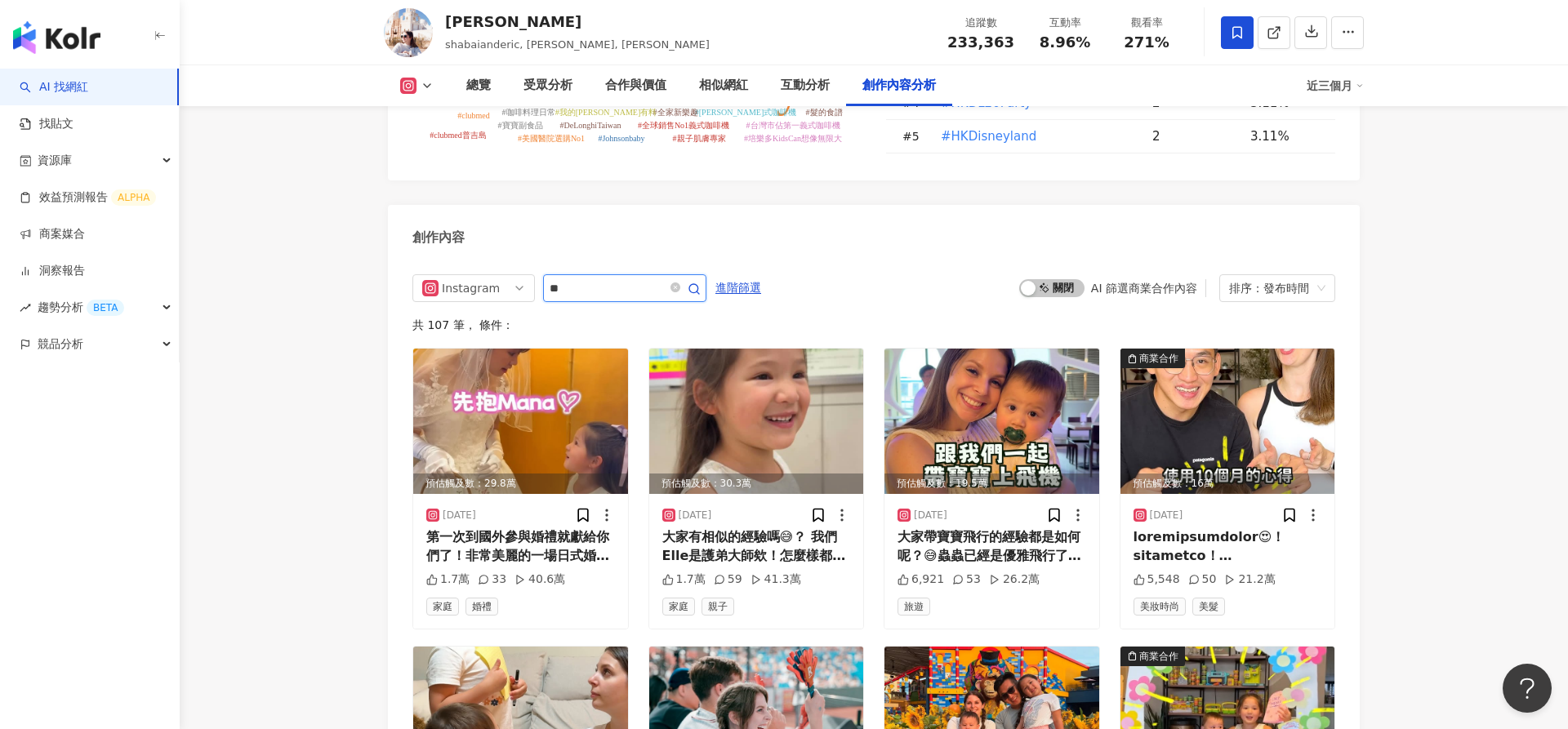
type input "**"
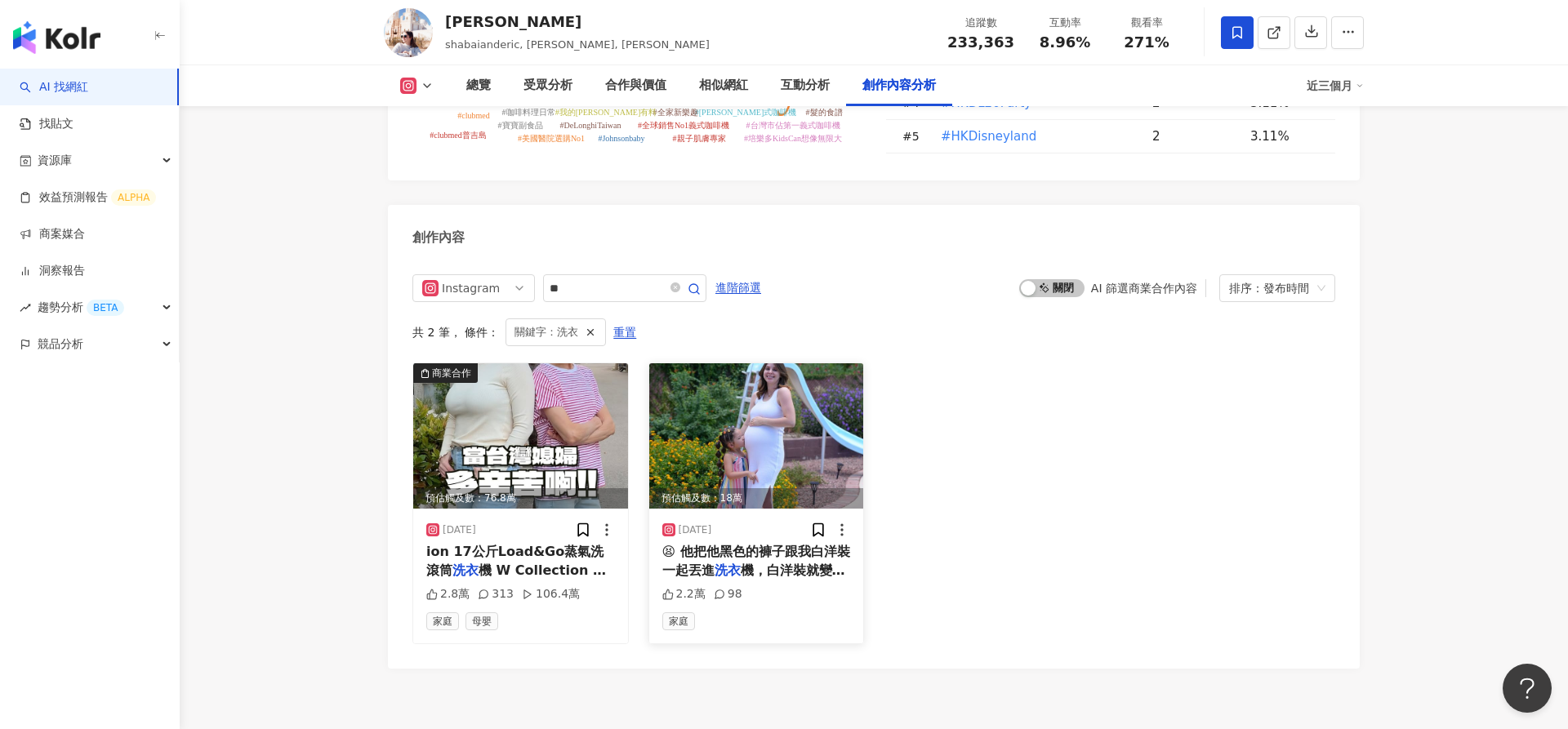
click at [788, 364] on img at bounding box center [757, 436] width 215 height 145
click at [548, 364] on img at bounding box center [520, 436] width 215 height 145
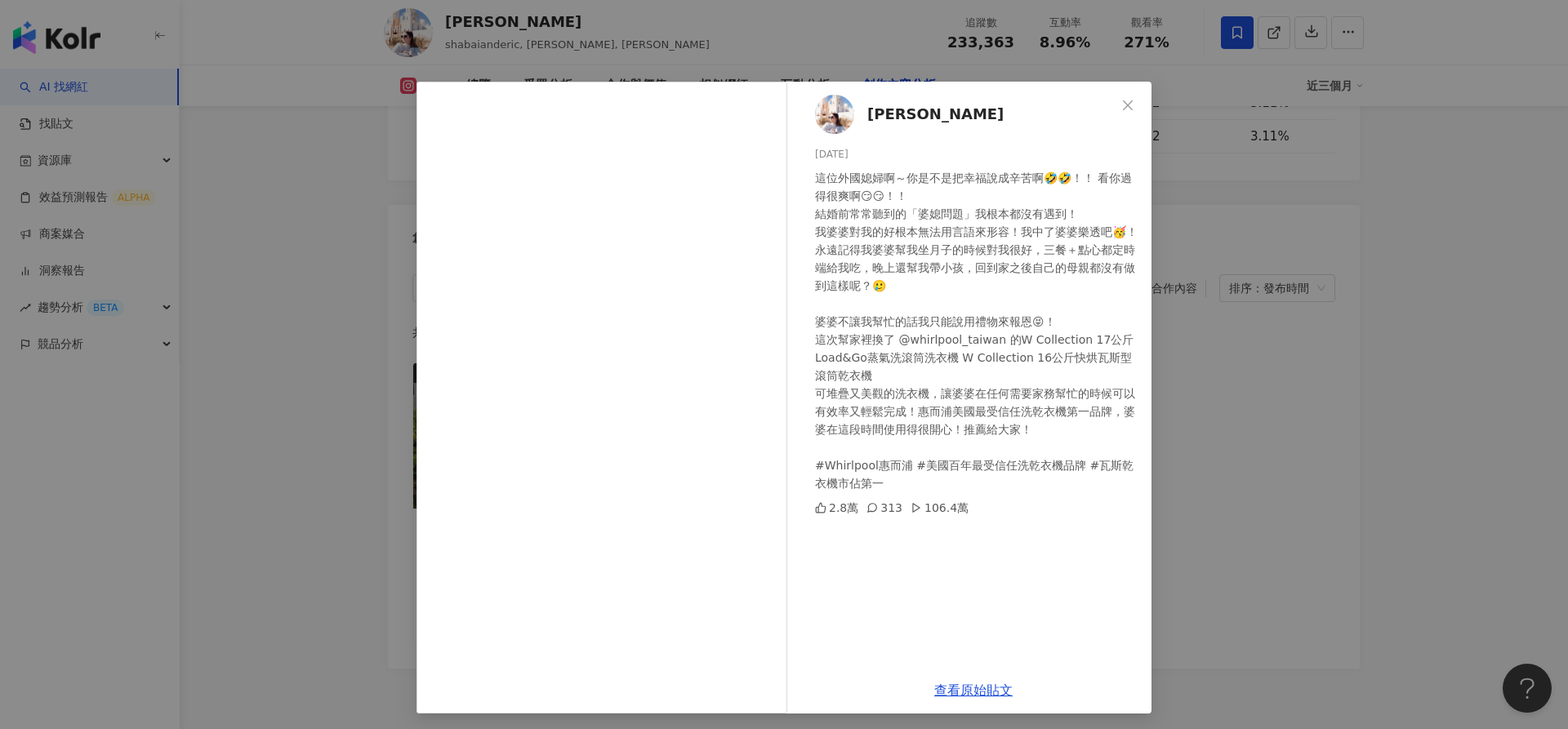
scroll to position [3, 0]
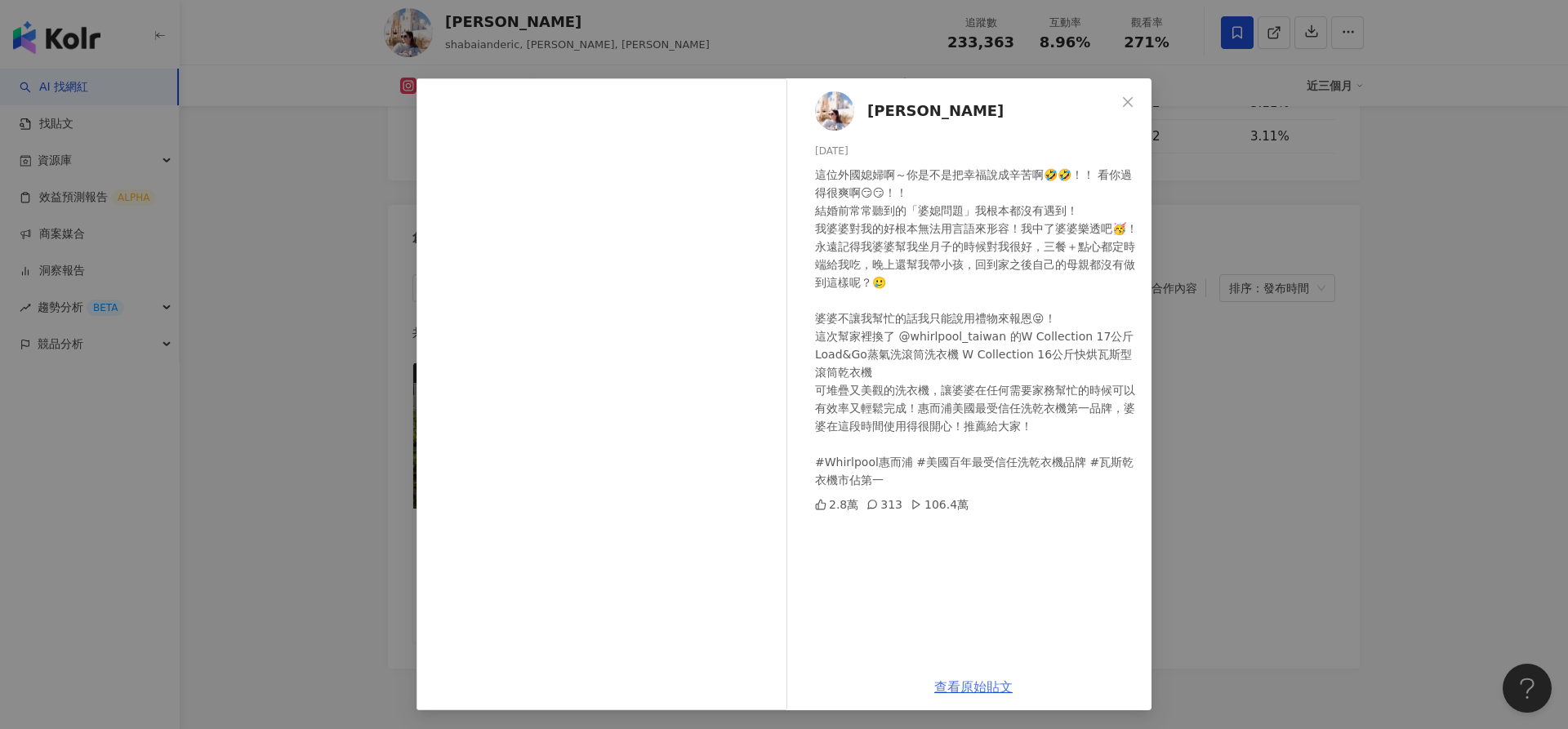
click at [963, 690] on link "查看原始貼文" at bounding box center [974, 688] width 78 height 16
click at [1272, 295] on div "莎白 2024/12/24 這位外國媳婦啊～你是不是把幸福說成辛苦啊🤣🤣！！ 看你過得很爽啊😏😏！！ 結婚前常常聽到的「婆媳問題」我根本都沒有遇到！ 我婆婆對…" at bounding box center [784, 364] width 1568 height 729
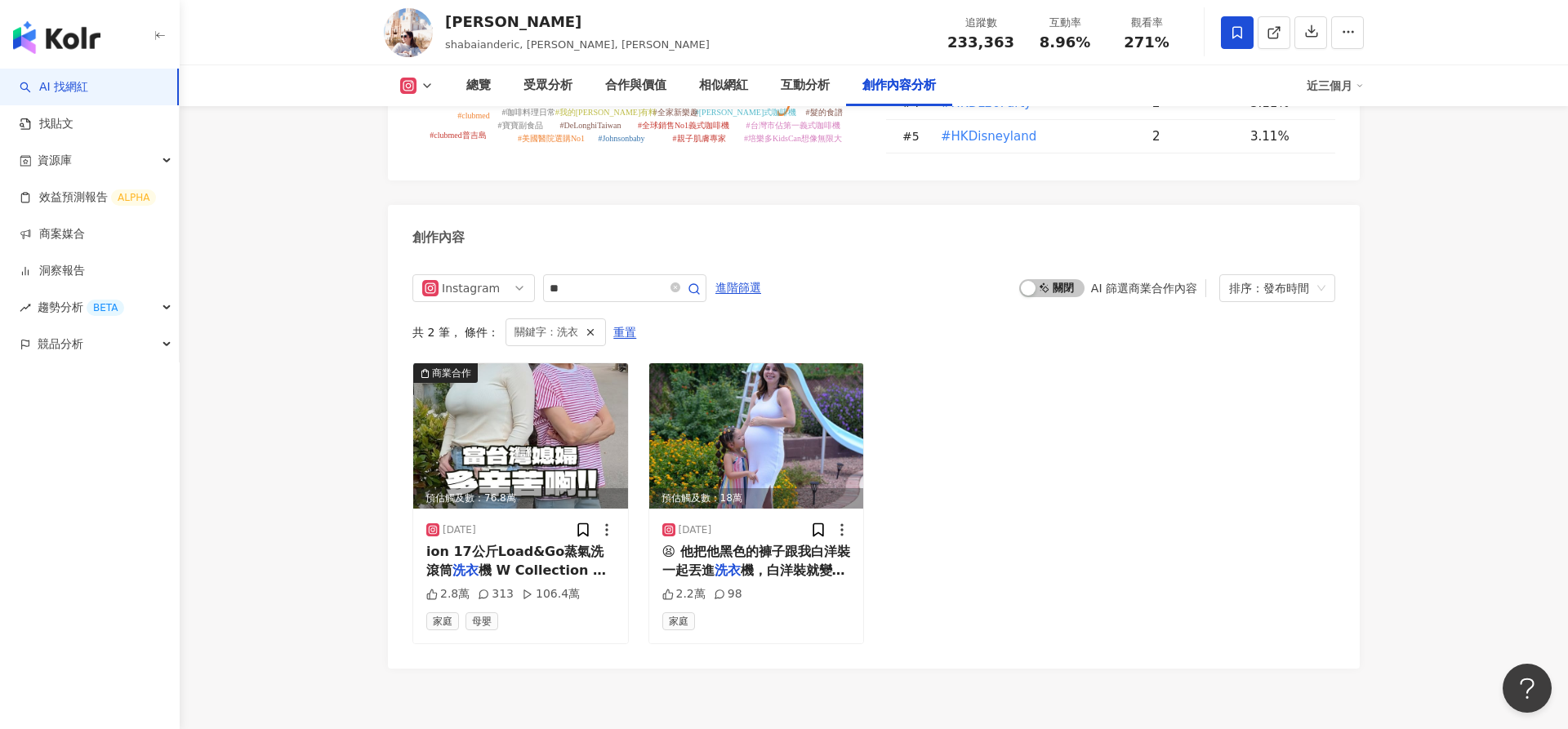
click at [1311, 35] on icon "button" at bounding box center [1311, 30] width 15 height 15
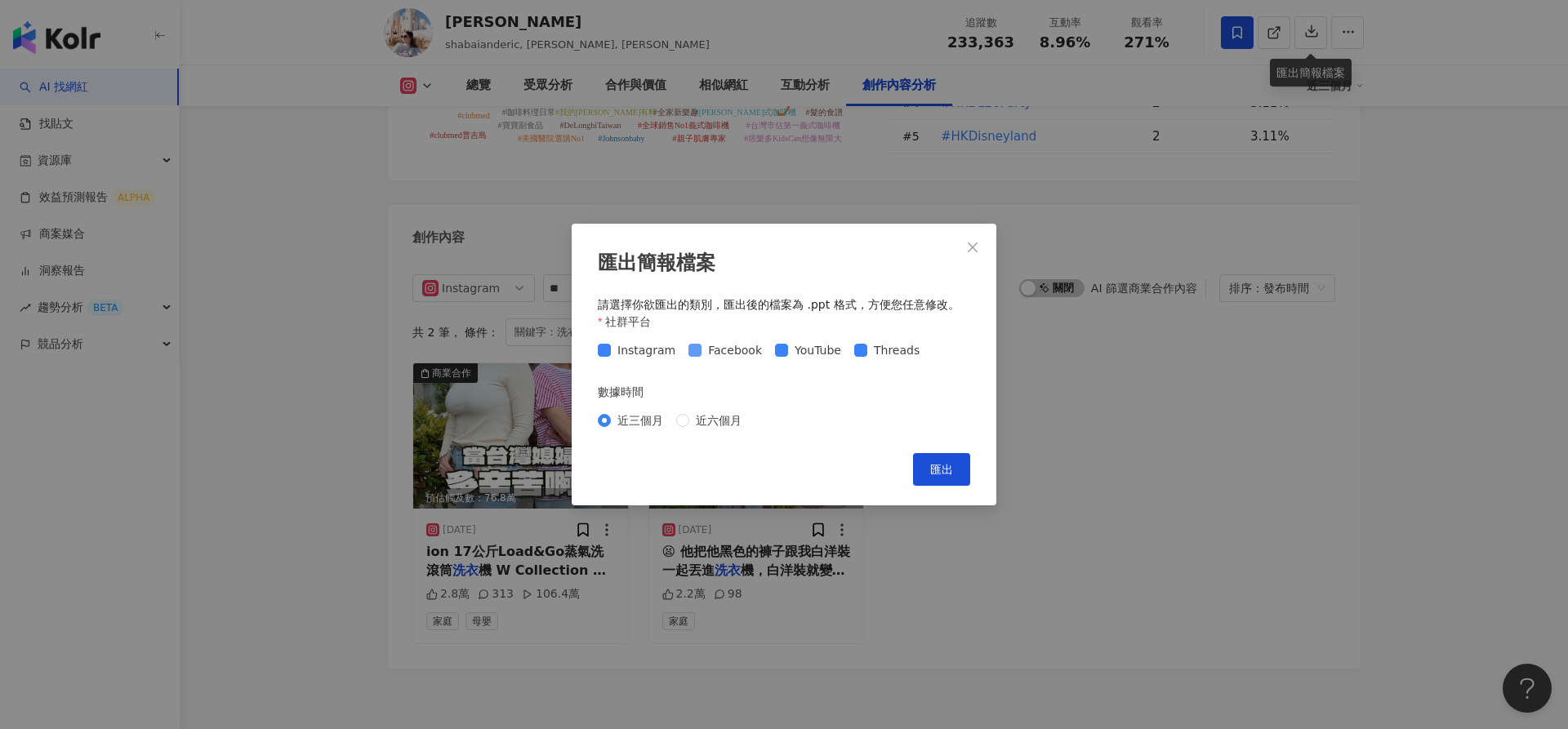
click at [727, 351] on span "Facebook" at bounding box center [735, 350] width 67 height 18
click at [789, 351] on span "YouTube" at bounding box center [817, 350] width 60 height 18
click at [871, 351] on span "Threads" at bounding box center [897, 350] width 59 height 18
click at [945, 488] on div "匯出簡報檔案 請選擇你欲匯出的類別，匯出後的檔案為 .ppt 格式，方便您任意修改。 社群平台 Instagram Facebook YouTube Thre…" at bounding box center [783, 364] width 424 height 282
click at [943, 461] on button "匯出" at bounding box center [942, 469] width 57 height 32
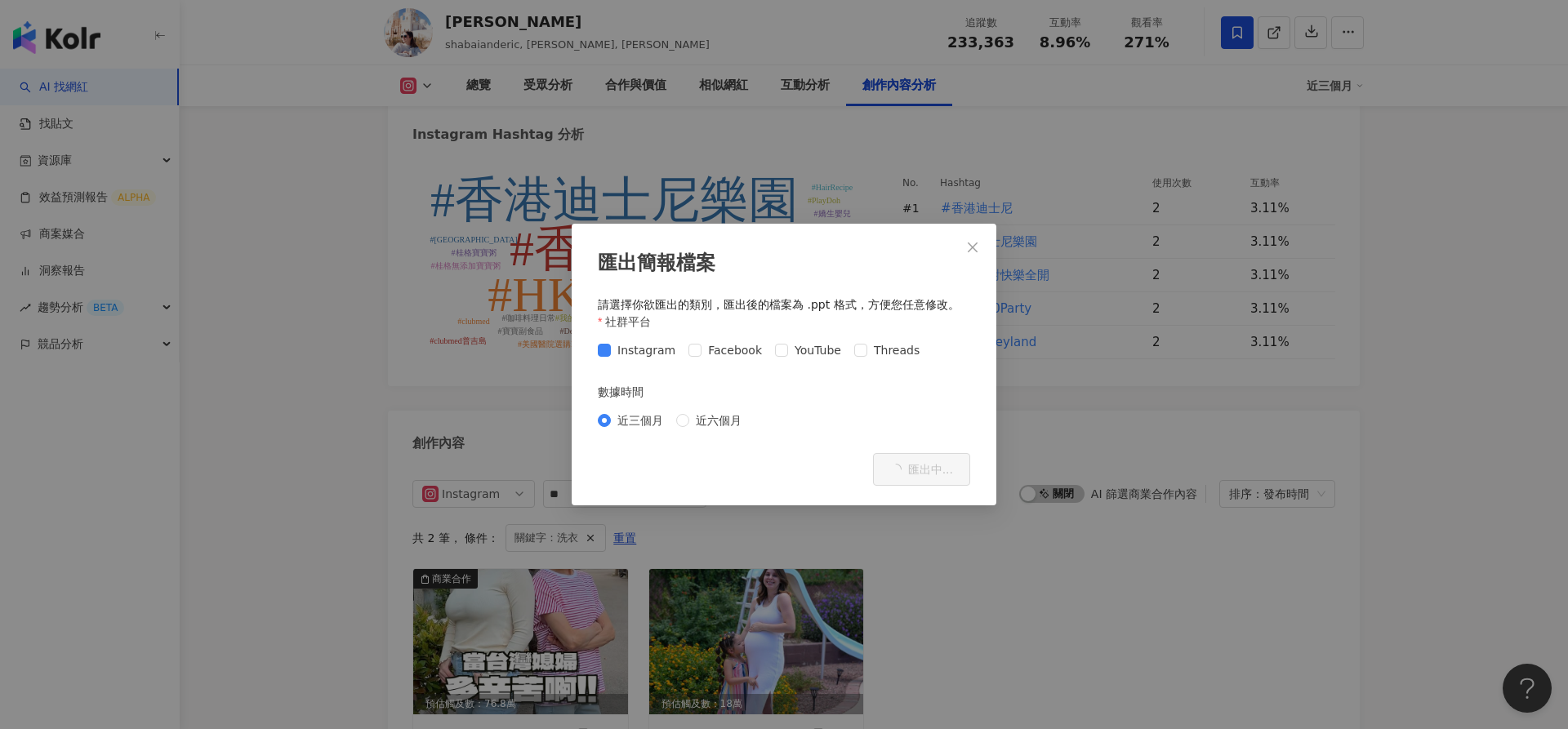
scroll to position [5077, 0]
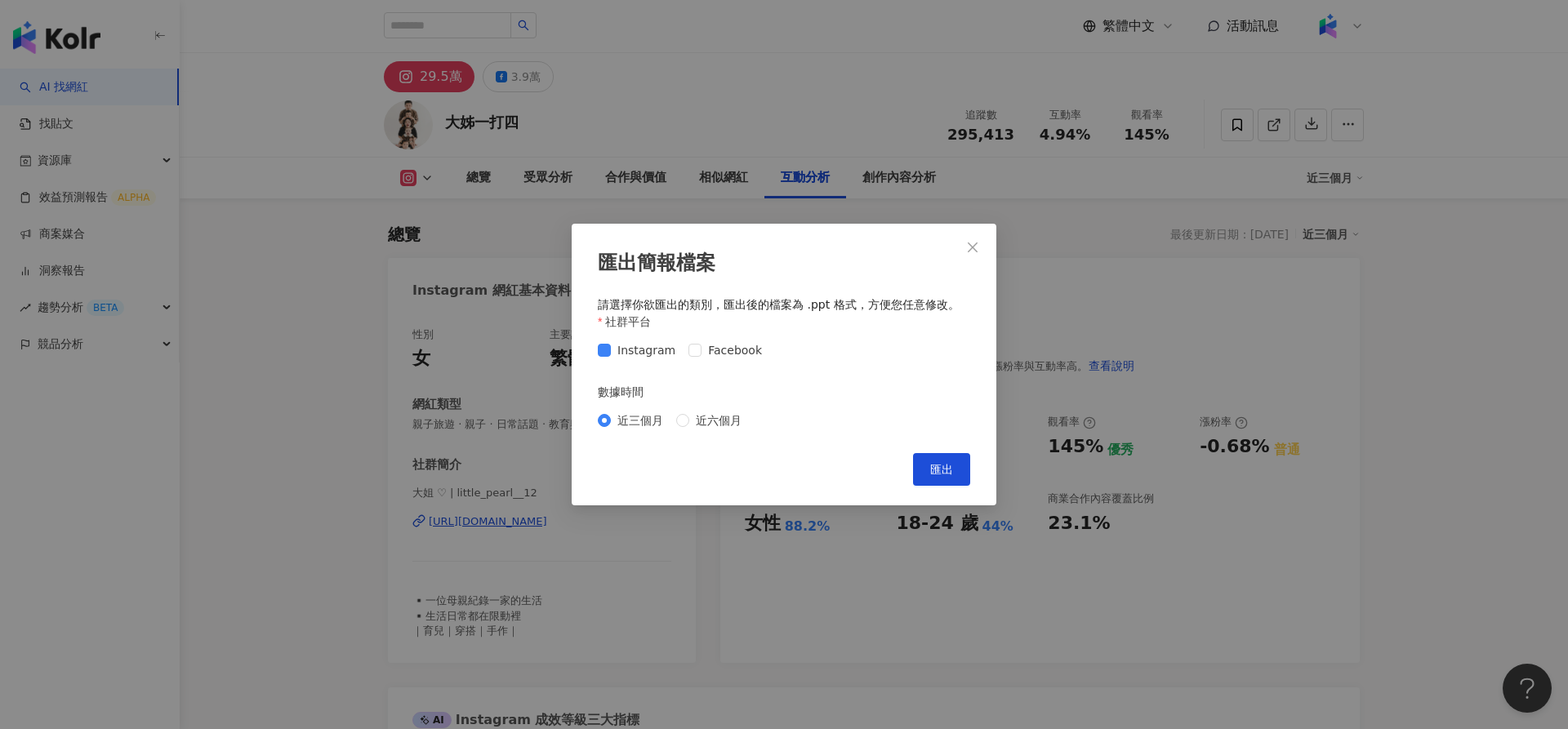
click at [1246, 114] on div "匯出簡報檔案 請選擇你欲匯出的類別，匯出後的檔案為 .ppt 格式，方便您任意修改。 社群平台 Instagram Facebook 數據時間 近三個月 近六…" at bounding box center [784, 364] width 1568 height 729
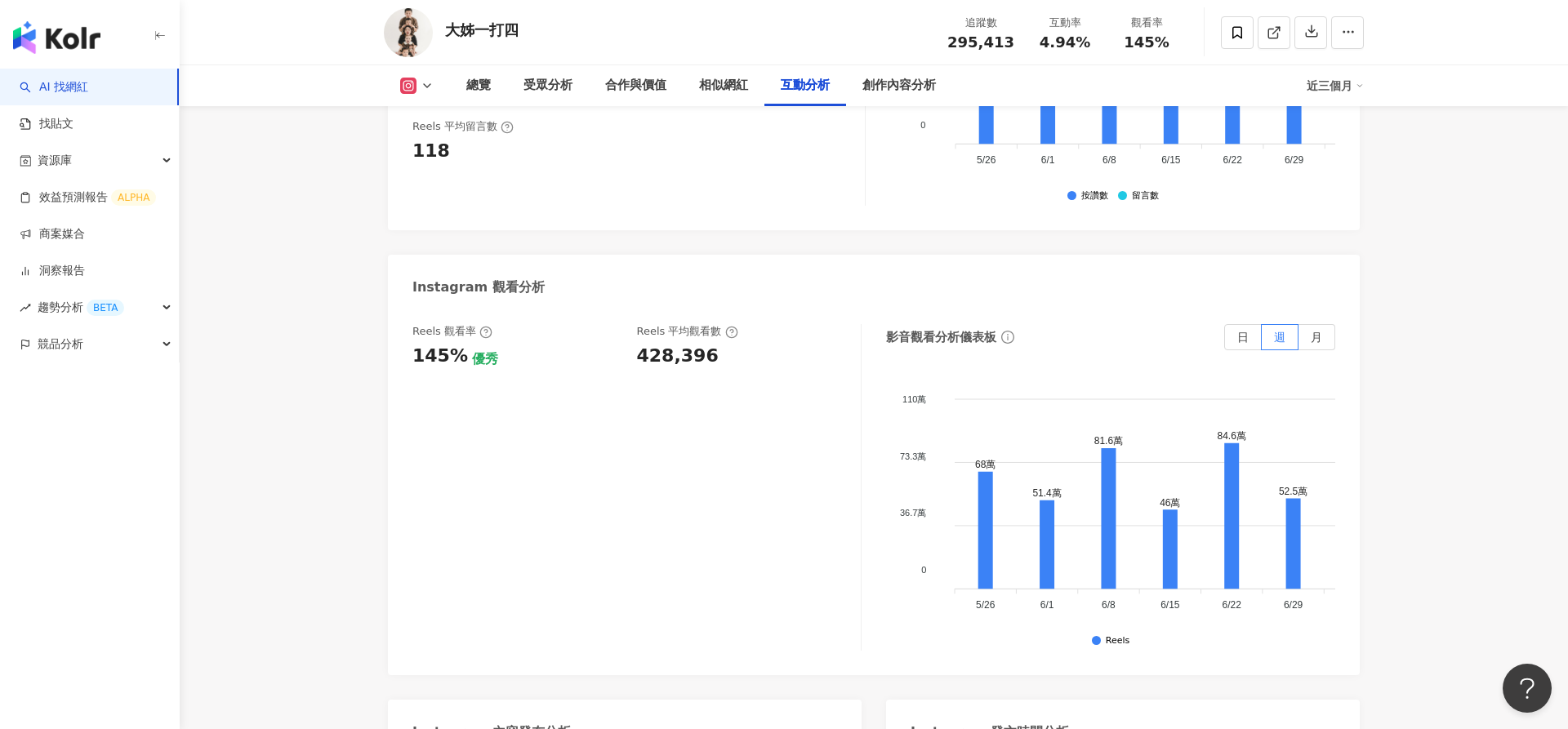
click at [968, 248] on div "匯出簡報檔案 請選擇你欲匯出的類別，匯出後的檔案為 .ppt 格式，方便您任意修改。 社群平台 Instagram Facebook 數據時間 近三個月 近六…" at bounding box center [784, 364] width 1568 height 729
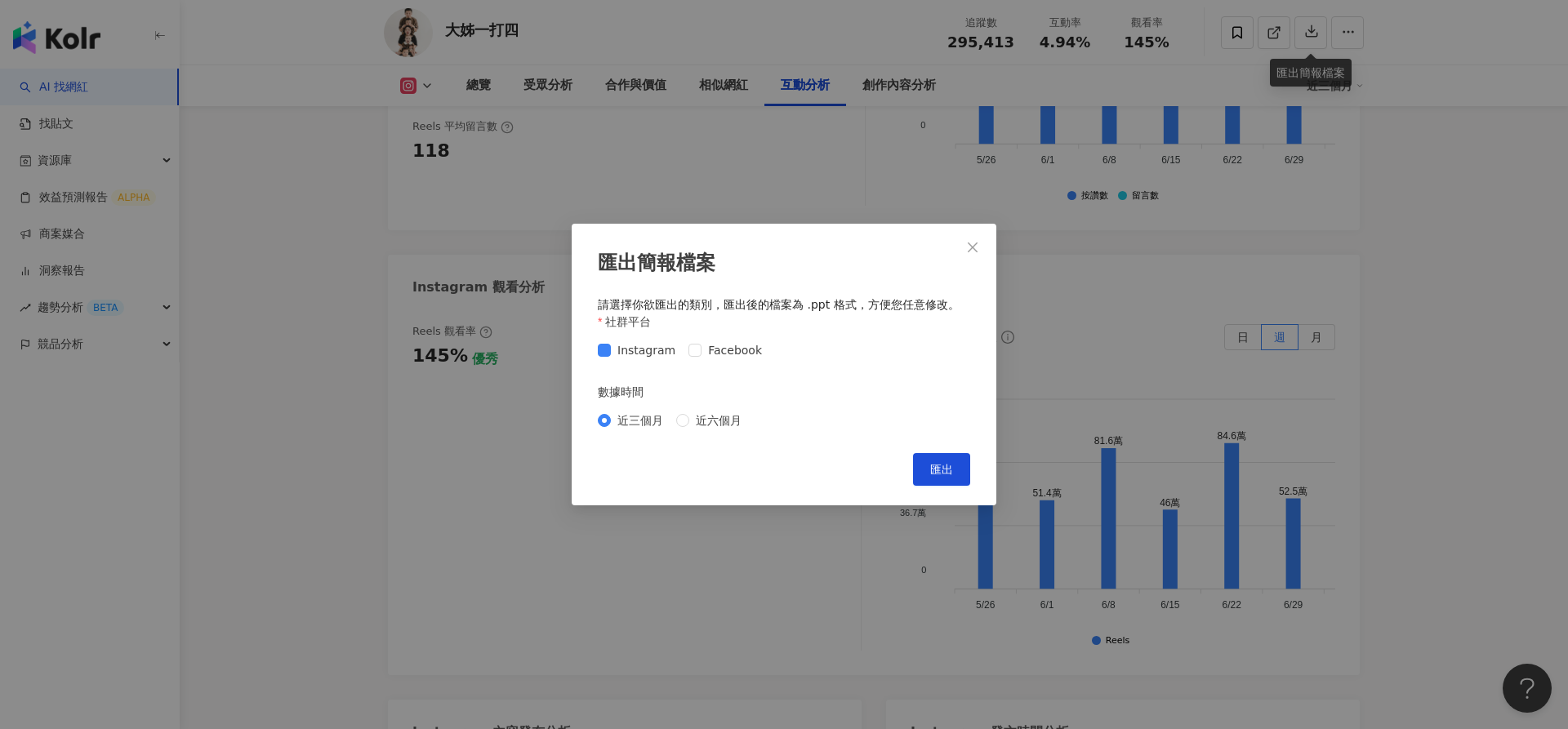
click at [1313, 79] on div "匯出簡報檔案 請選擇你欲匯出的類別，匯出後的檔案為 .ppt 格式，方便您任意修改。 社群平台 Instagram Facebook 數據時間 近三個月 近六…" at bounding box center [784, 364] width 1568 height 729
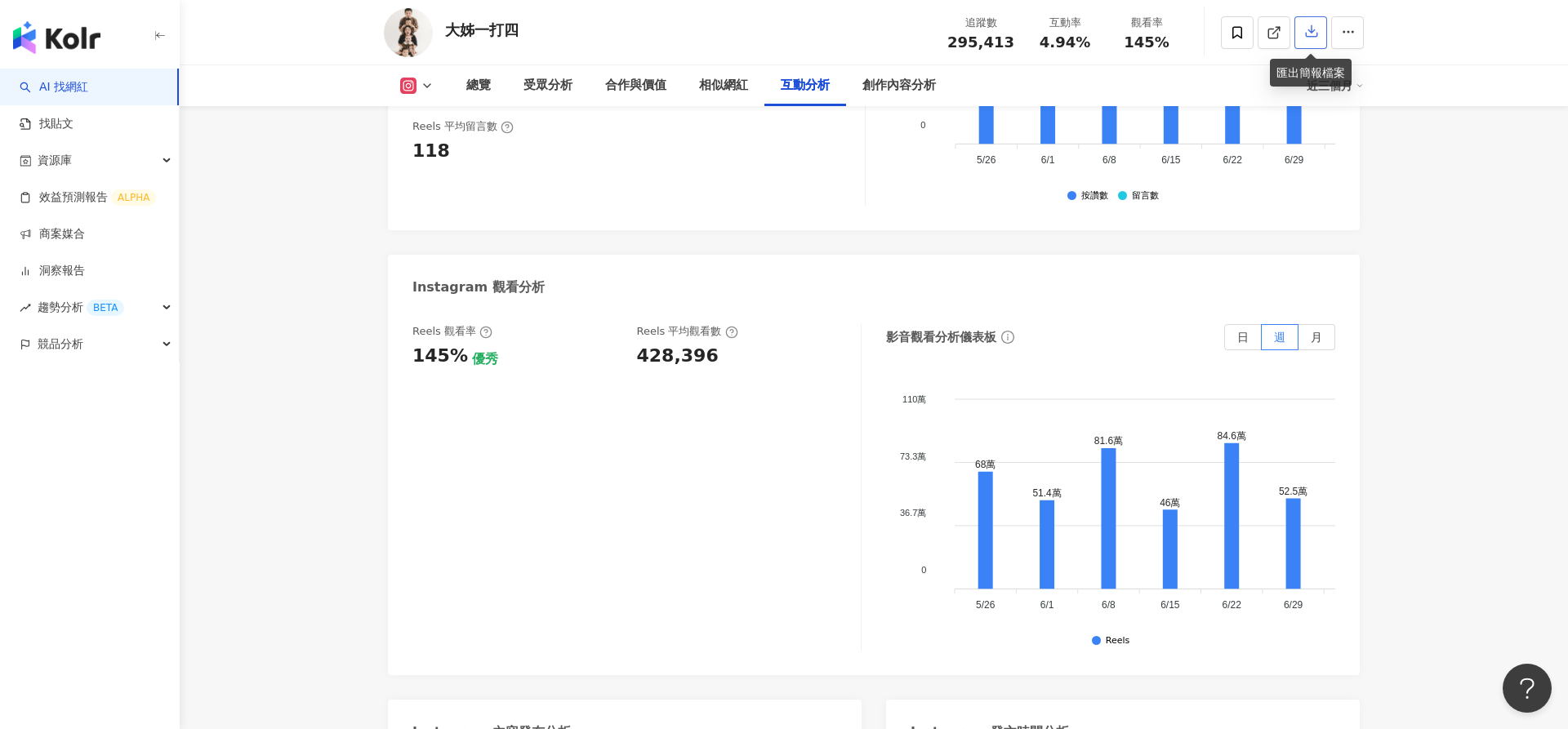
click at [1312, 34] on icon "button" at bounding box center [1311, 30] width 15 height 15
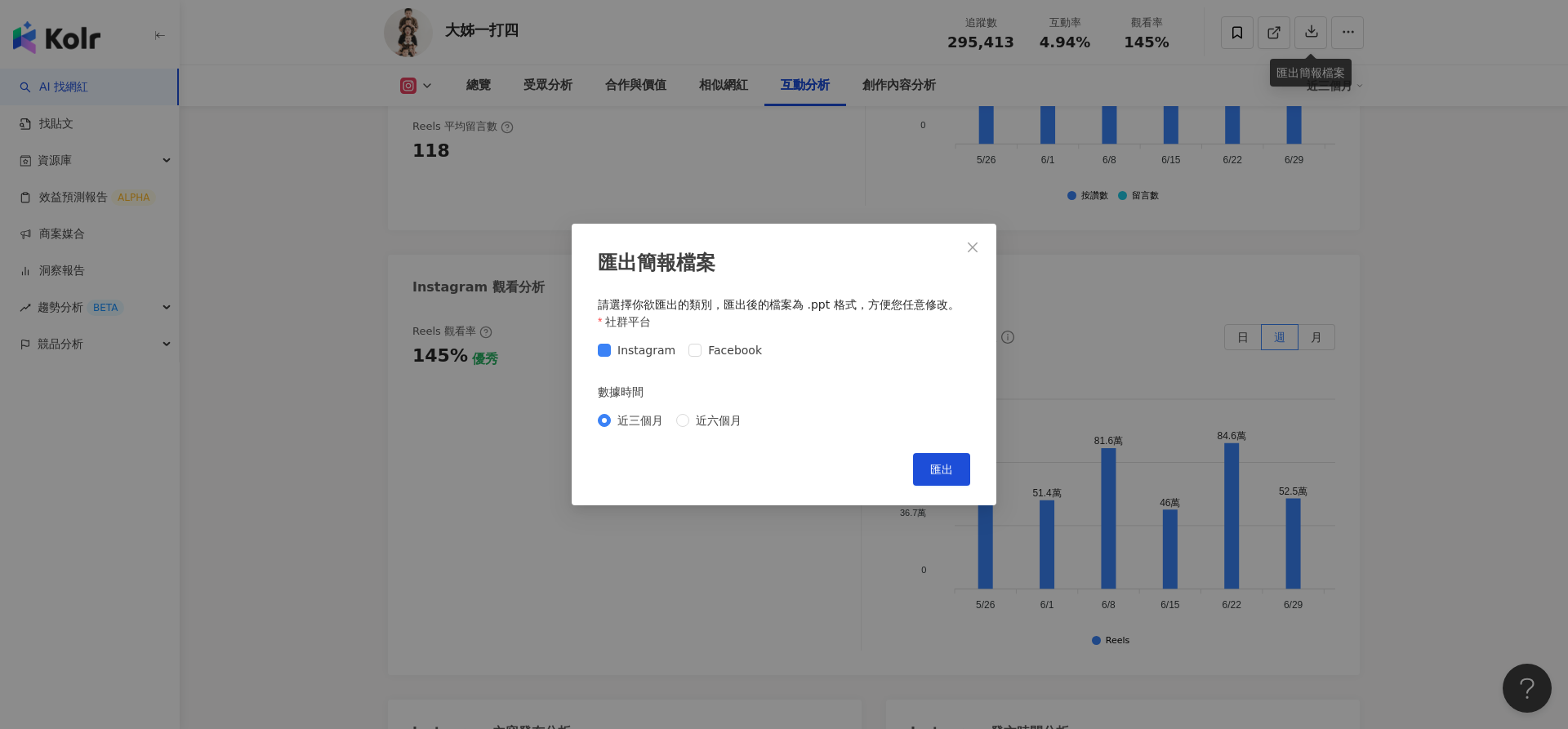
click at [1269, 47] on div "匯出簡報檔案 請選擇你欲匯出的類別，匯出後的檔案為 .ppt 格式，方便您任意修改。 社群平台 Instagram Facebook 數據時間 近三個月 近六…" at bounding box center [784, 364] width 1568 height 729
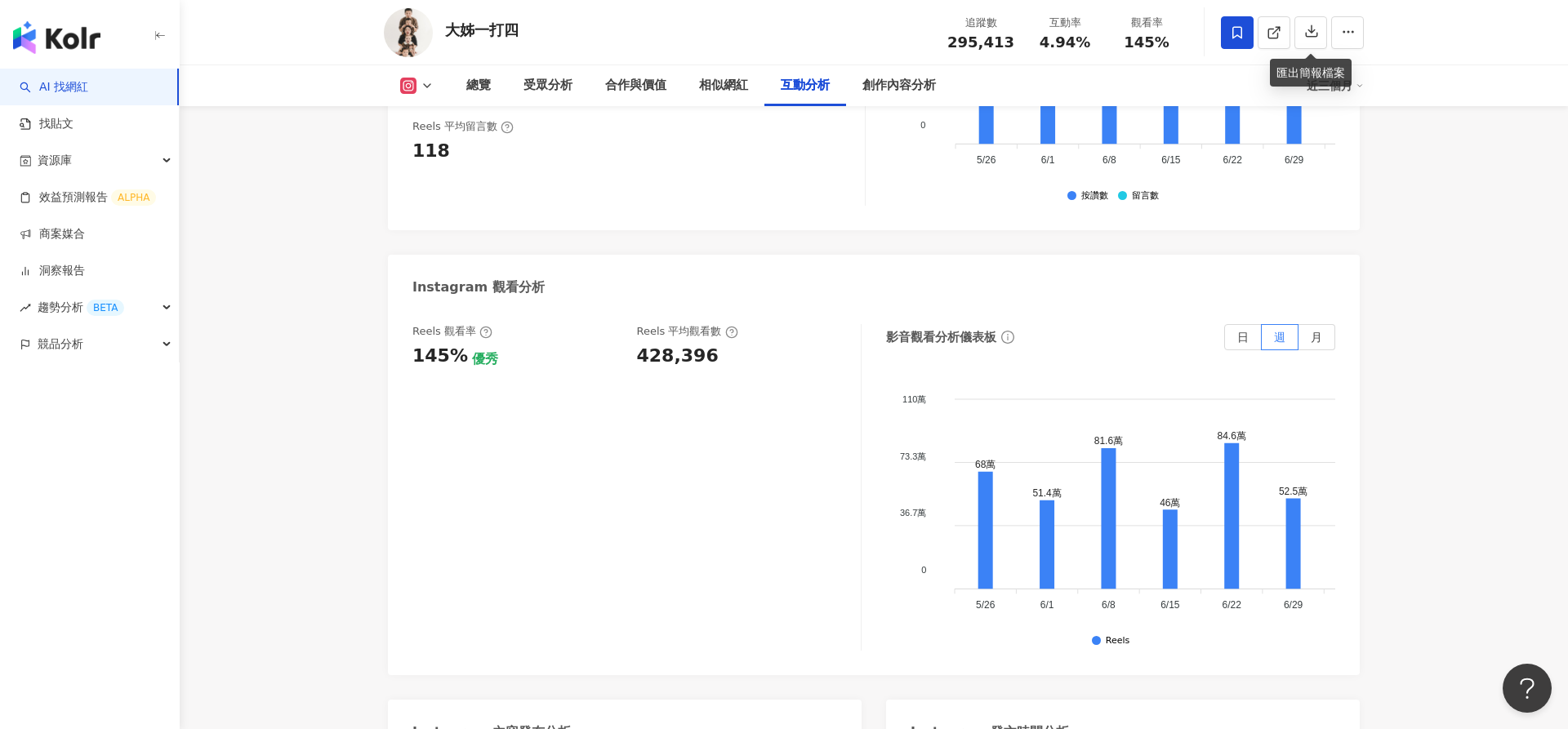
click at [1250, 36] on span at bounding box center [1237, 32] width 32 height 32
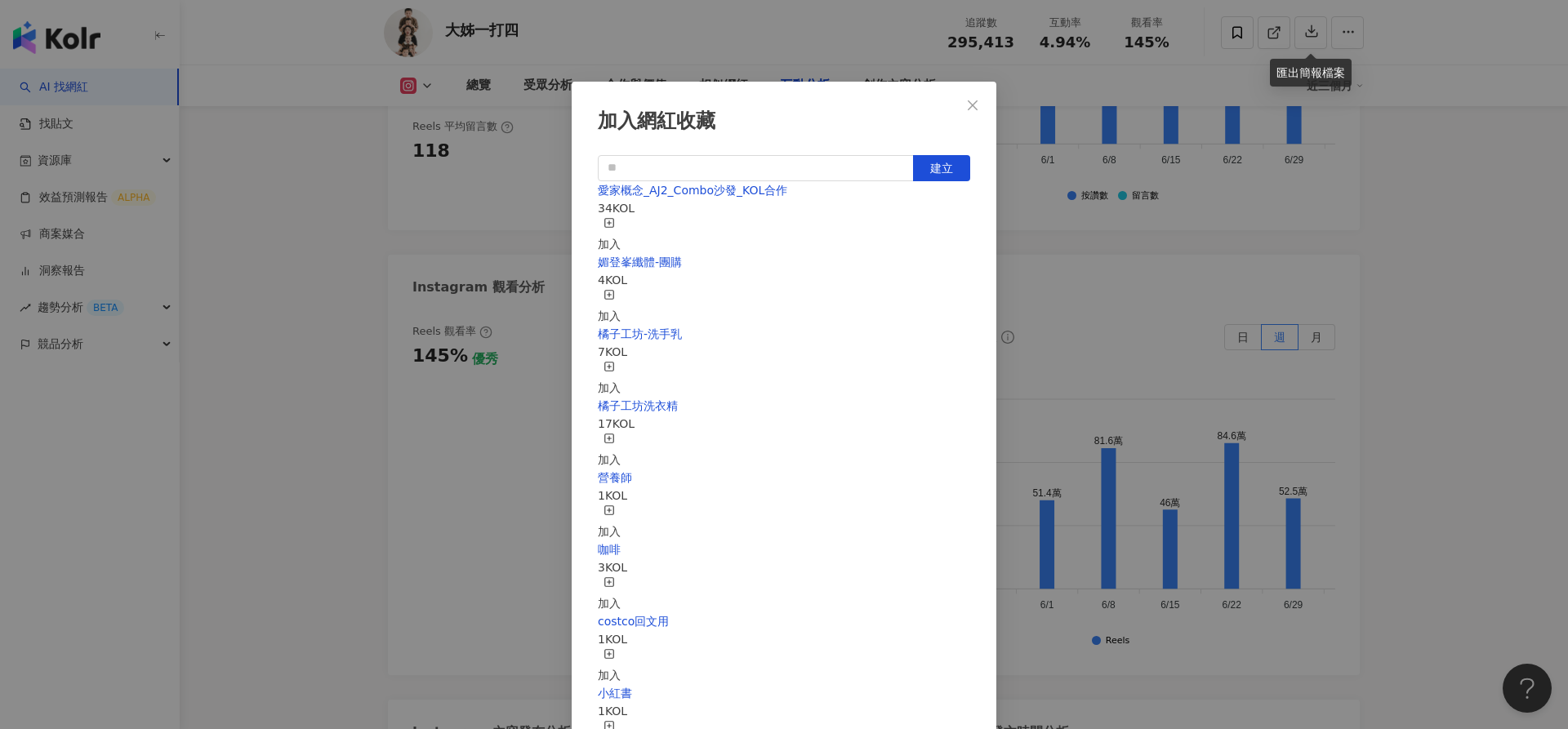
click at [621, 433] on div "加入" at bounding box center [609, 451] width 23 height 36
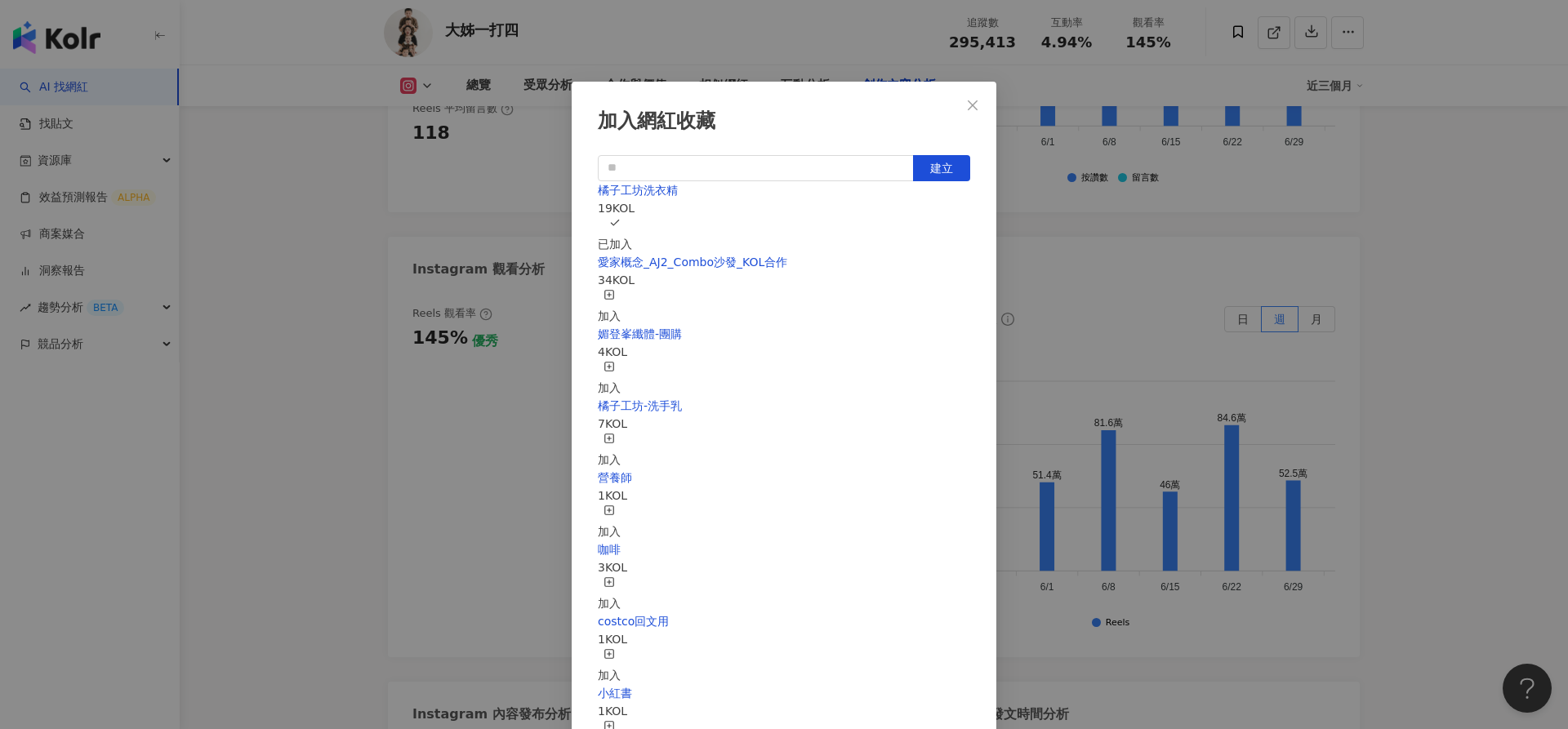
scroll to position [4956, 0]
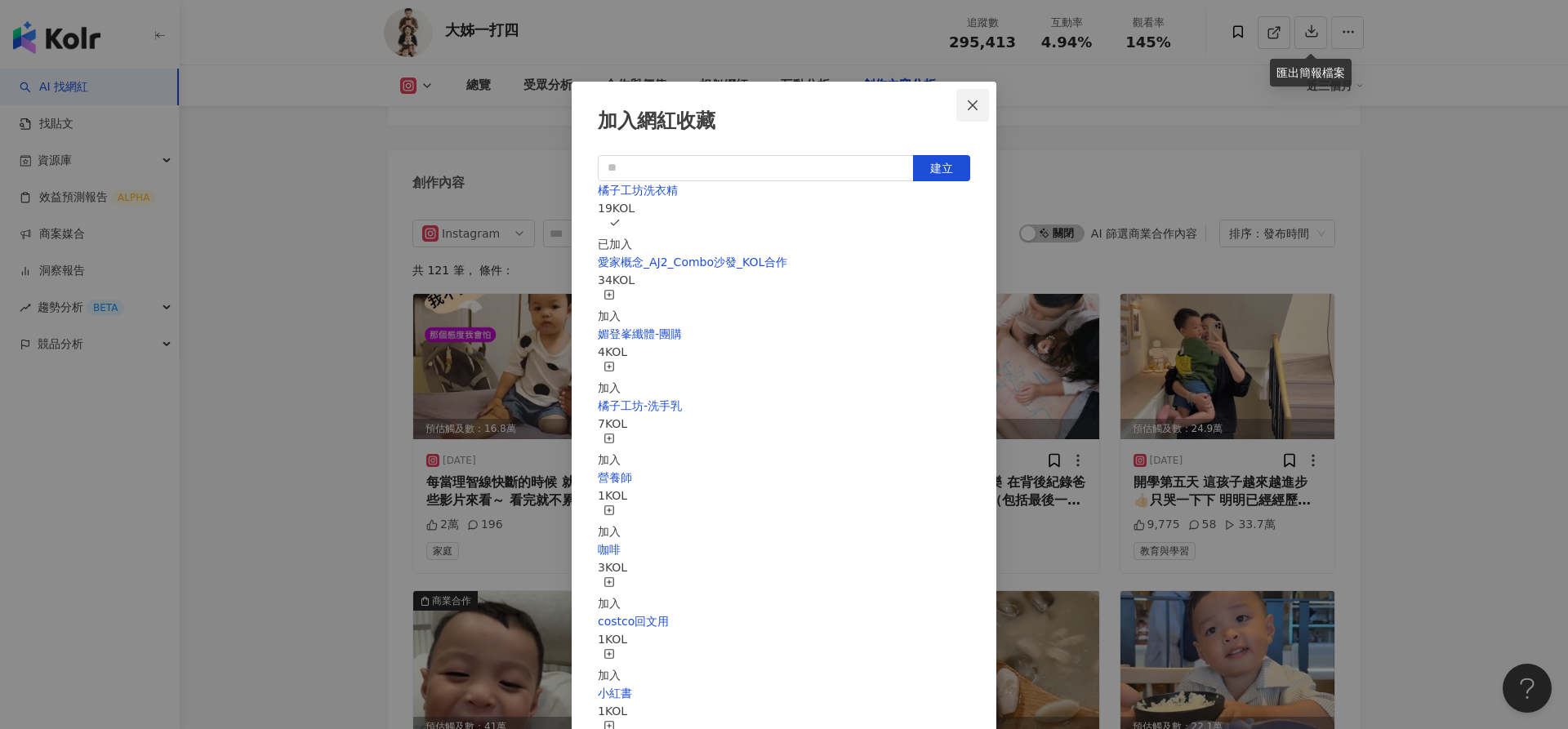
click at [969, 107] on icon "close" at bounding box center [972, 105] width 13 height 13
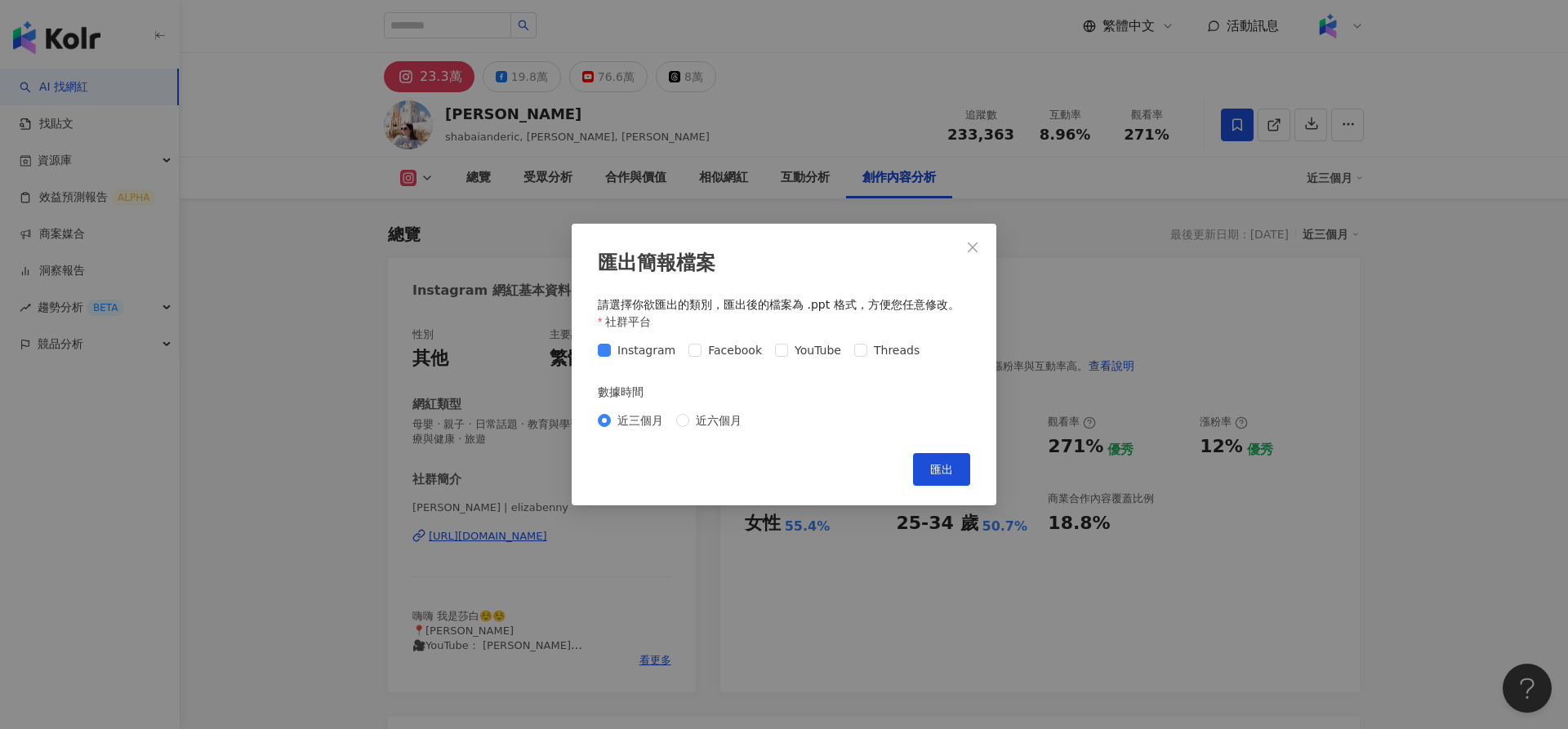
click at [1222, 118] on div "匯出簡報檔案 請選擇你欲匯出的類別，匯出後的檔案為 .ppt 格式，方便您任意修改。 社群平台 Instagram Facebook YouTube Thre…" at bounding box center [784, 364] width 1568 height 729
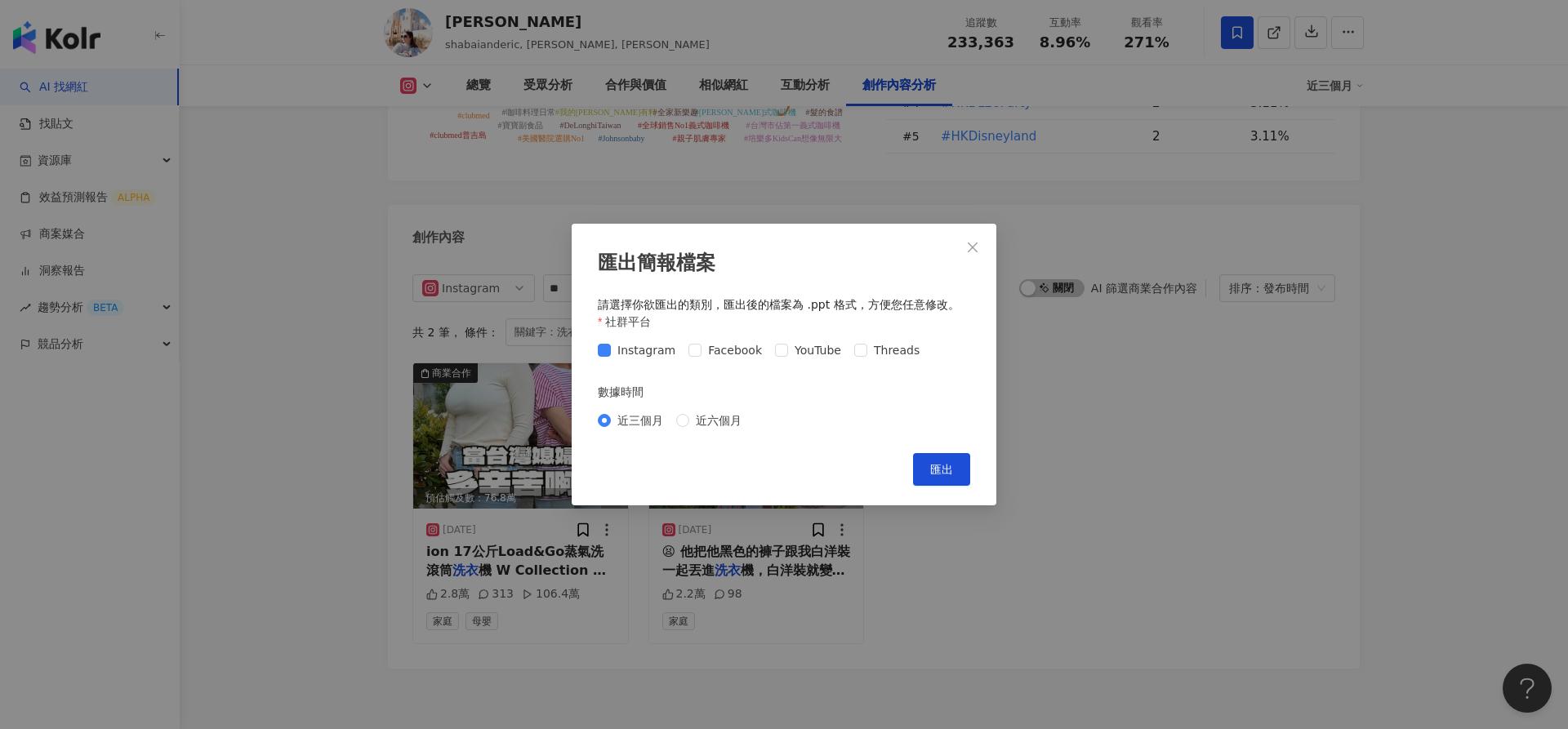
scroll to position [5077, 0]
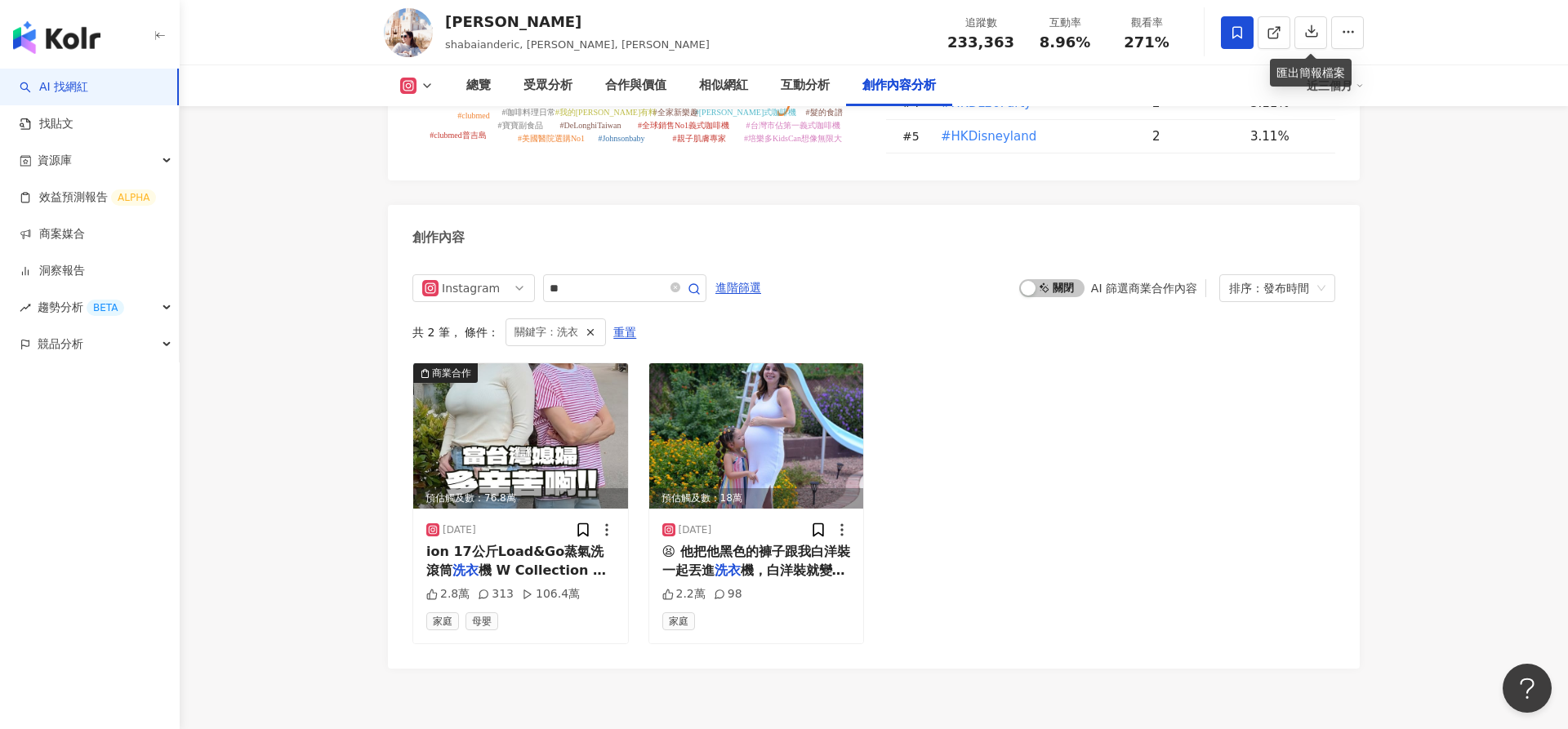
click at [1235, 33] on icon at bounding box center [1237, 32] width 15 height 15
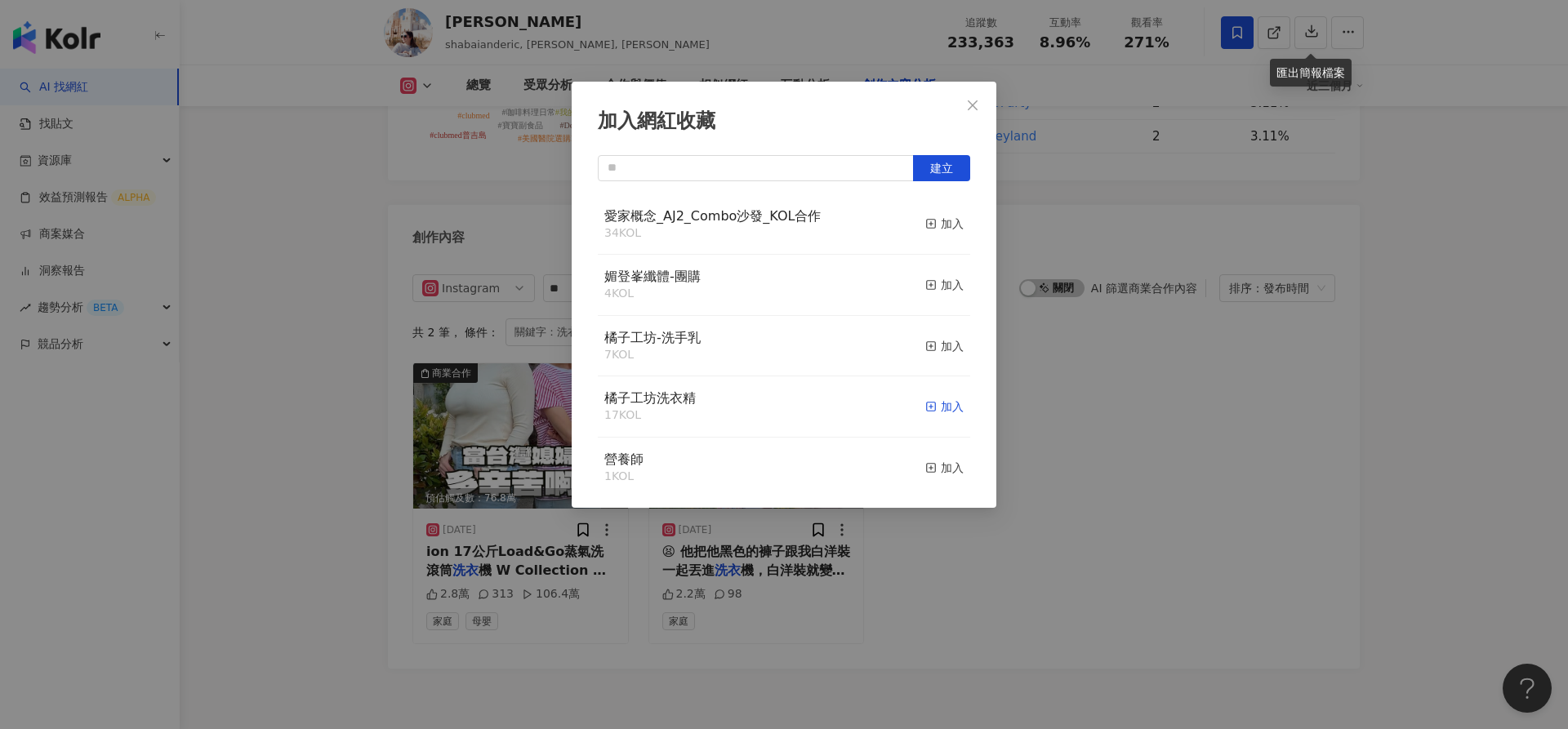
click at [945, 407] on div "加入" at bounding box center [944, 407] width 38 height 18
click at [662, 215] on span "橘子工坊洗衣精" at bounding box center [650, 217] width 91 height 16
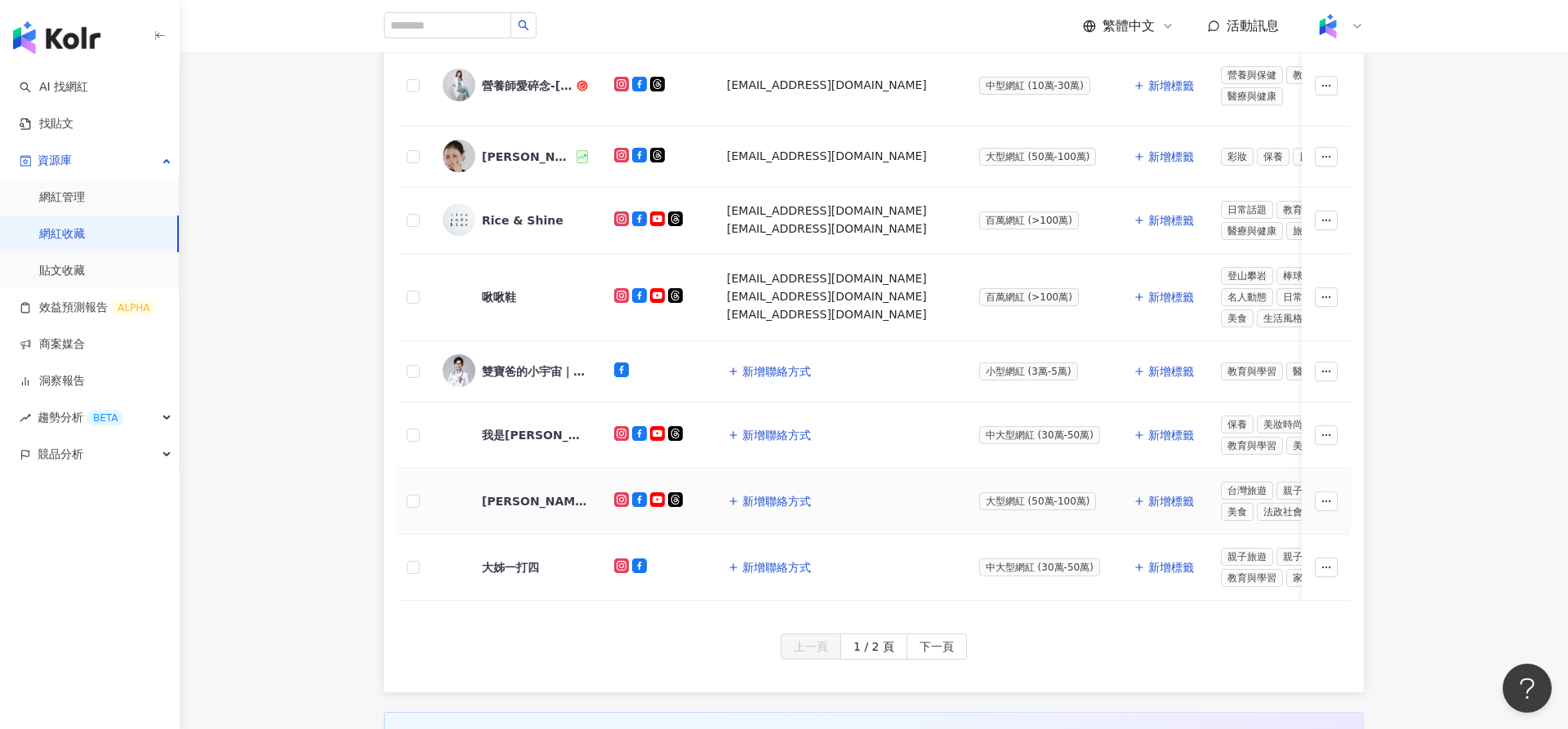
scroll to position [635, 0]
